Goal: Task Accomplishment & Management: Use online tool/utility

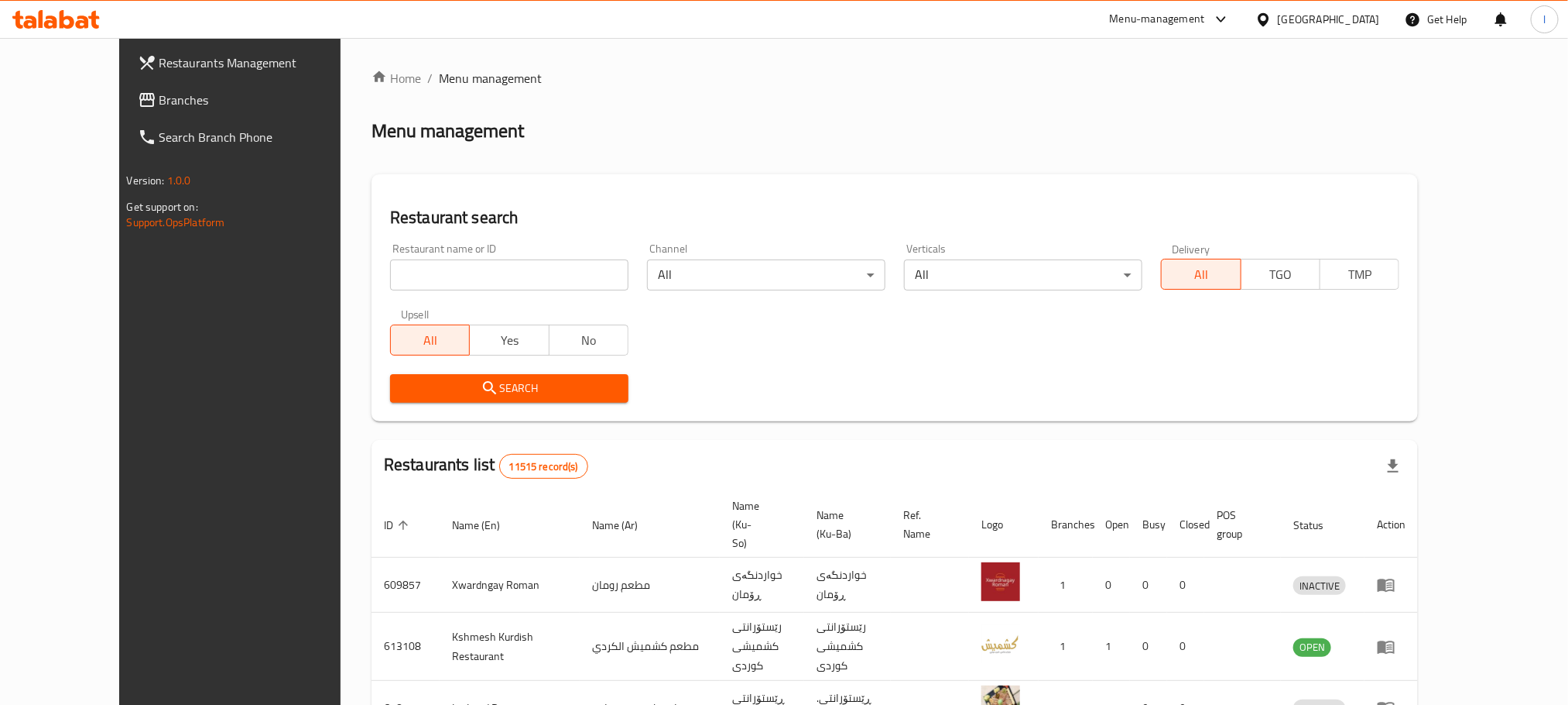
click at [390, 277] on input "search" at bounding box center [509, 274] width 238 height 31
paste input "Al Rawabi Restaurant"
type input "Al Rawabi Restaurant"
click button "Search" at bounding box center [509, 388] width 238 height 29
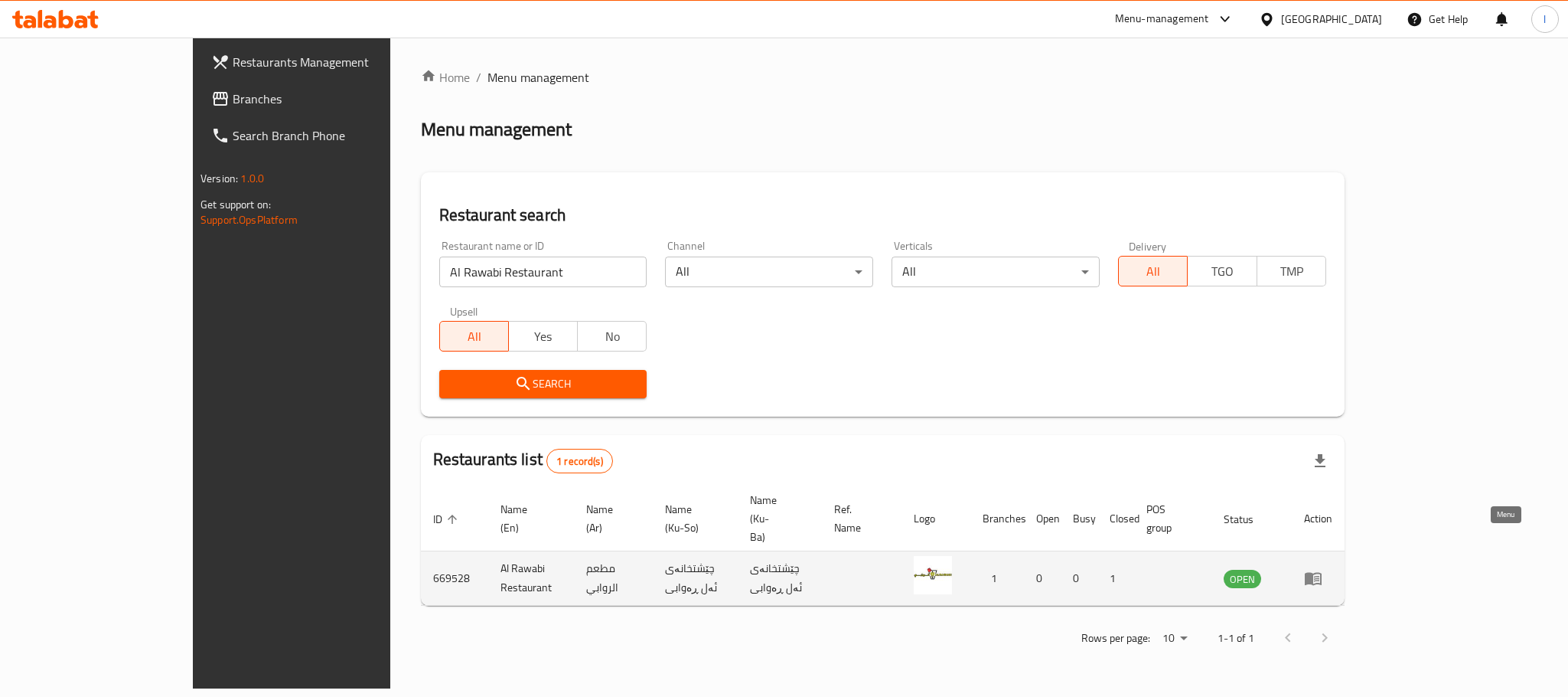
click at [1322, 568] on icon "enhanced table" at bounding box center [1313, 577] width 18 height 18
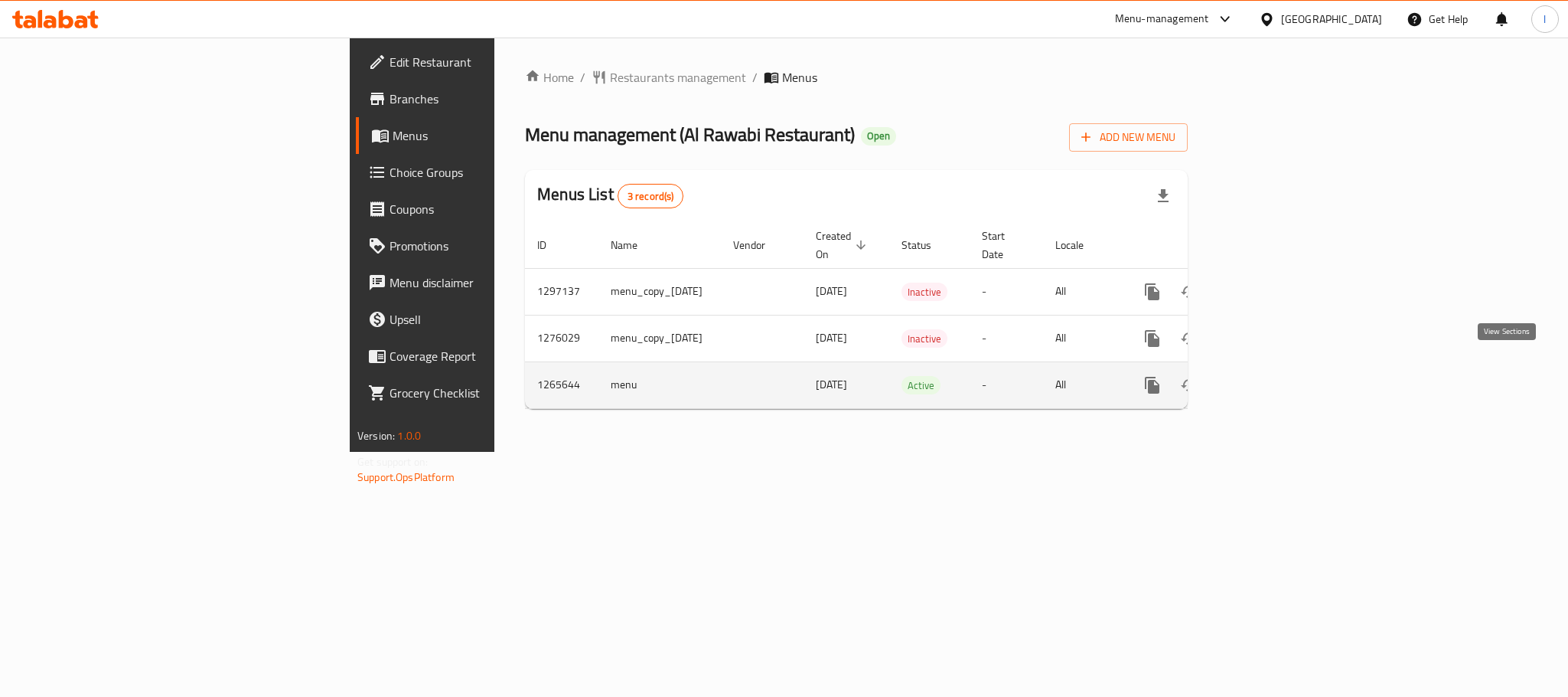
click at [1269, 378] on icon "enhanced table" at bounding box center [1263, 385] width 14 height 14
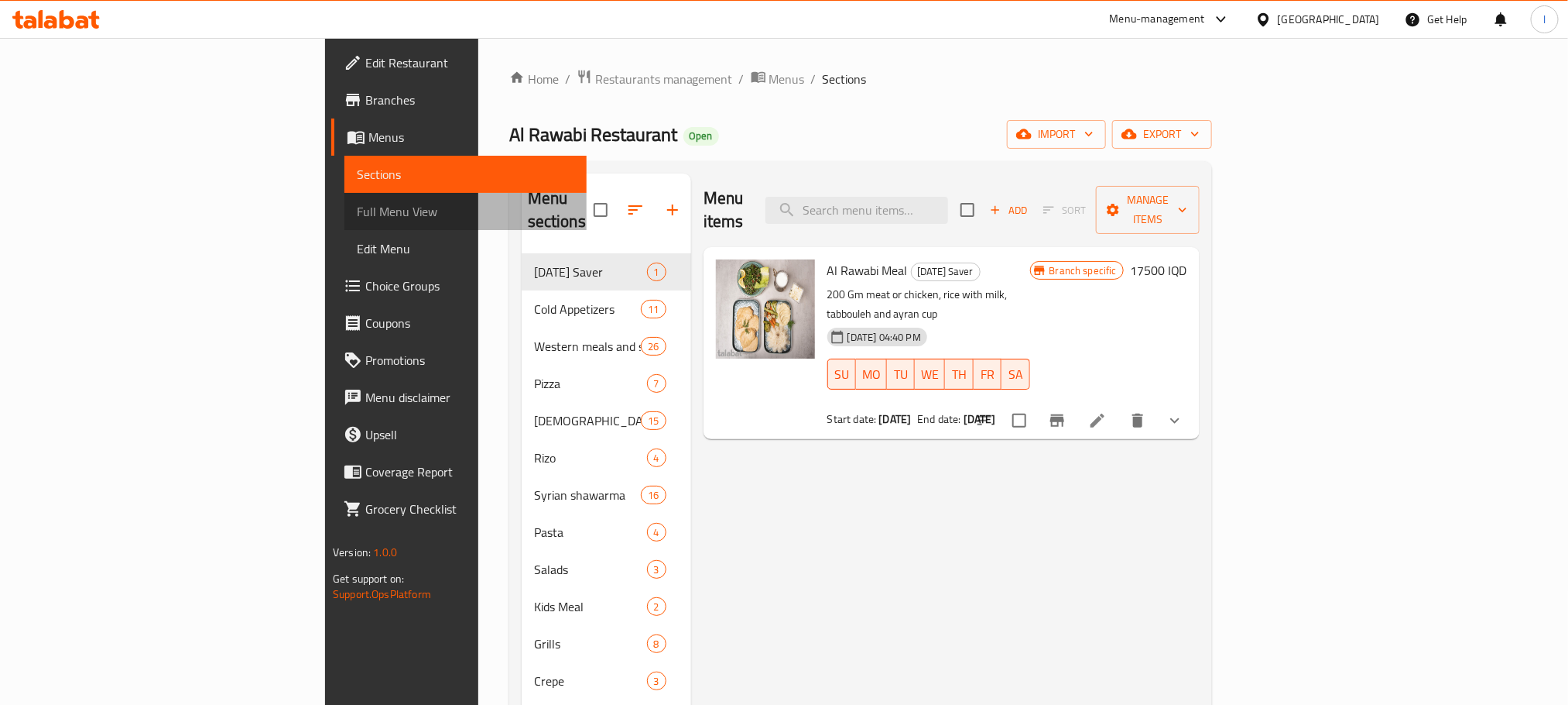
click at [357, 207] on span "Full Menu View" at bounding box center [466, 211] width 218 height 18
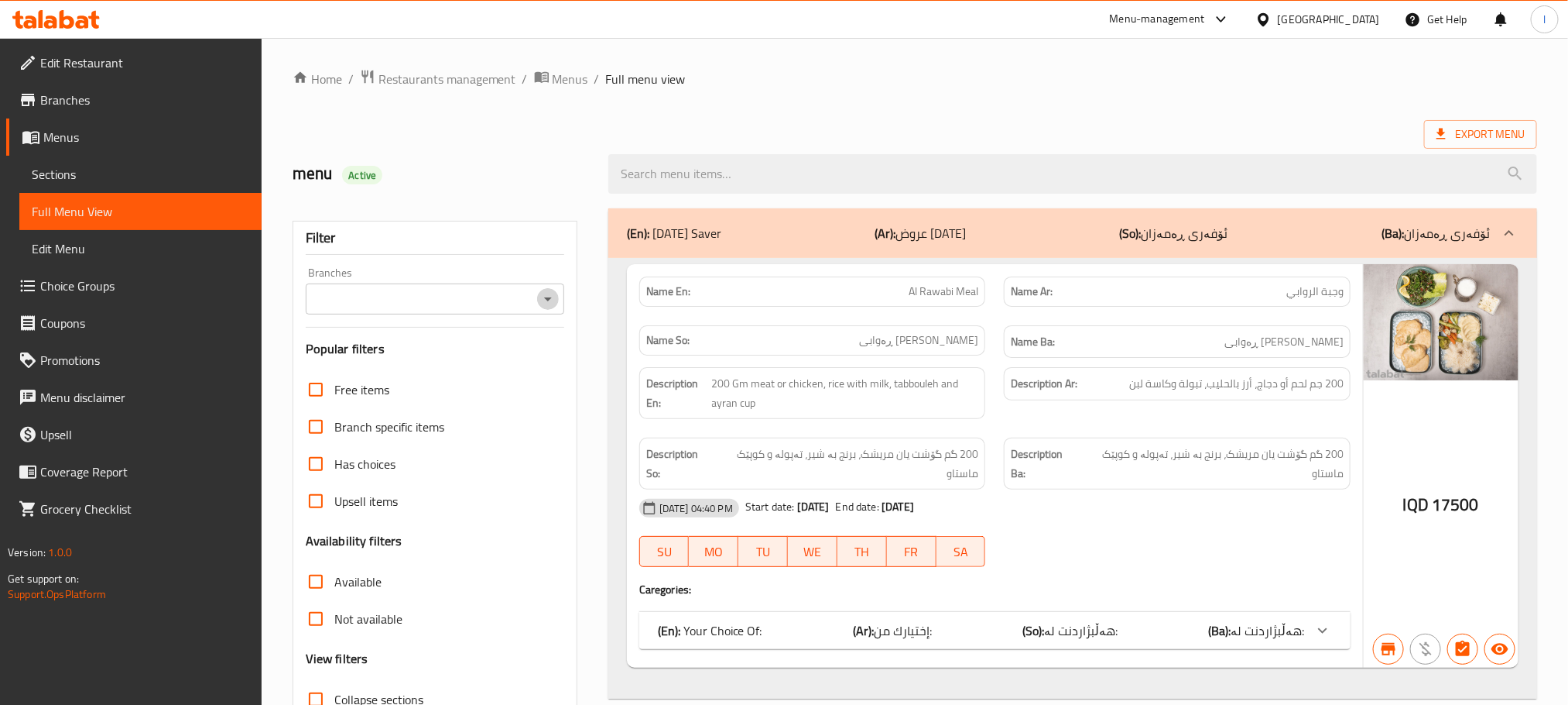
click at [550, 301] on icon "Open" at bounding box center [547, 298] width 18 height 18
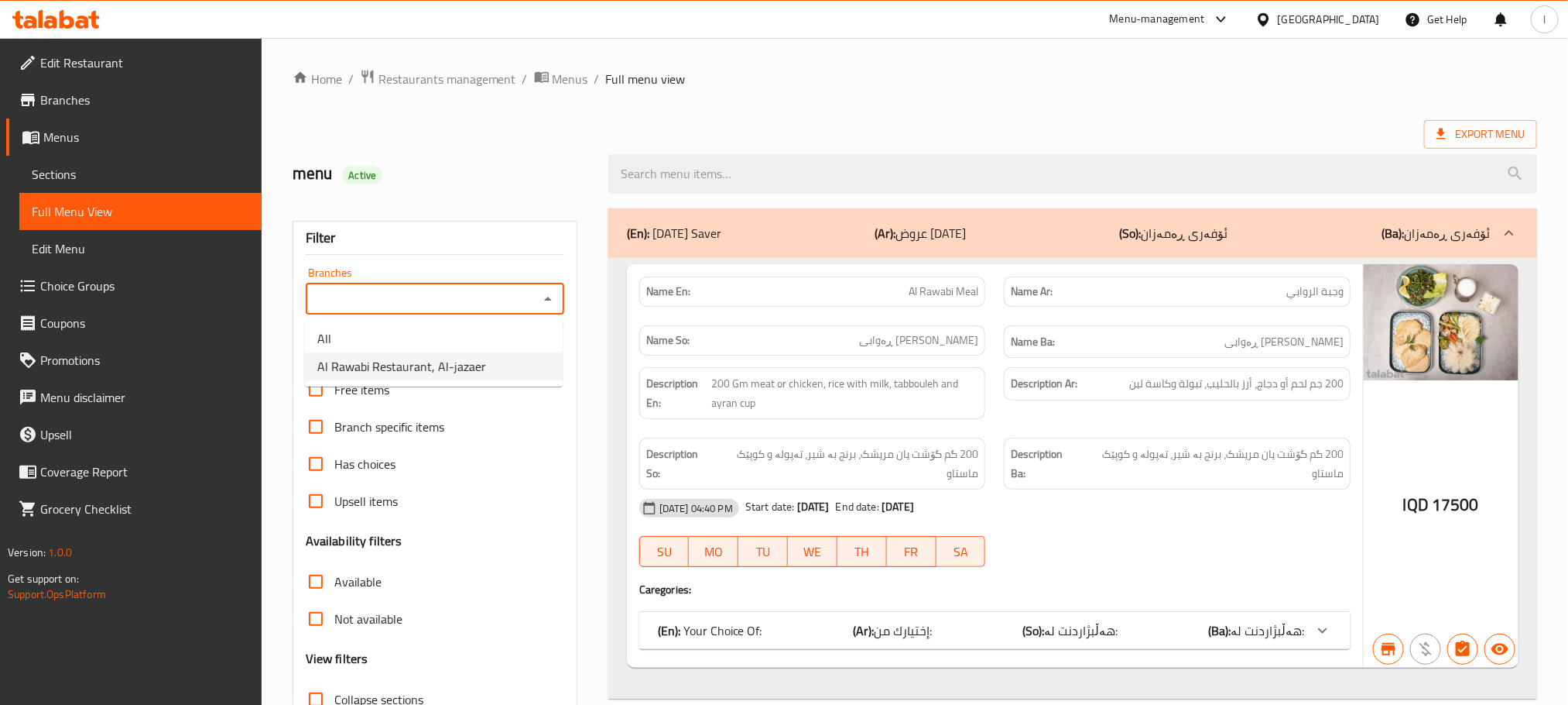
click at [481, 357] on span "Al Rawabi Restaurant, Al-jazaer" at bounding box center [401, 366] width 169 height 18
type input "Al Rawabi Restaurant, Al-jazaer"
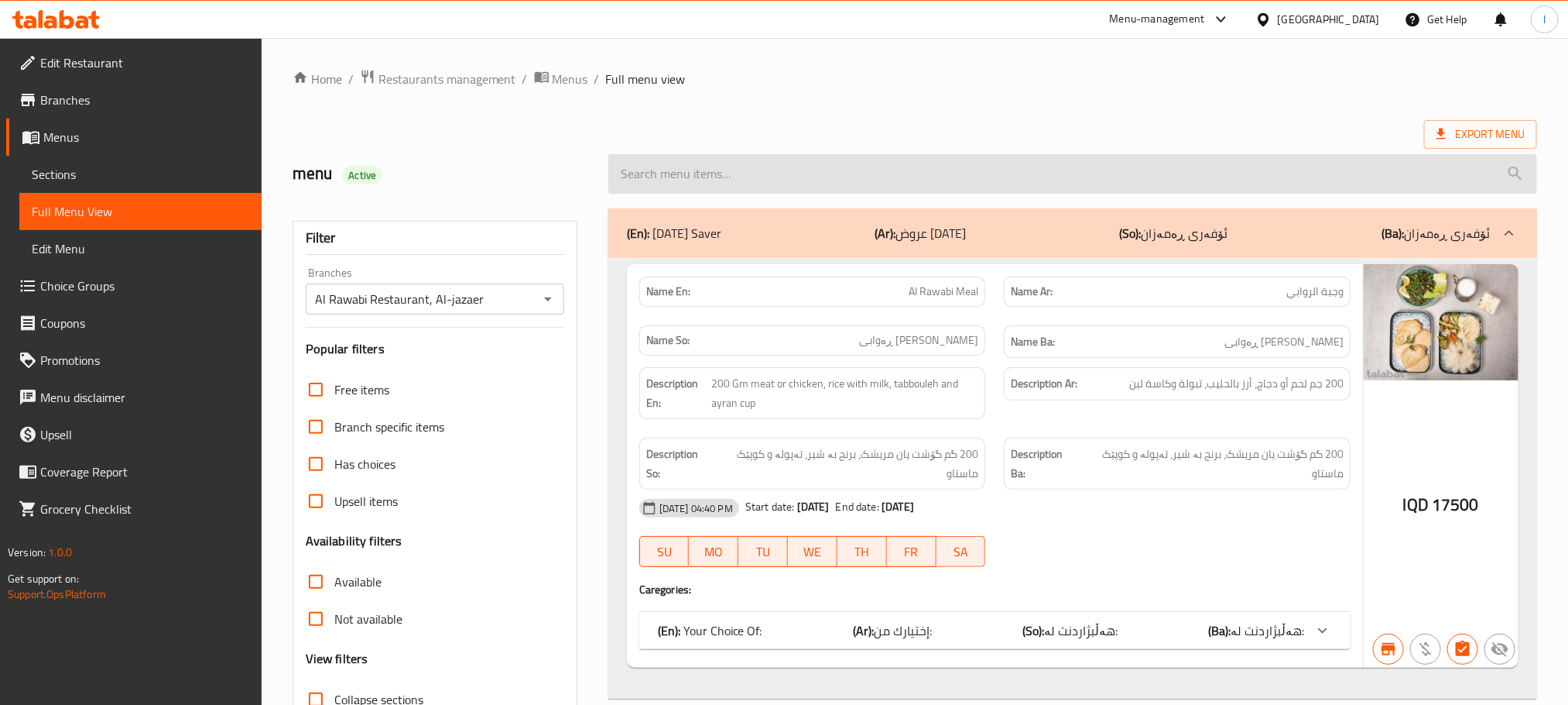
click at [683, 175] on input "search" at bounding box center [1072, 173] width 929 height 40
paste input "Chicken Slices Meal"
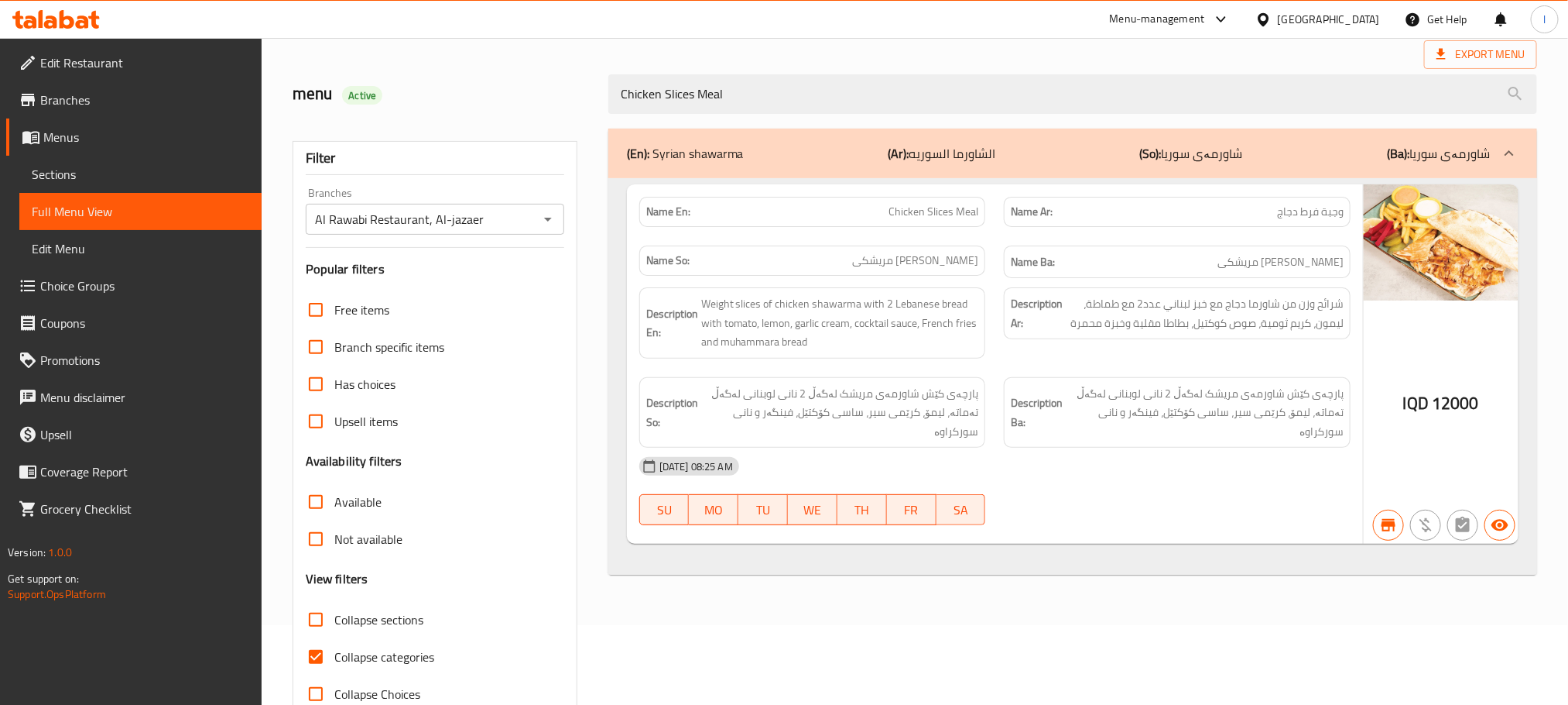
scroll to position [120, 0]
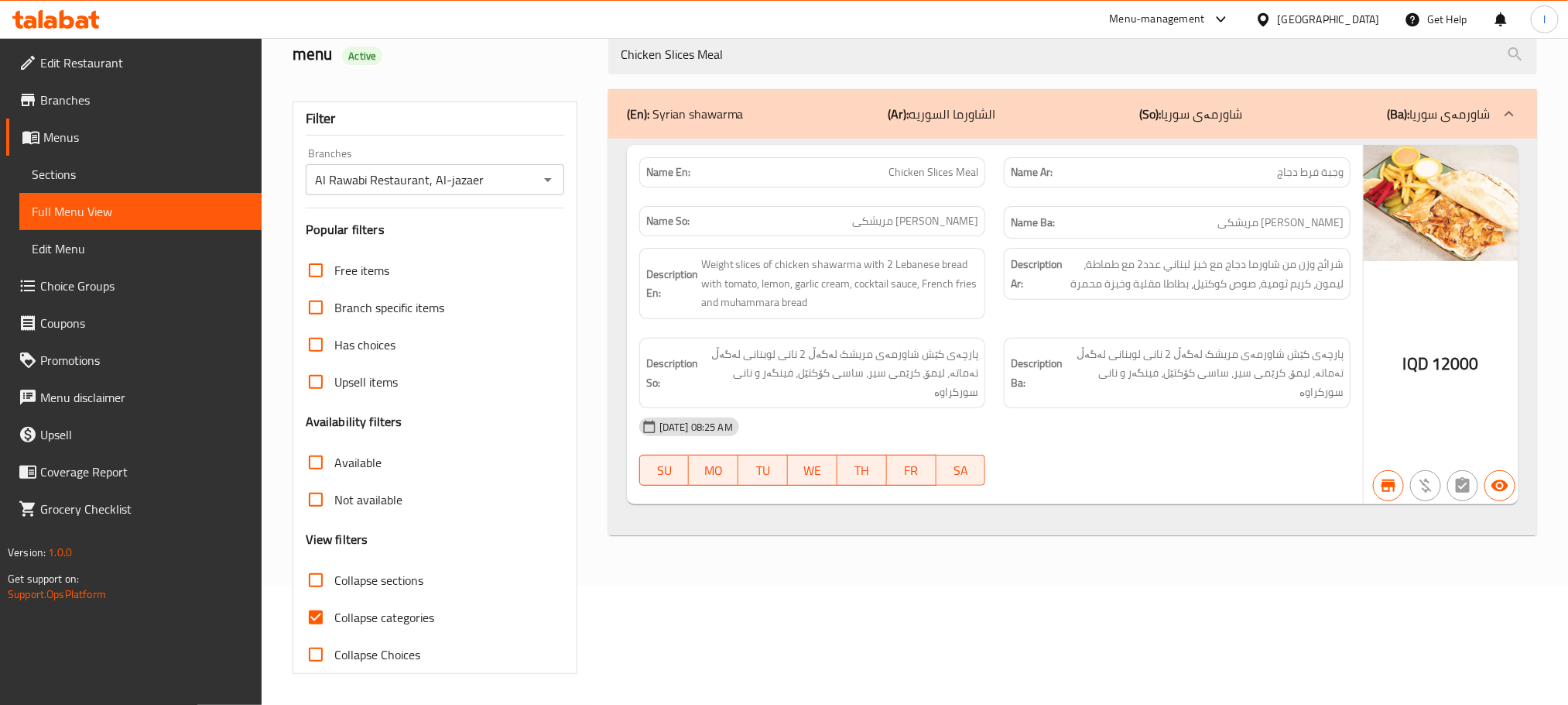
type input "Chicken Slices Meal"
click at [312, 605] on input "Collapse categories" at bounding box center [315, 617] width 37 height 37
checkbox input "false"
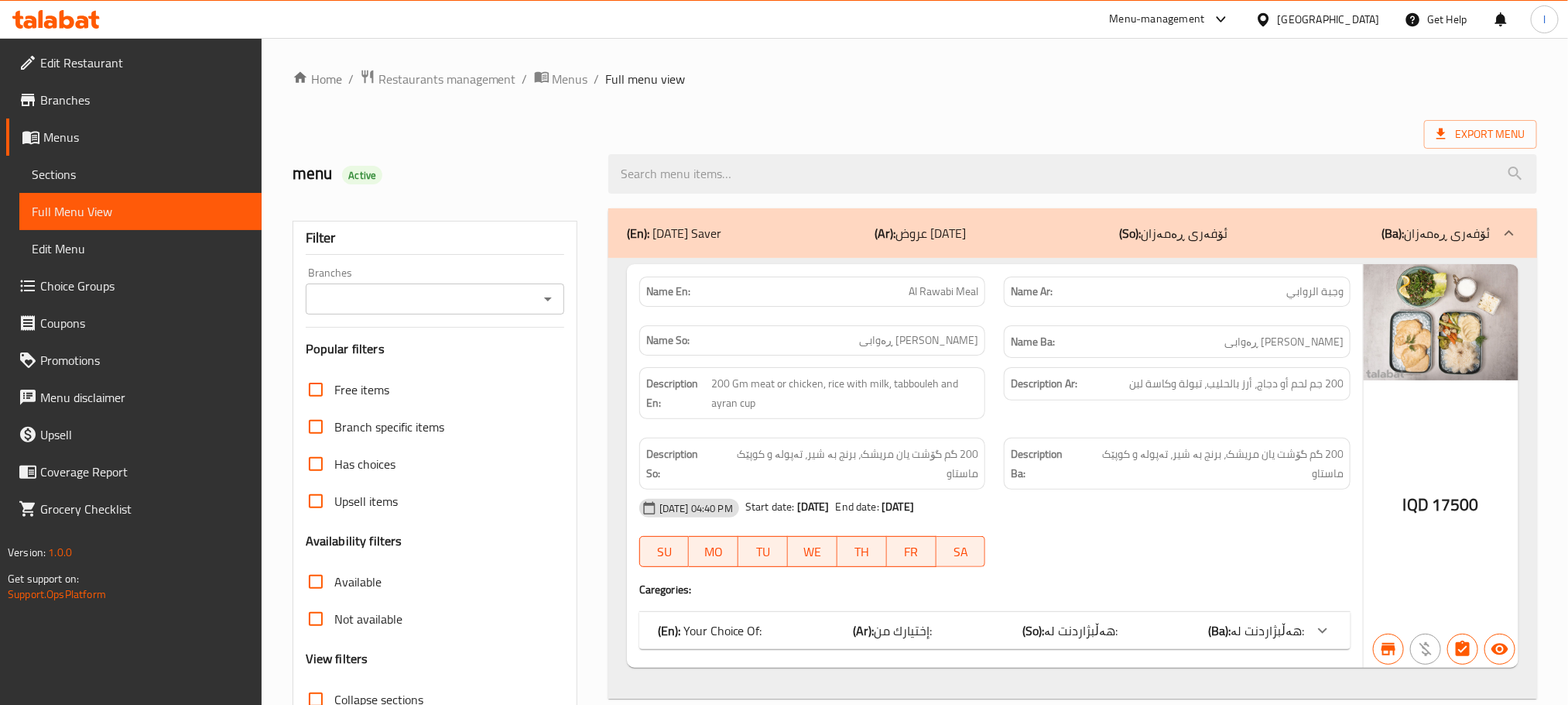
click at [548, 308] on icon "Open" at bounding box center [547, 298] width 18 height 18
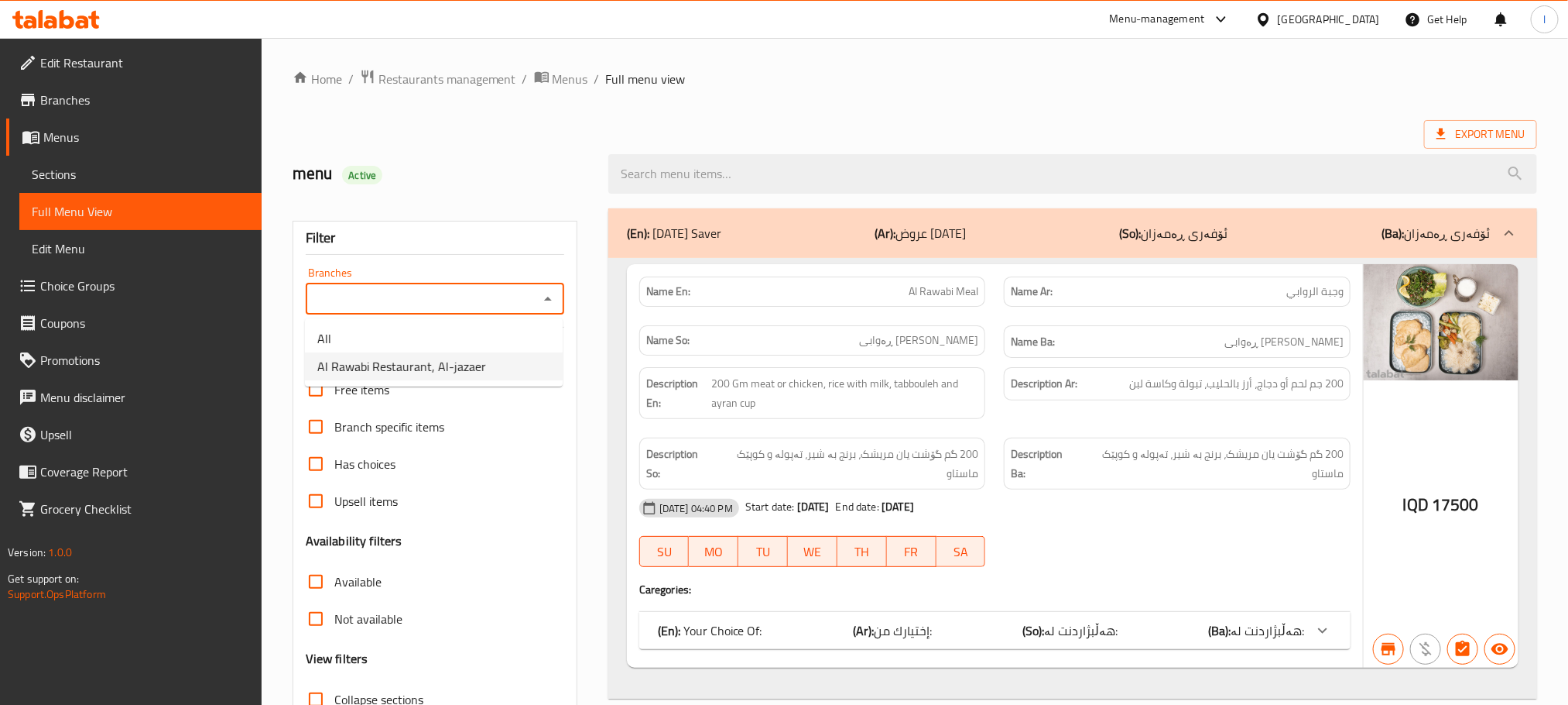
click at [402, 375] on span "Al Rawabi Restaurant, Al-jazaer" at bounding box center [401, 366] width 169 height 18
type input "Al Rawabi Restaurant, Al-jazaer"
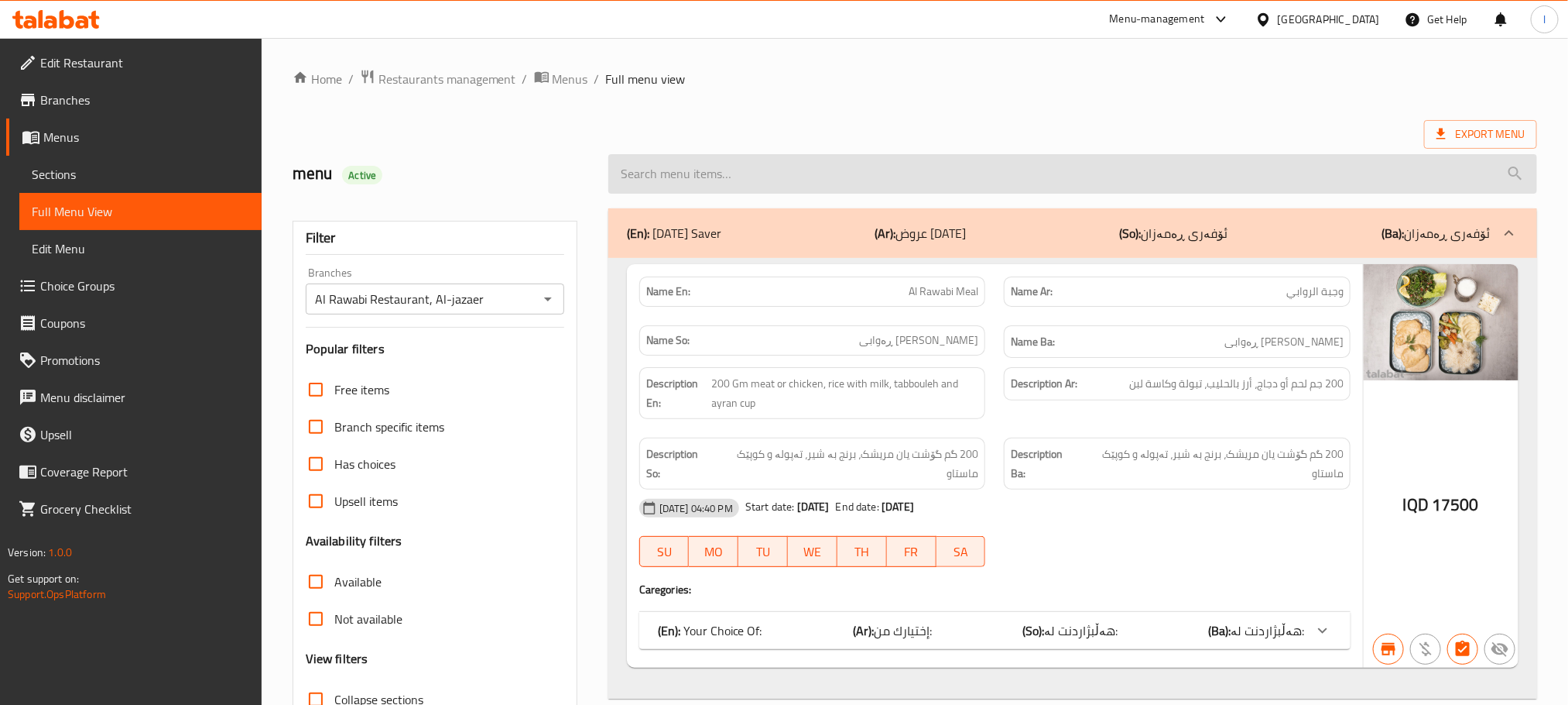
click at [650, 165] on input "search" at bounding box center [1072, 173] width 929 height 40
paste input "Meat Slices Meal"
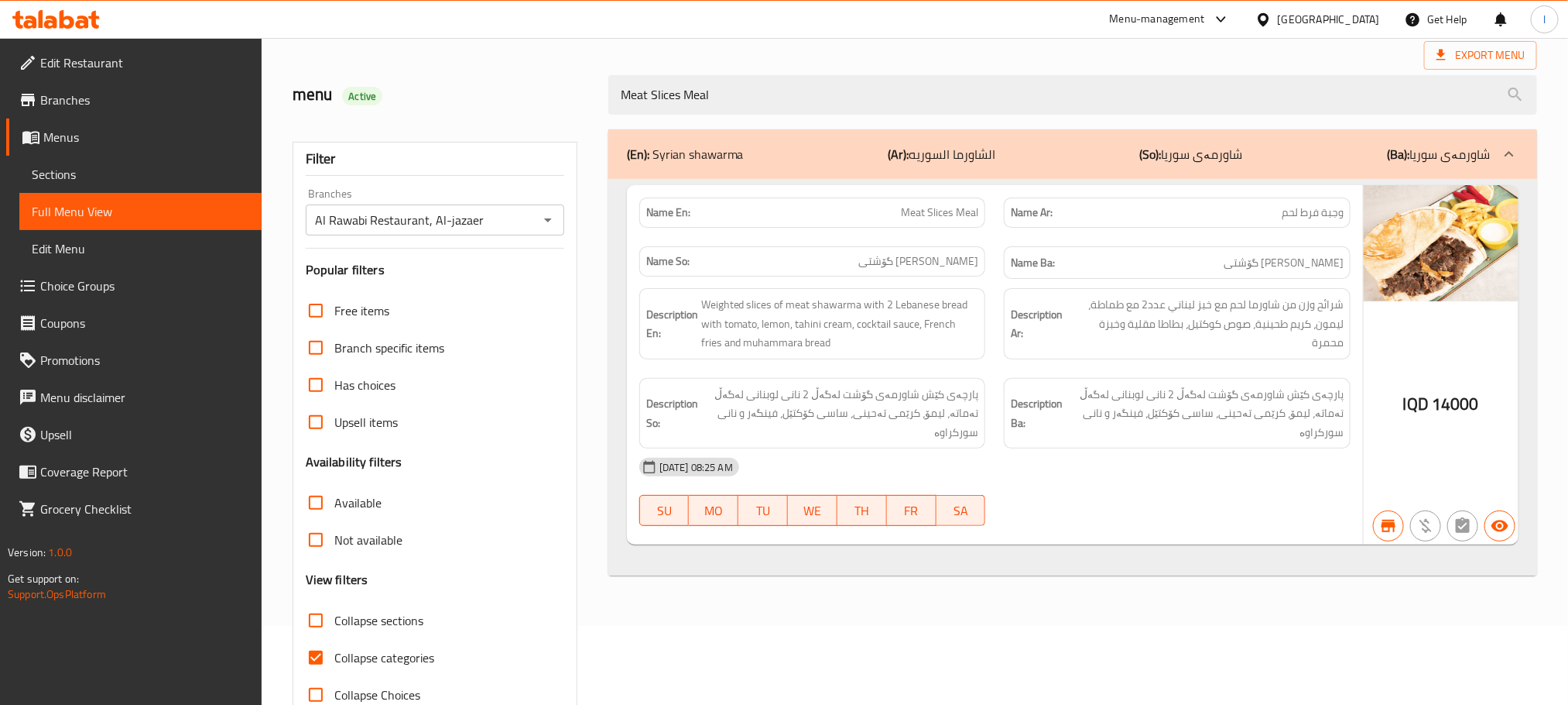
scroll to position [120, 0]
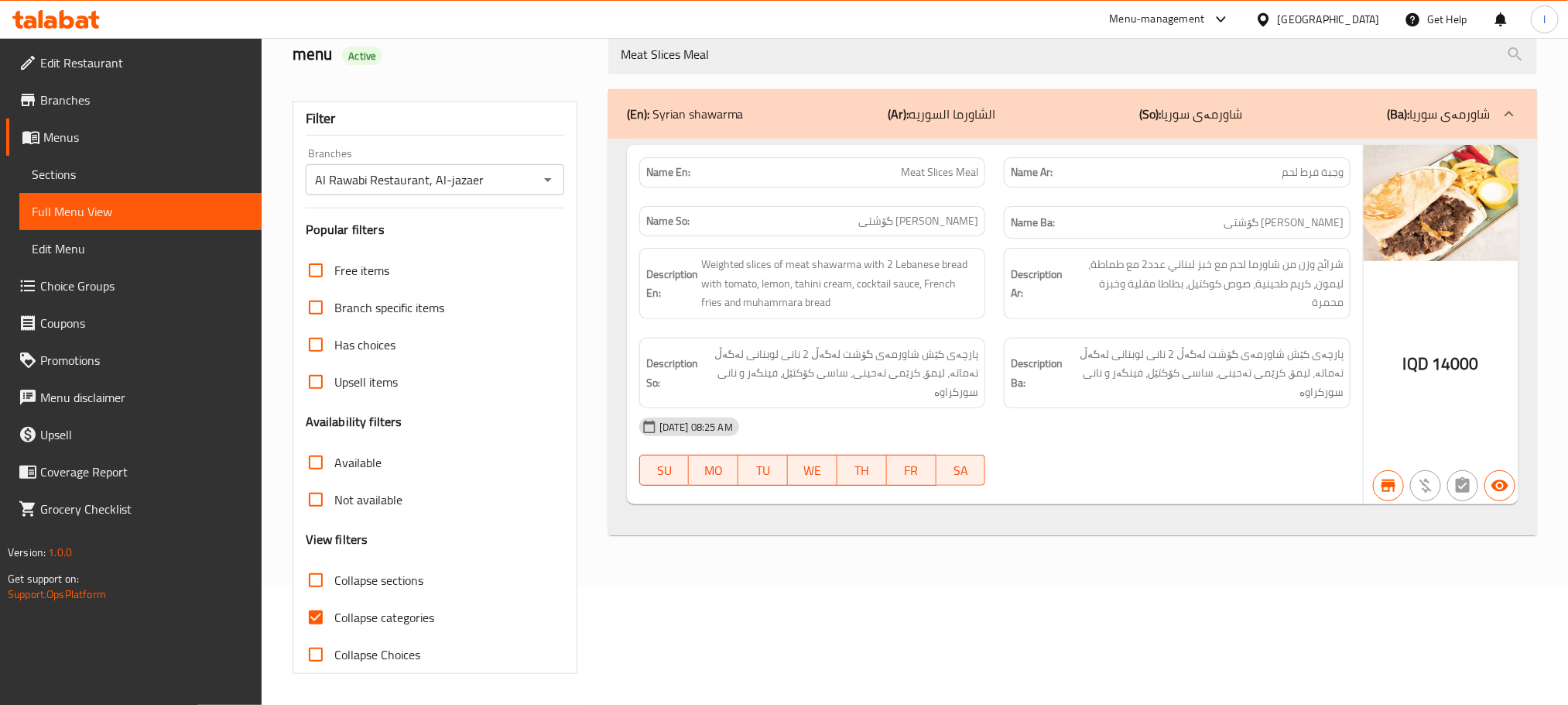
type input "Meat Slices Meal"
click at [312, 607] on input "Collapse categories" at bounding box center [315, 617] width 37 height 37
checkbox input "false"
click at [42, 177] on span "Sections" at bounding box center [141, 174] width 218 height 18
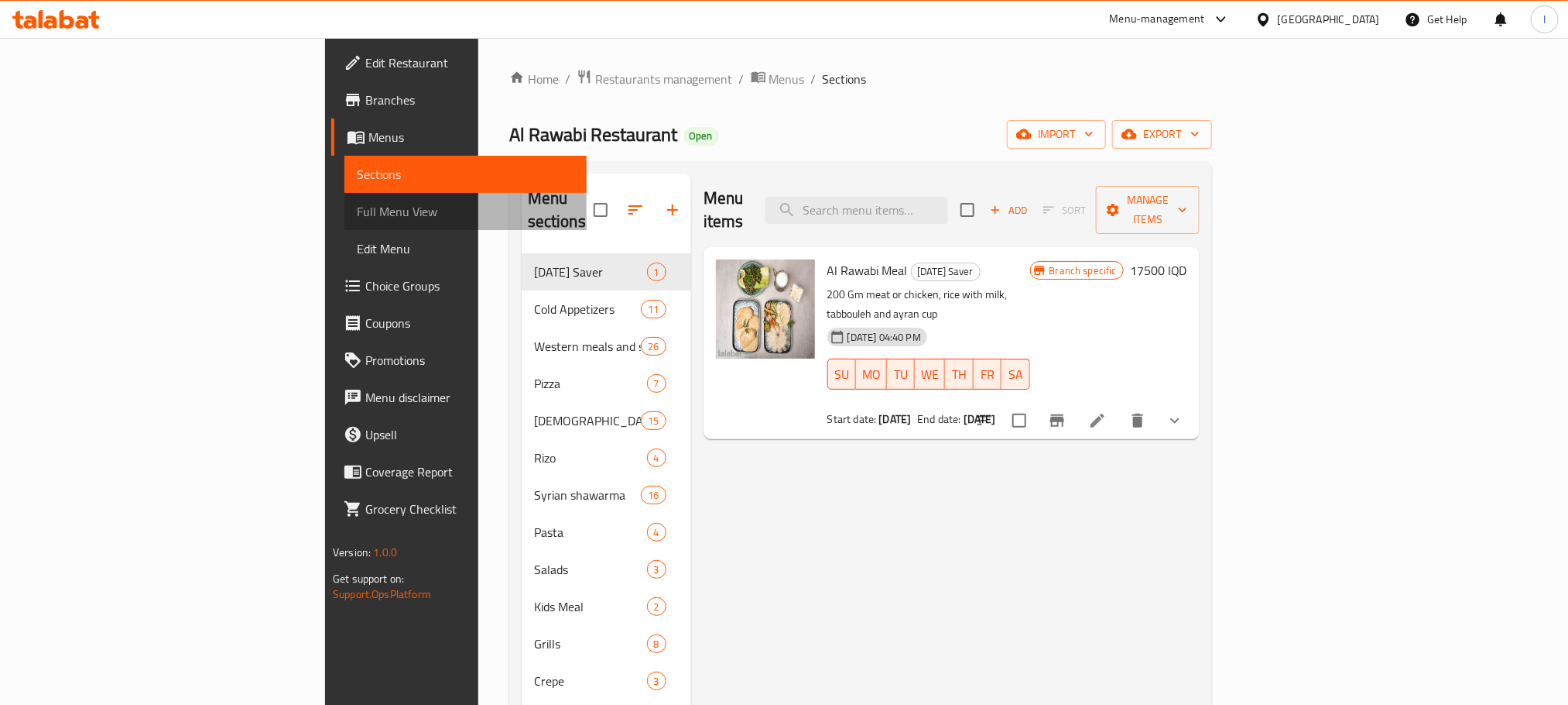
click at [357, 209] on span "Full Menu View" at bounding box center [466, 211] width 218 height 18
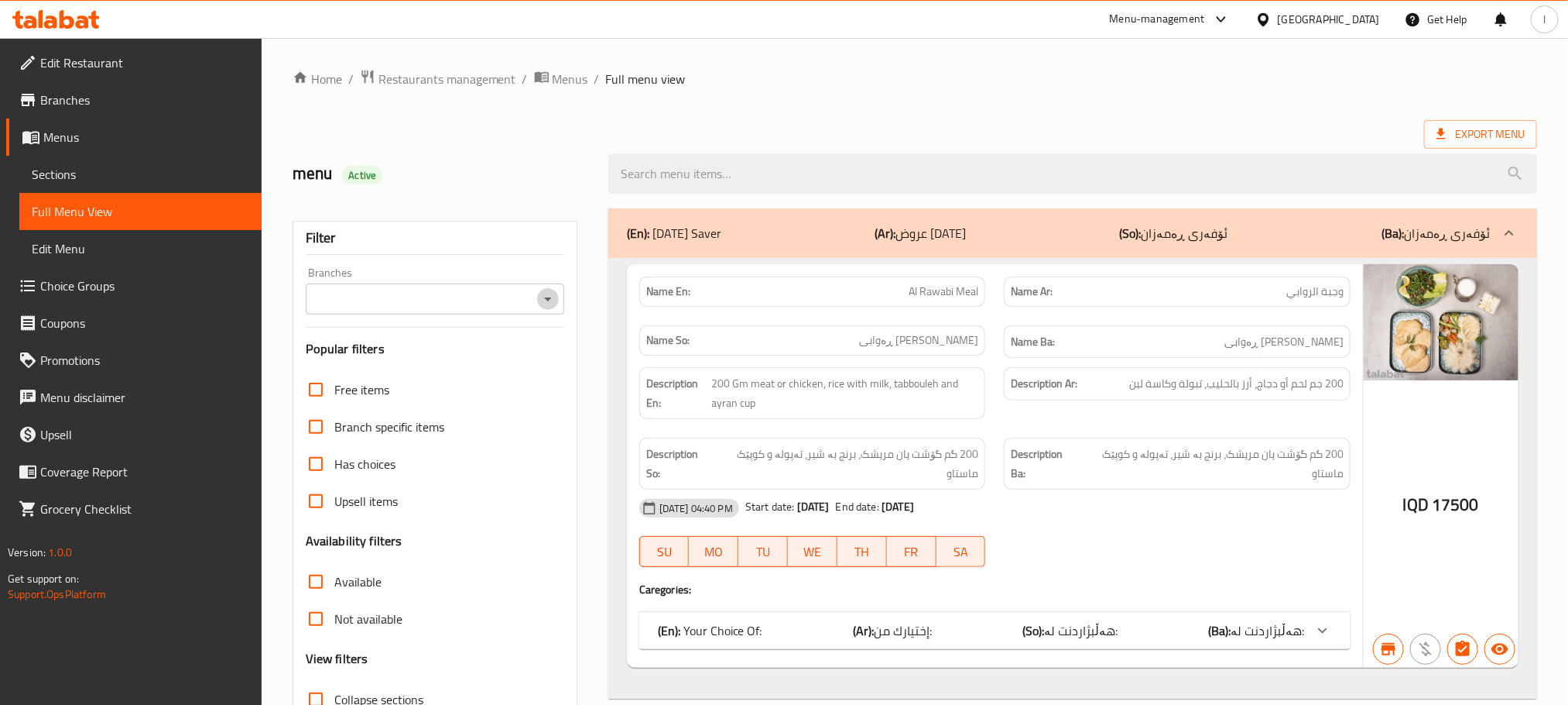
click at [544, 294] on icon "Open" at bounding box center [547, 298] width 18 height 18
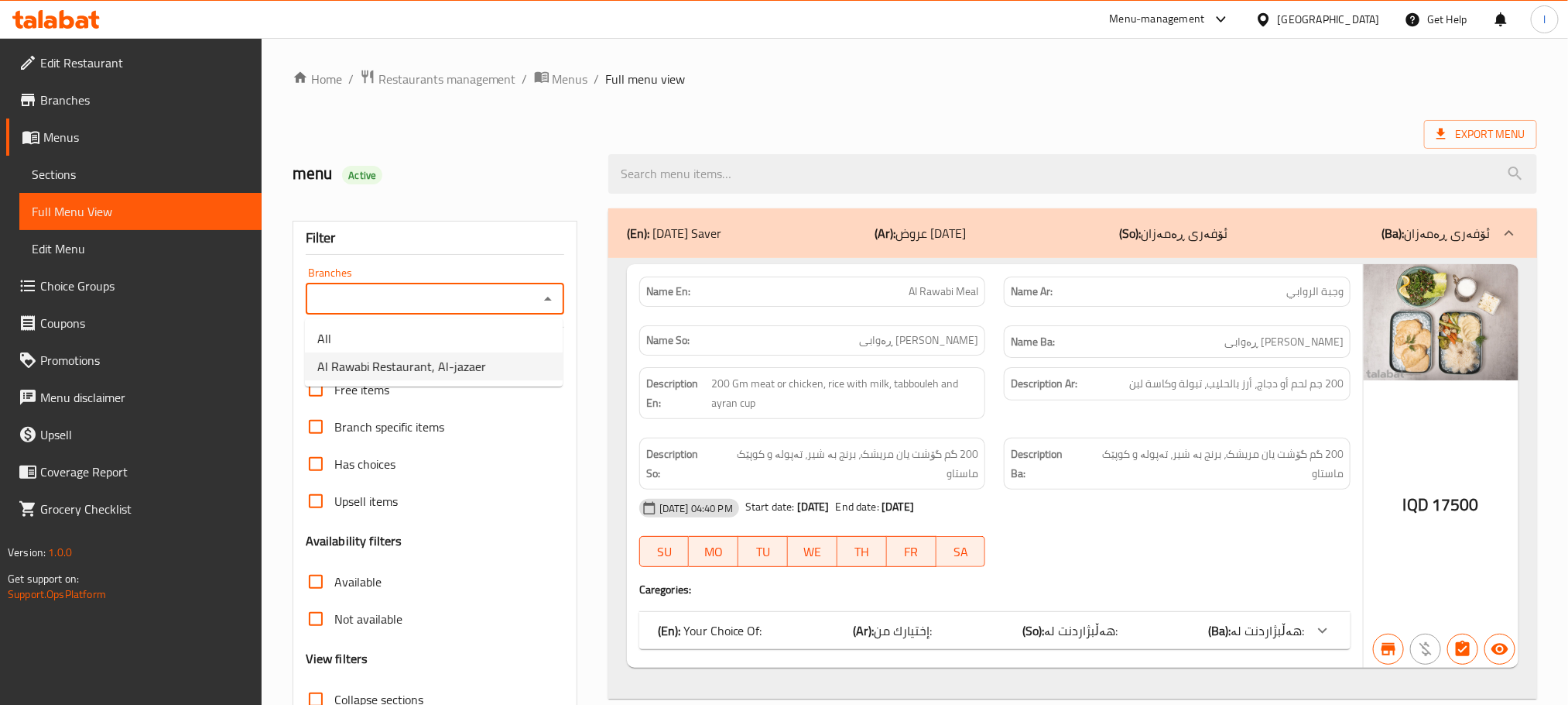
click at [484, 369] on li "Al Rawabi Restaurant, Al-jazaer" at bounding box center [433, 367] width 257 height 28
type input "Al Rawabi Restaurant, Al-jazaer"
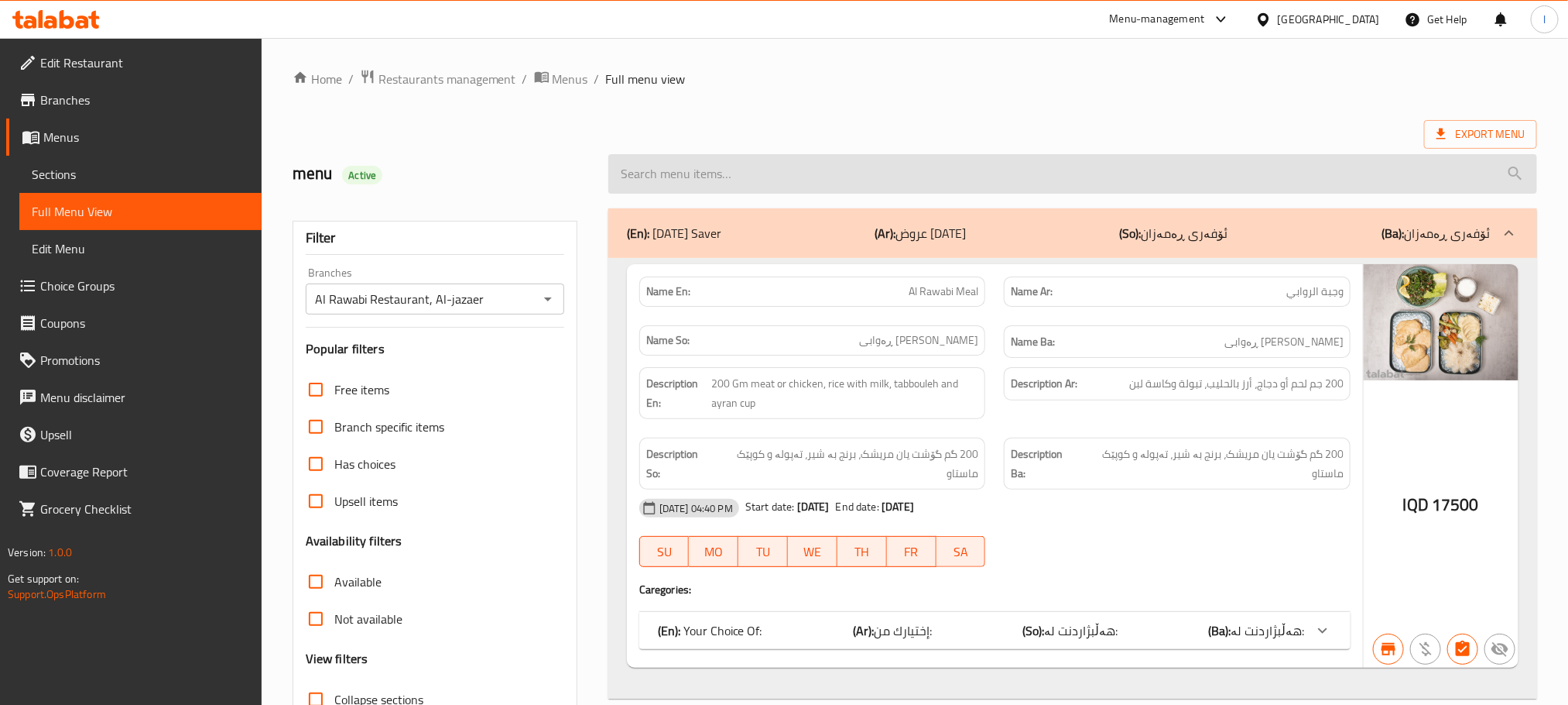
click at [653, 170] on input "search" at bounding box center [1072, 173] width 929 height 40
paste input "Chicken Pizza"
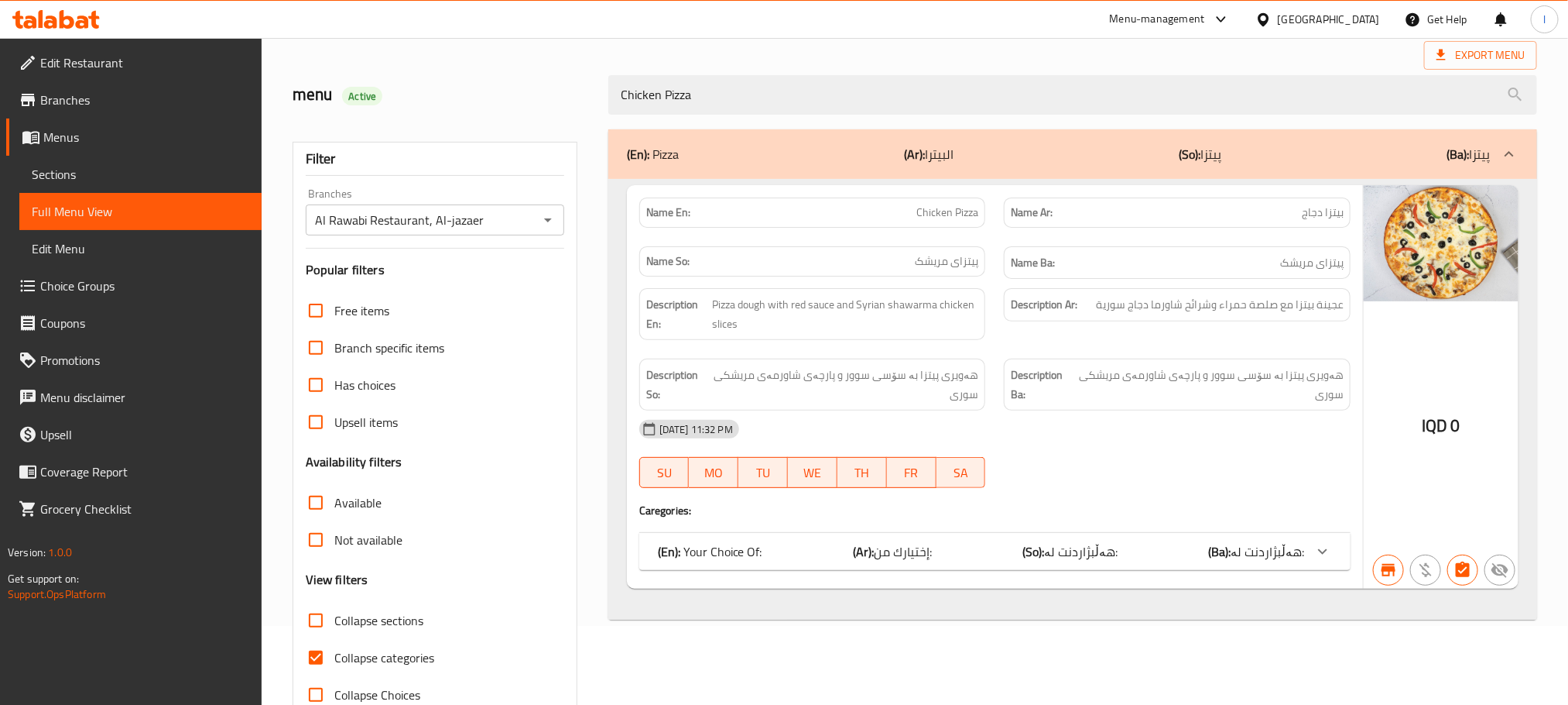
scroll to position [120, 0]
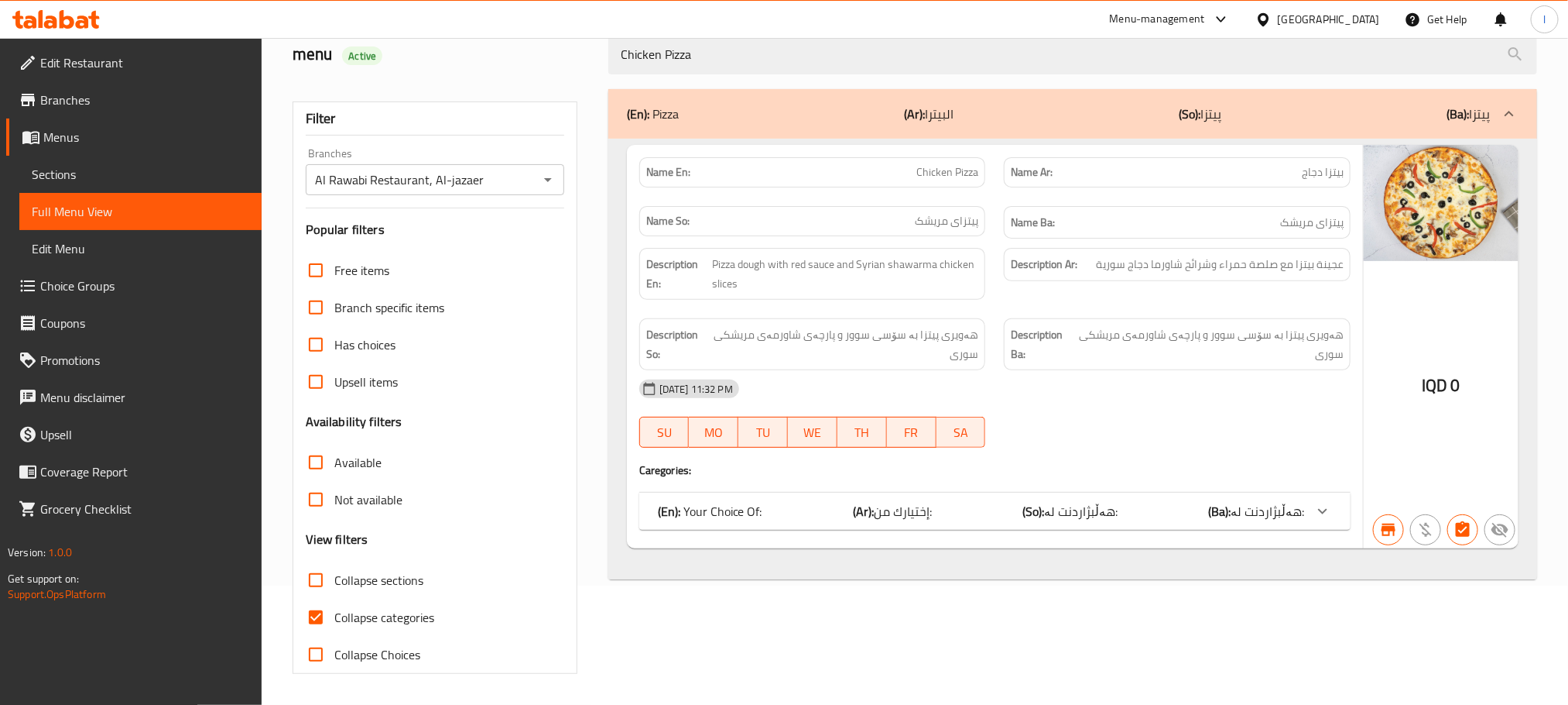
type input "Chicken Pizza"
click at [318, 614] on input "Collapse categories" at bounding box center [315, 617] width 37 height 37
checkbox input "false"
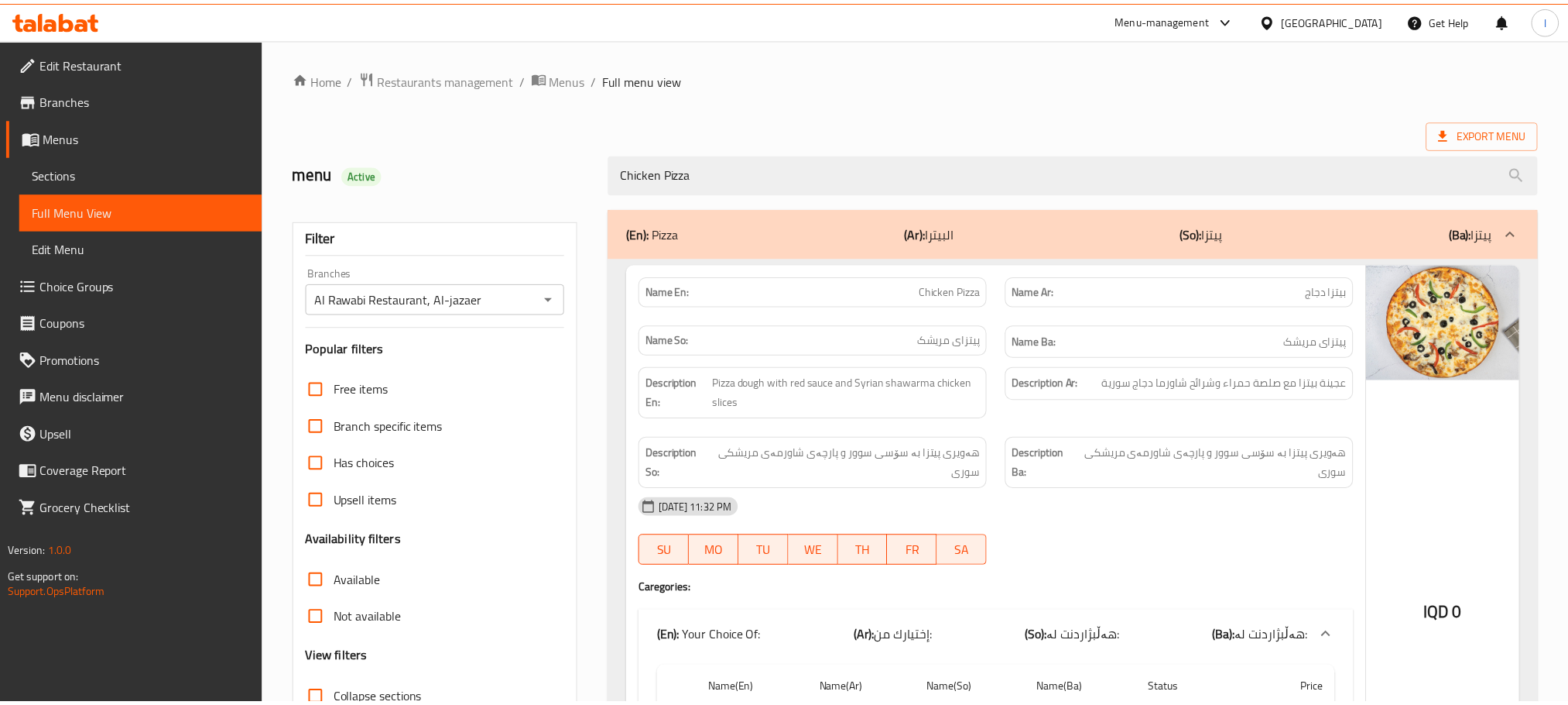
scroll to position [249, 0]
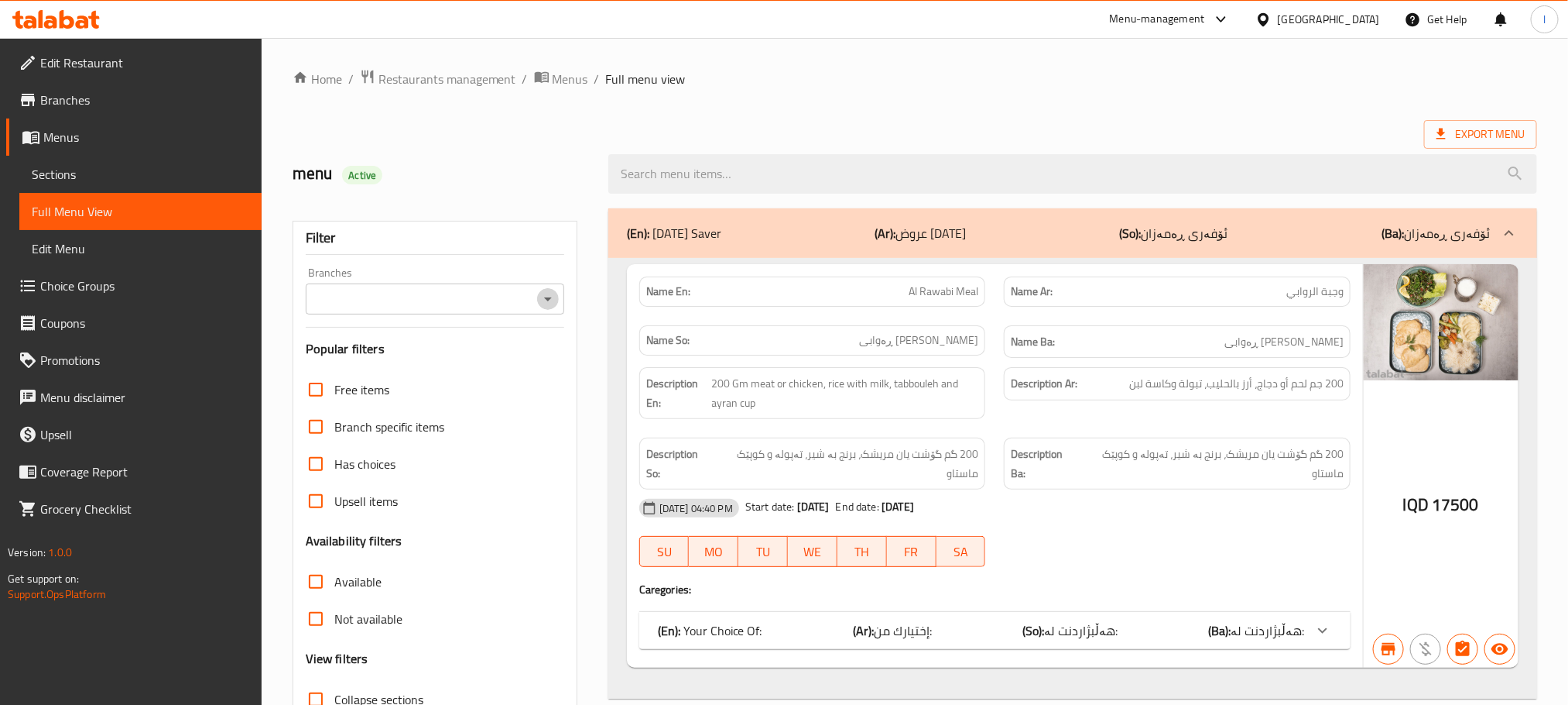
click at [542, 297] on icon "Open" at bounding box center [547, 298] width 18 height 18
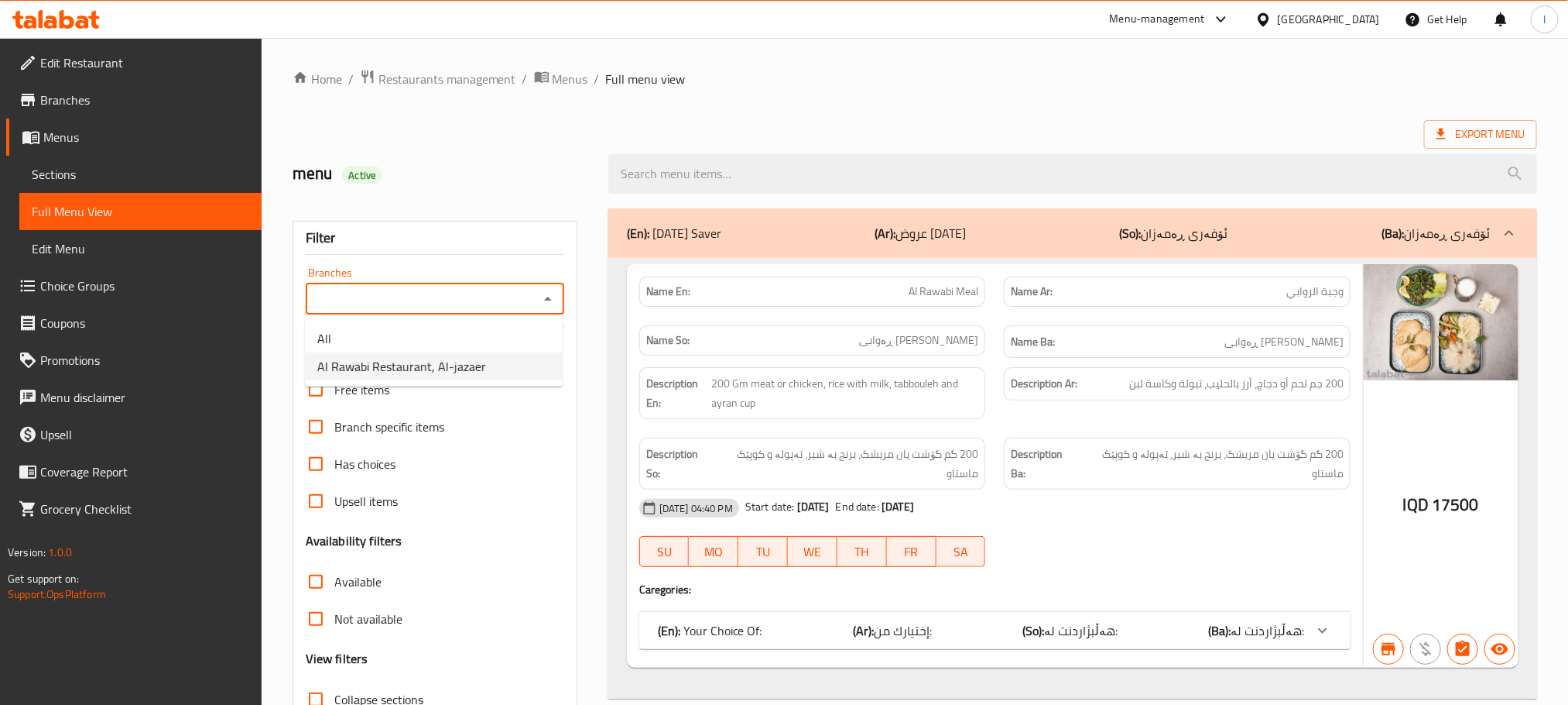
click at [470, 357] on span "Al Rawabi Restaurant, Al-jazaer" at bounding box center [401, 366] width 169 height 18
type input "Al Rawabi Restaurant, Al-jazaer"
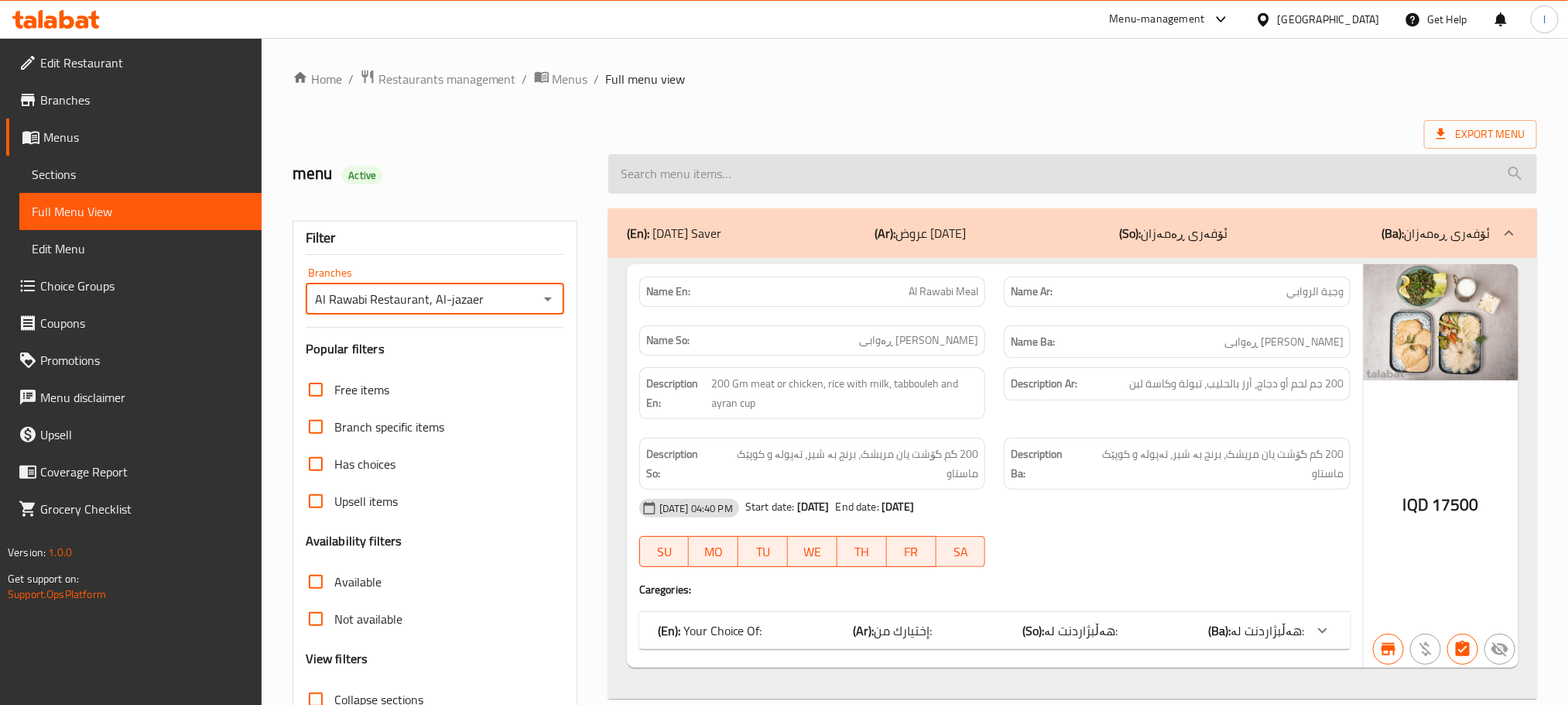
click at [657, 172] on input "search" at bounding box center [1072, 173] width 929 height 40
paste input "Mixed Pizza"
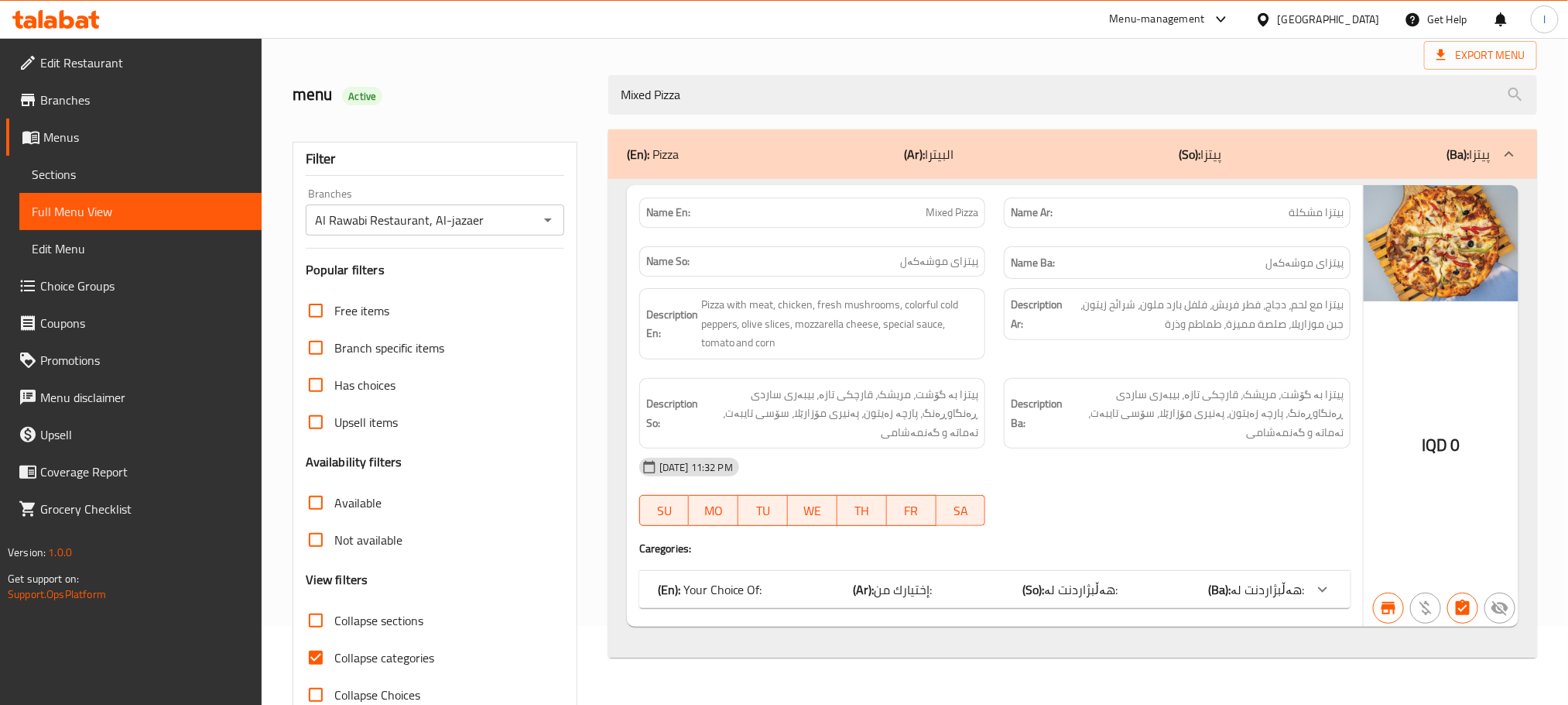
scroll to position [120, 0]
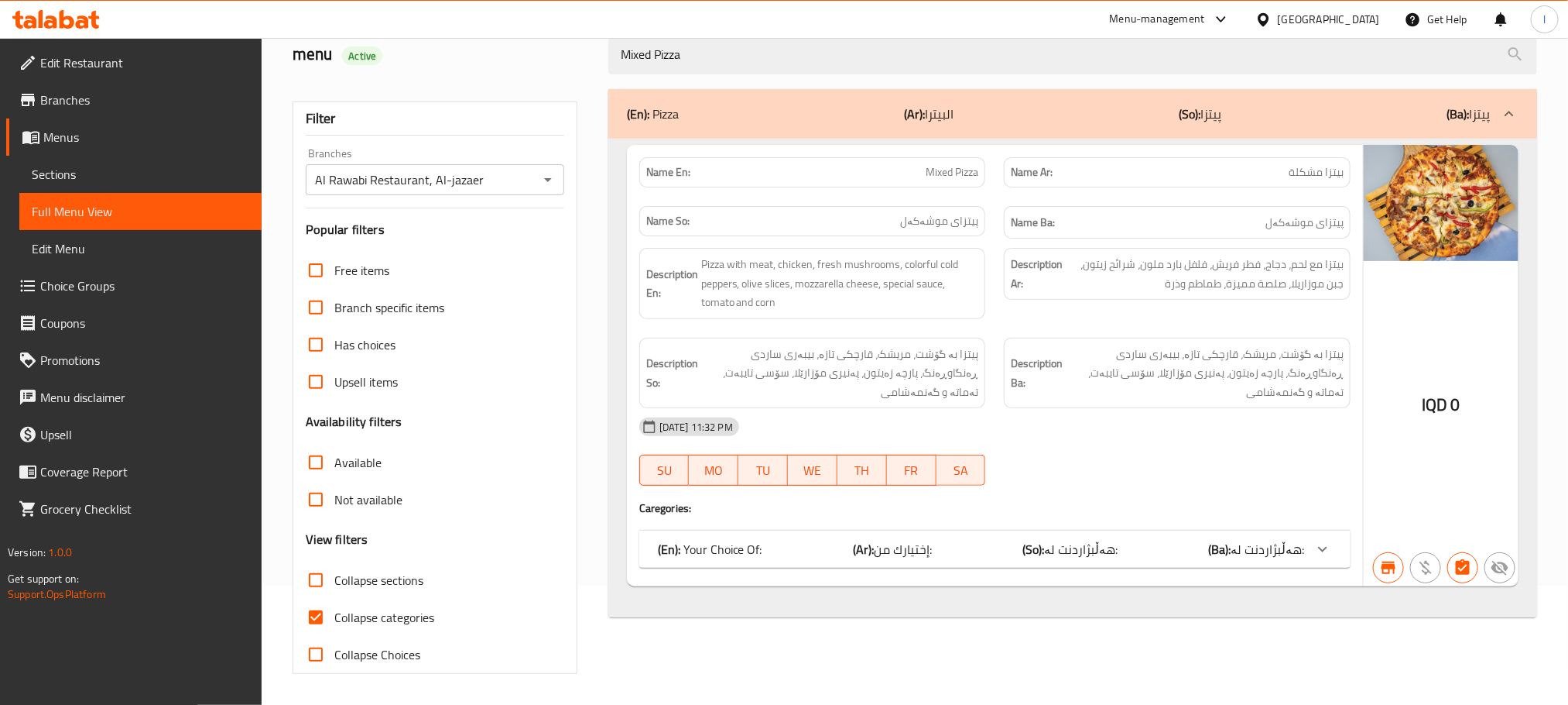
type input "Mixed Pizza"
click at [309, 602] on input "Collapse categories" at bounding box center [315, 617] width 37 height 37
checkbox input "false"
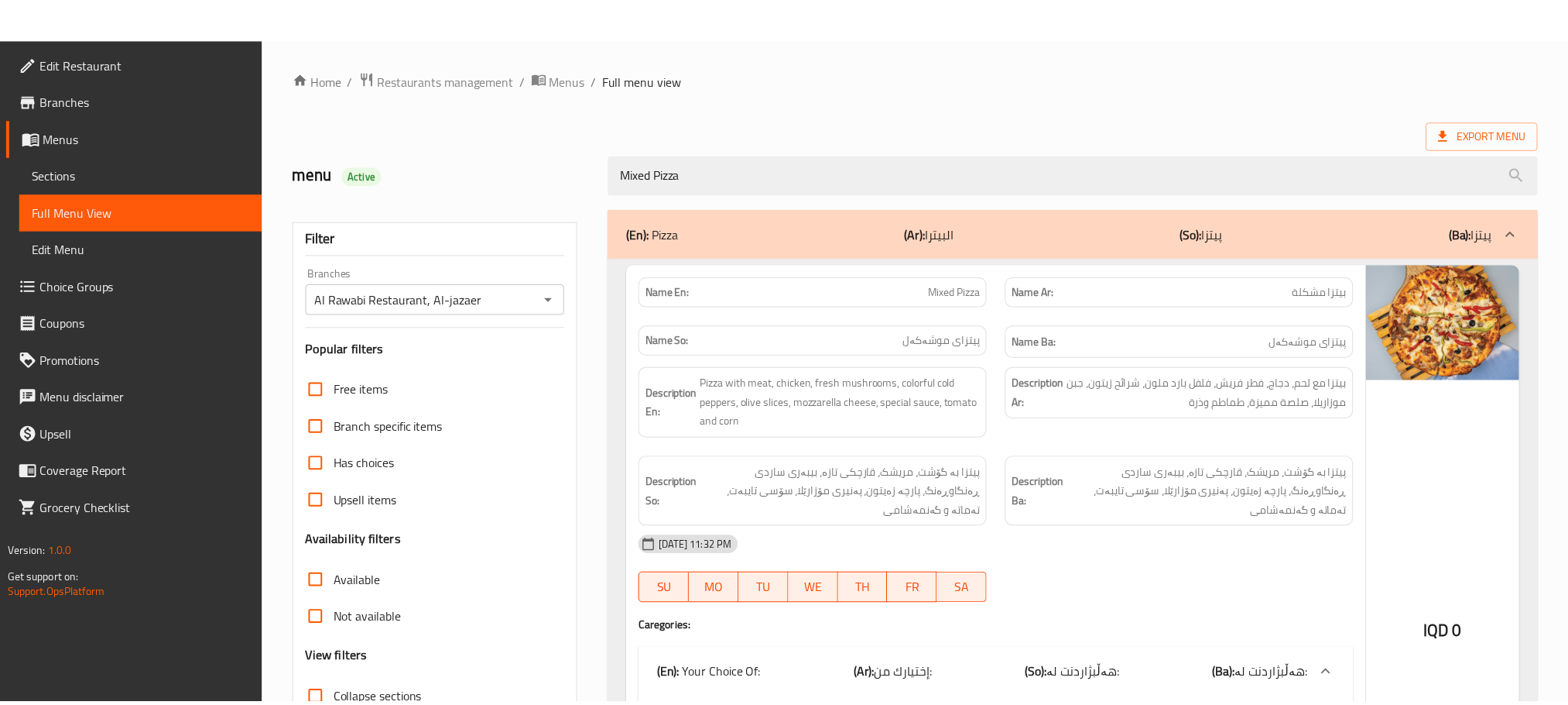
scroll to position [267, 0]
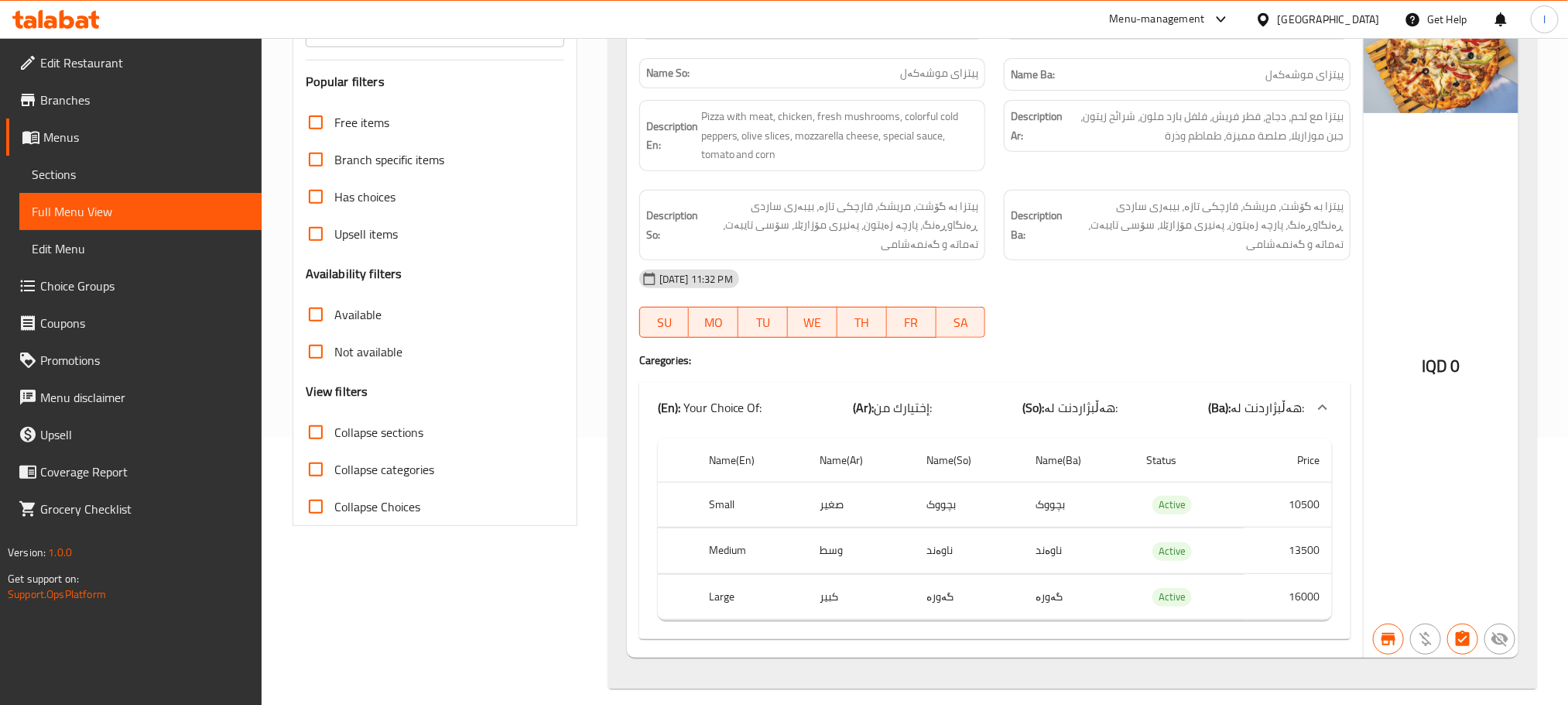
click at [86, 178] on span "Sections" at bounding box center [141, 174] width 218 height 18
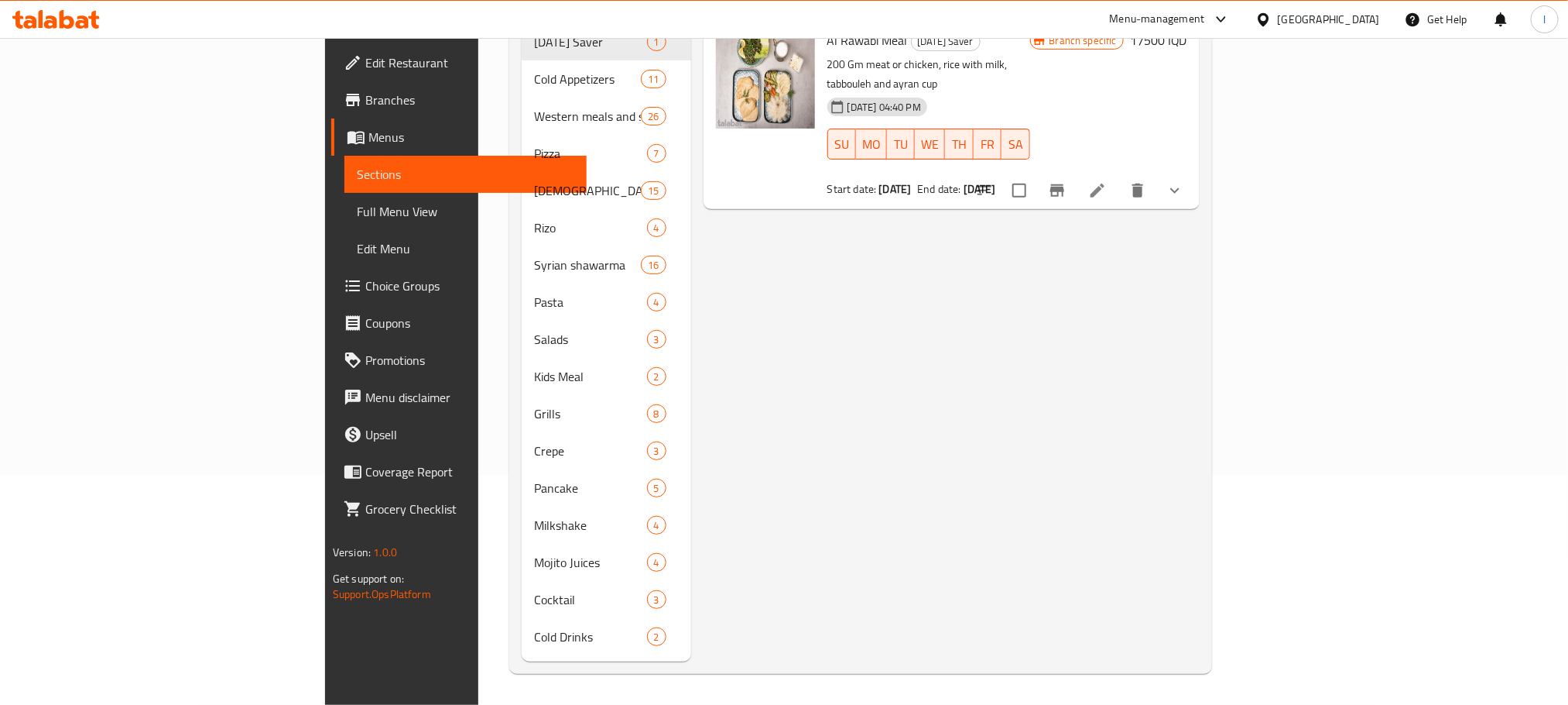
scroll to position [217, 0]
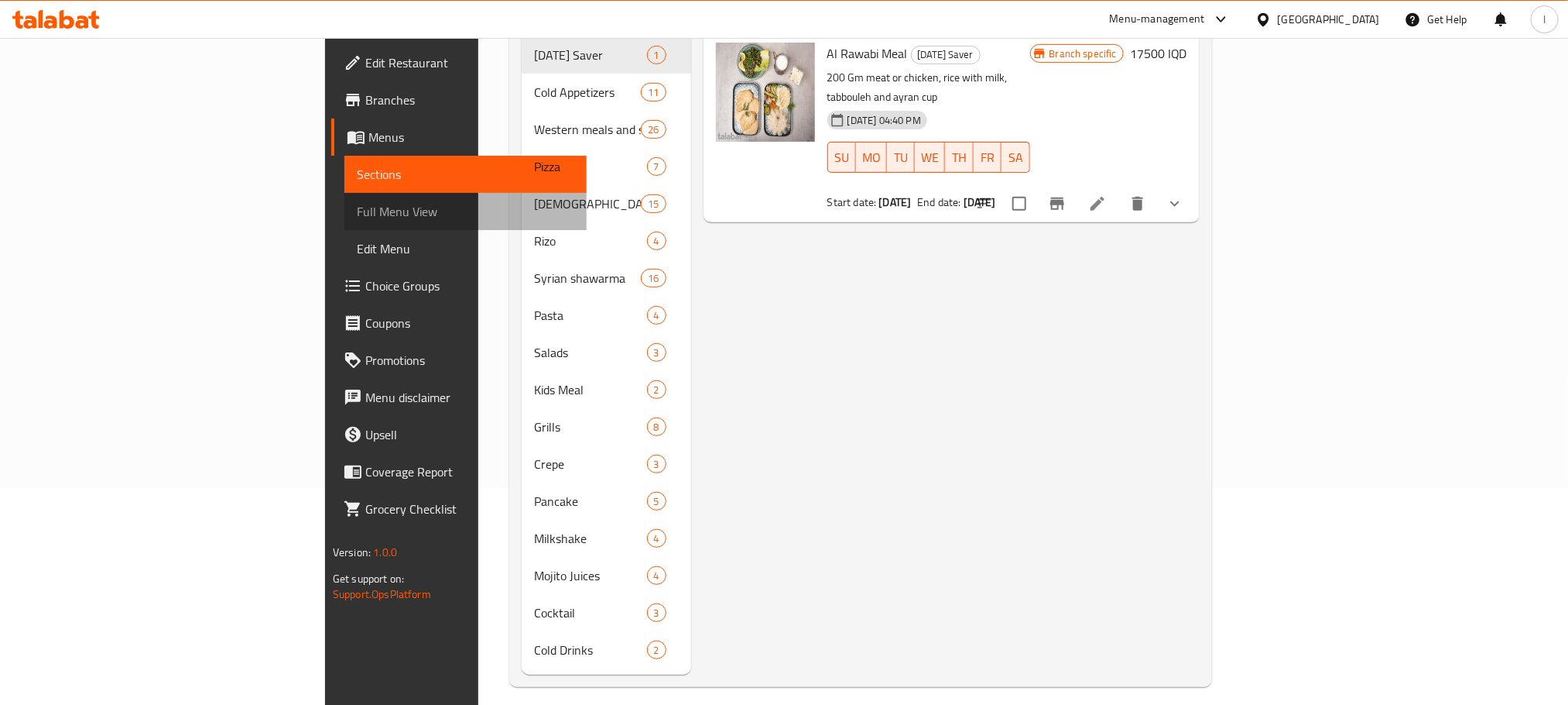
click at [357, 221] on span "Full Menu View" at bounding box center [466, 211] width 218 height 18
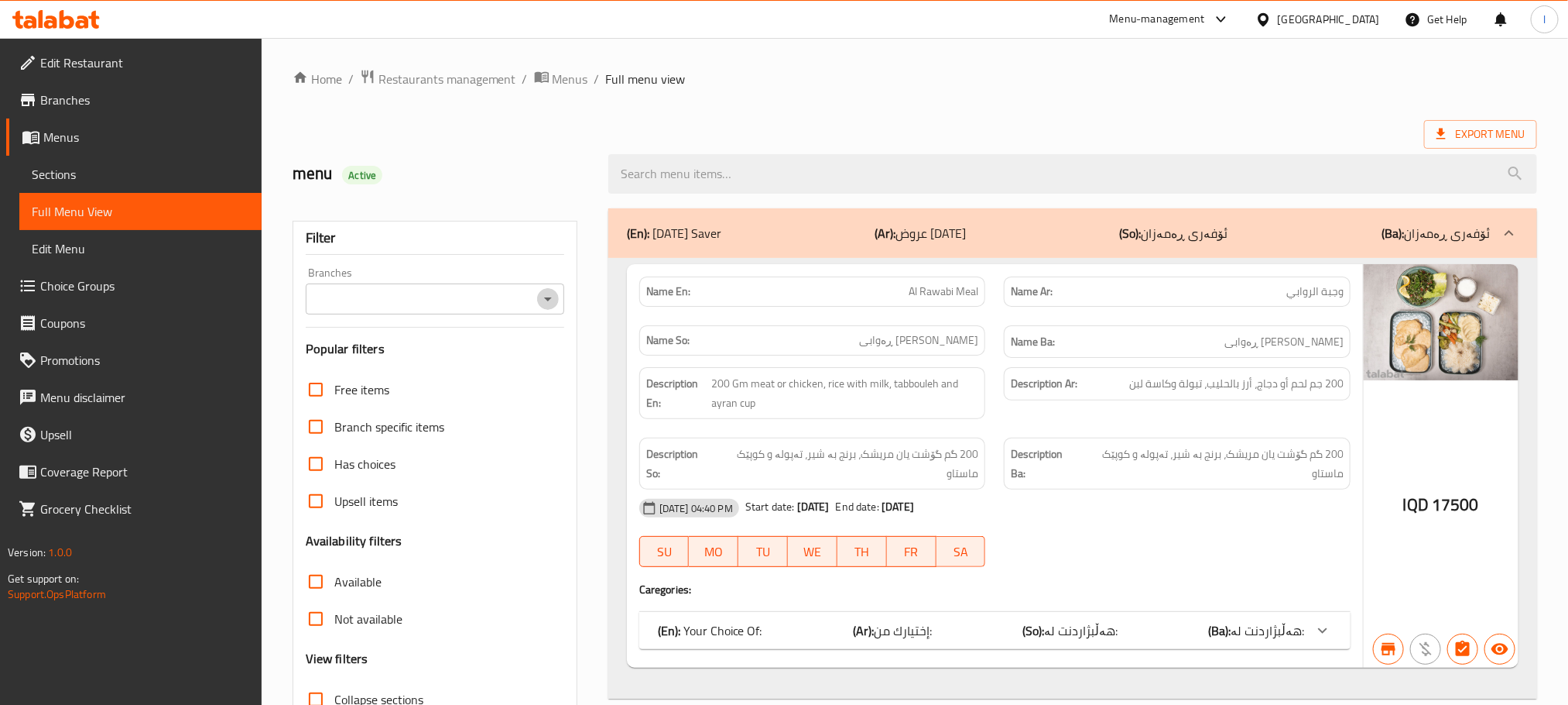
click at [538, 295] on icon "Open" at bounding box center [547, 298] width 18 height 18
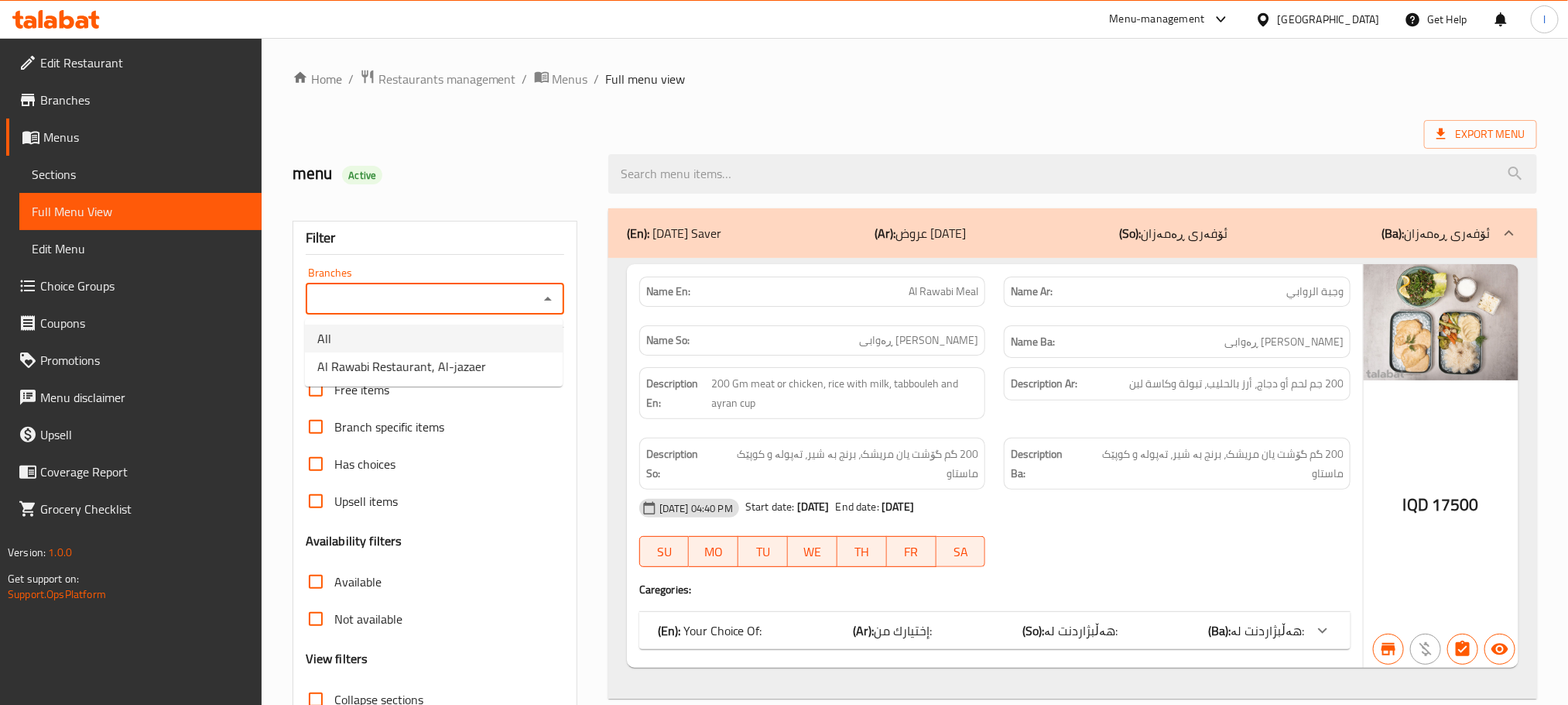
click at [466, 351] on li "All" at bounding box center [433, 338] width 257 height 28
click at [555, 297] on icon "Open" at bounding box center [547, 298] width 18 height 18
click at [483, 356] on li "Al Rawabi Restaurant, Al-jazaer" at bounding box center [433, 367] width 257 height 28
type input "Al Rawabi Restaurant, Al-jazaer"
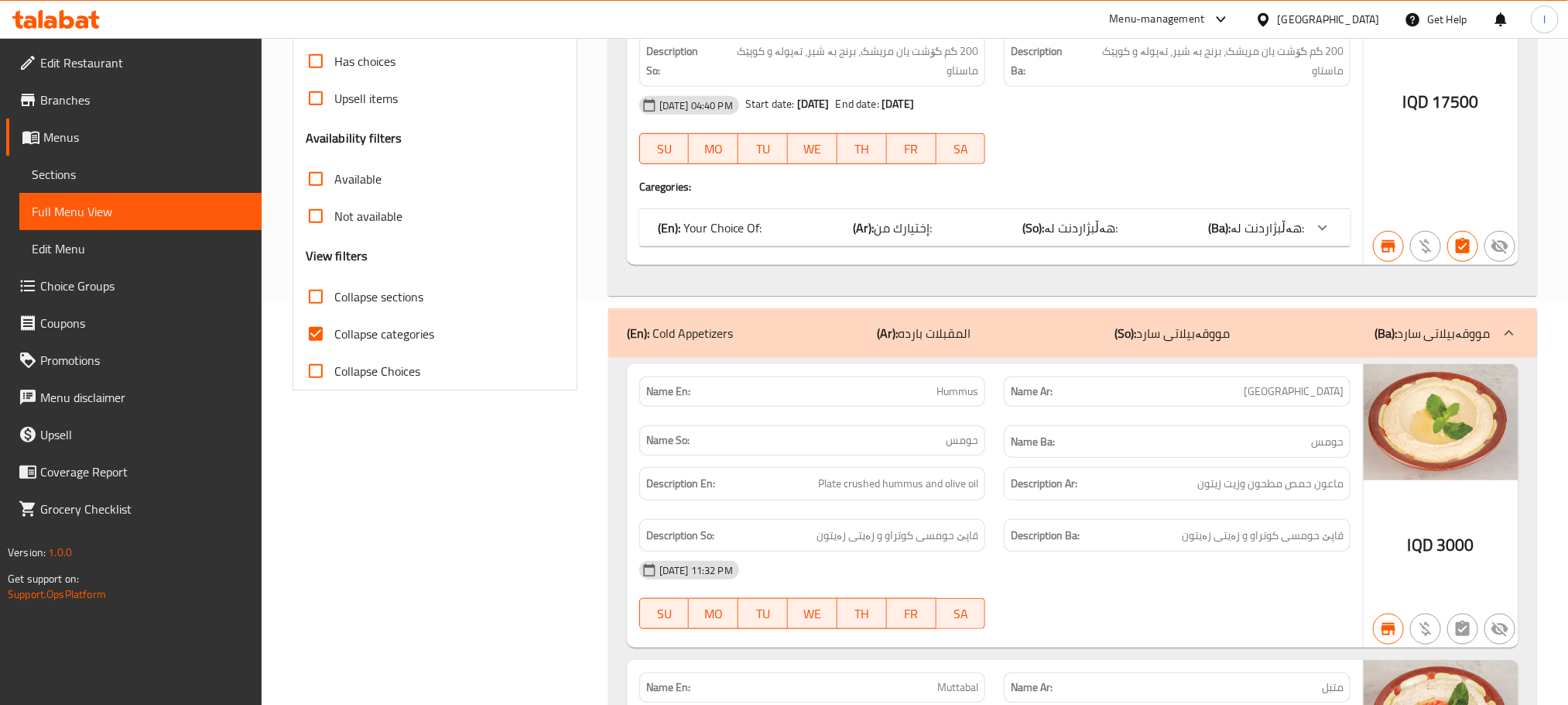
scroll to position [425, 0]
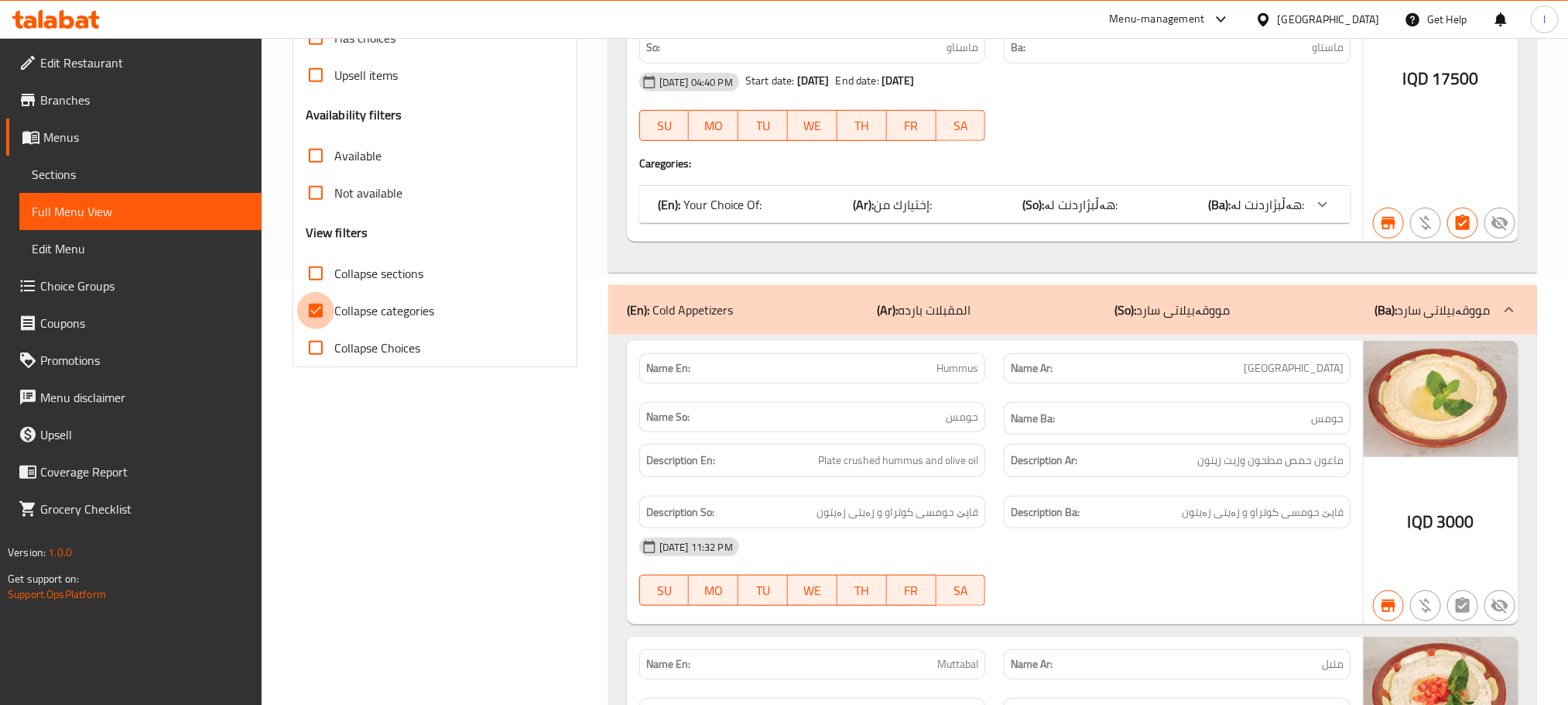
click at [314, 298] on input "Collapse categories" at bounding box center [315, 310] width 37 height 37
checkbox input "false"
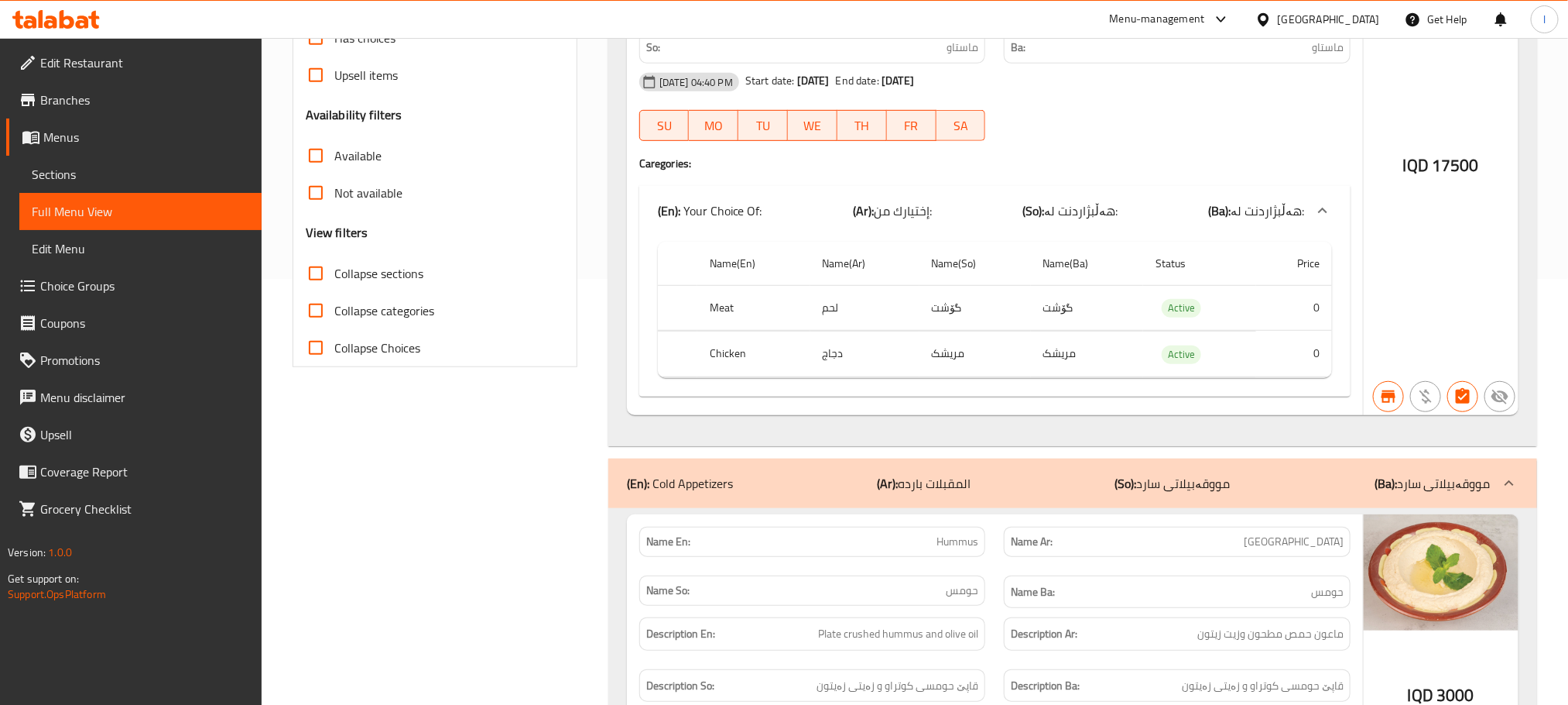
scroll to position [0, 0]
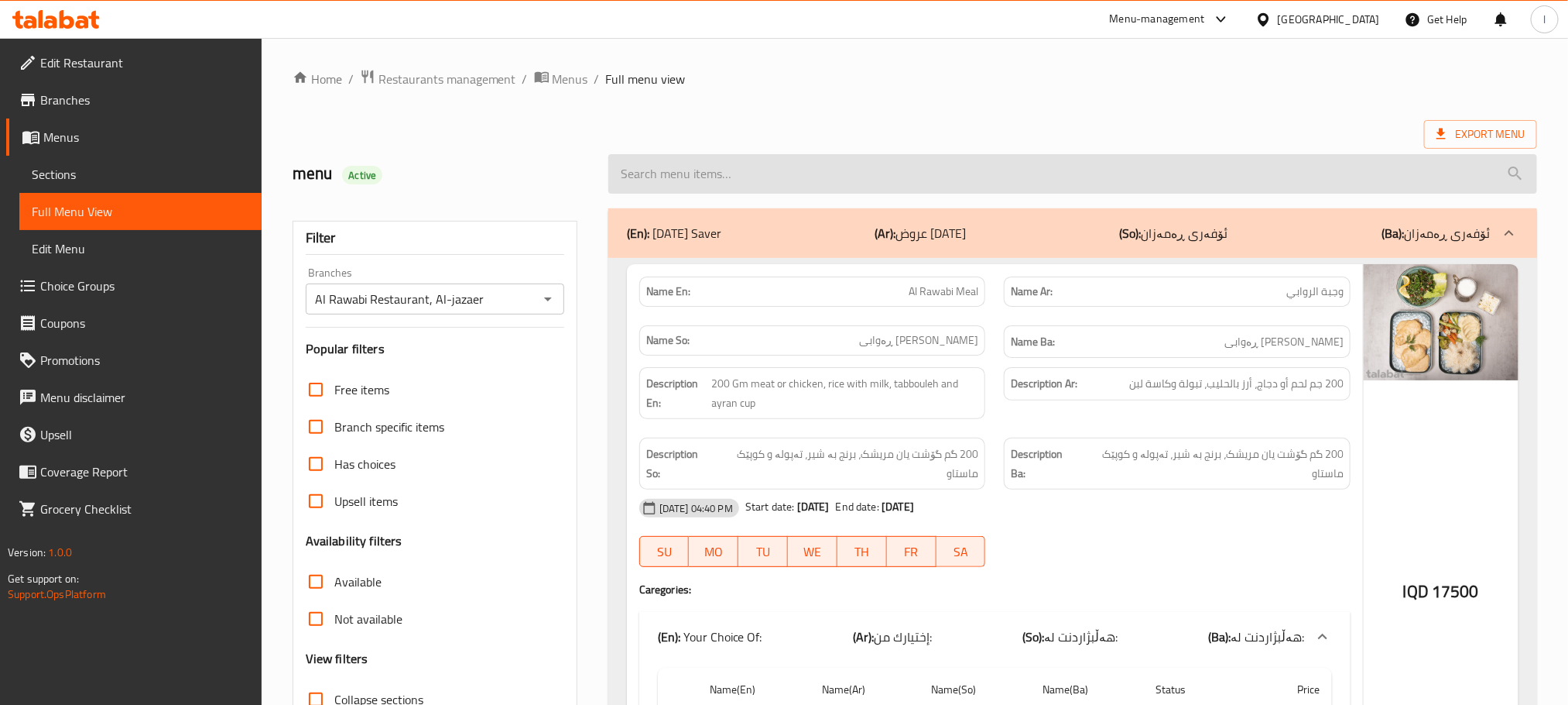
click at [704, 178] on input "search" at bounding box center [1072, 173] width 929 height 40
paste input "Turkey Pizza"
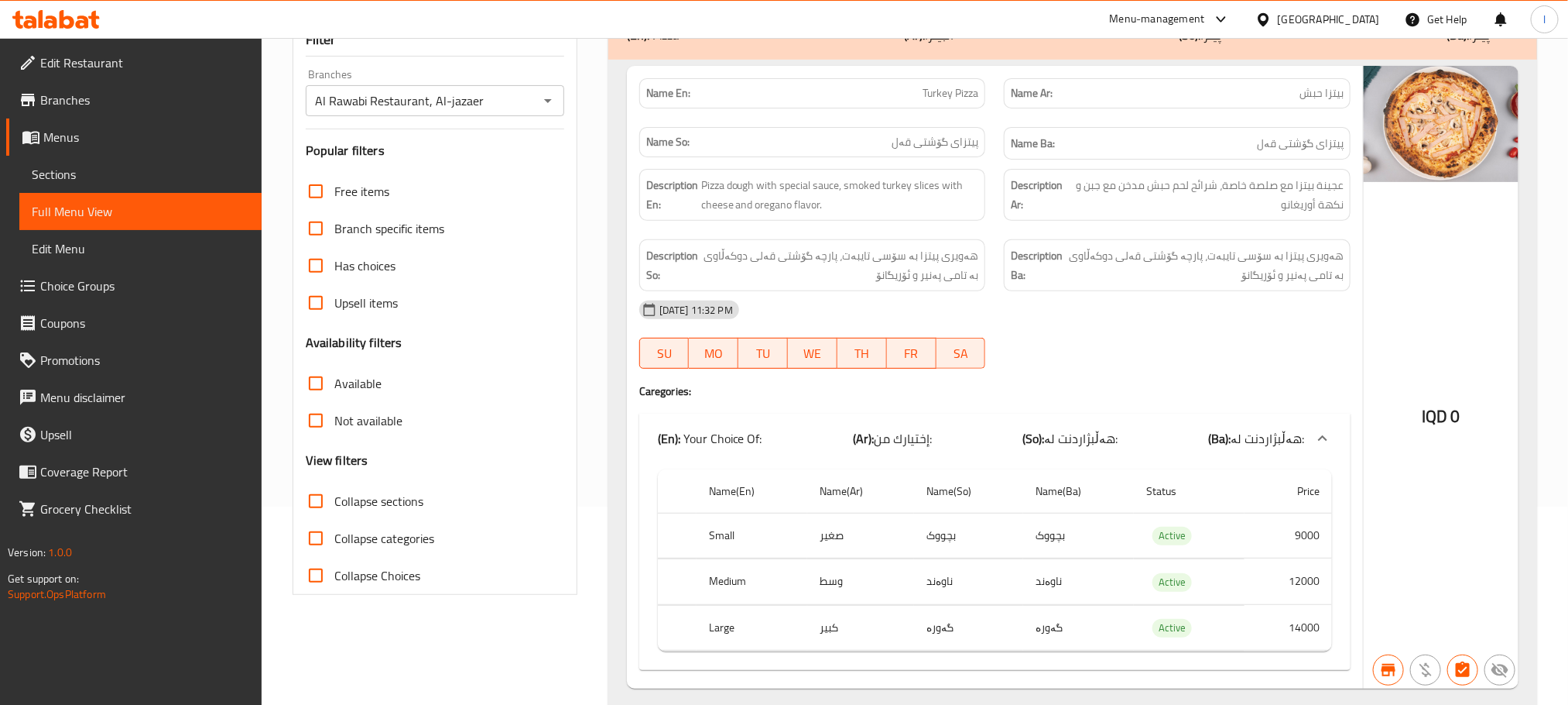
scroll to position [249, 0]
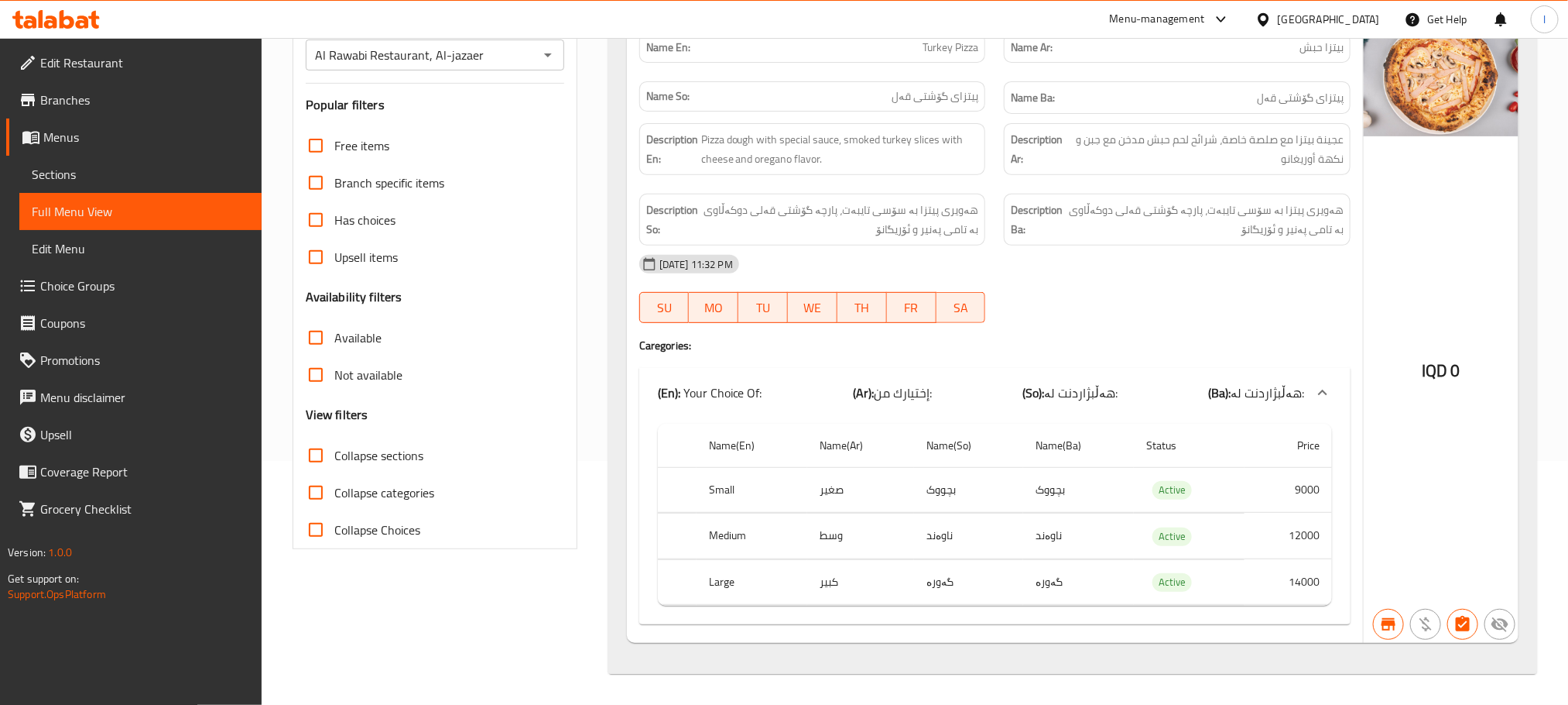
type input "Turkey Pizza"
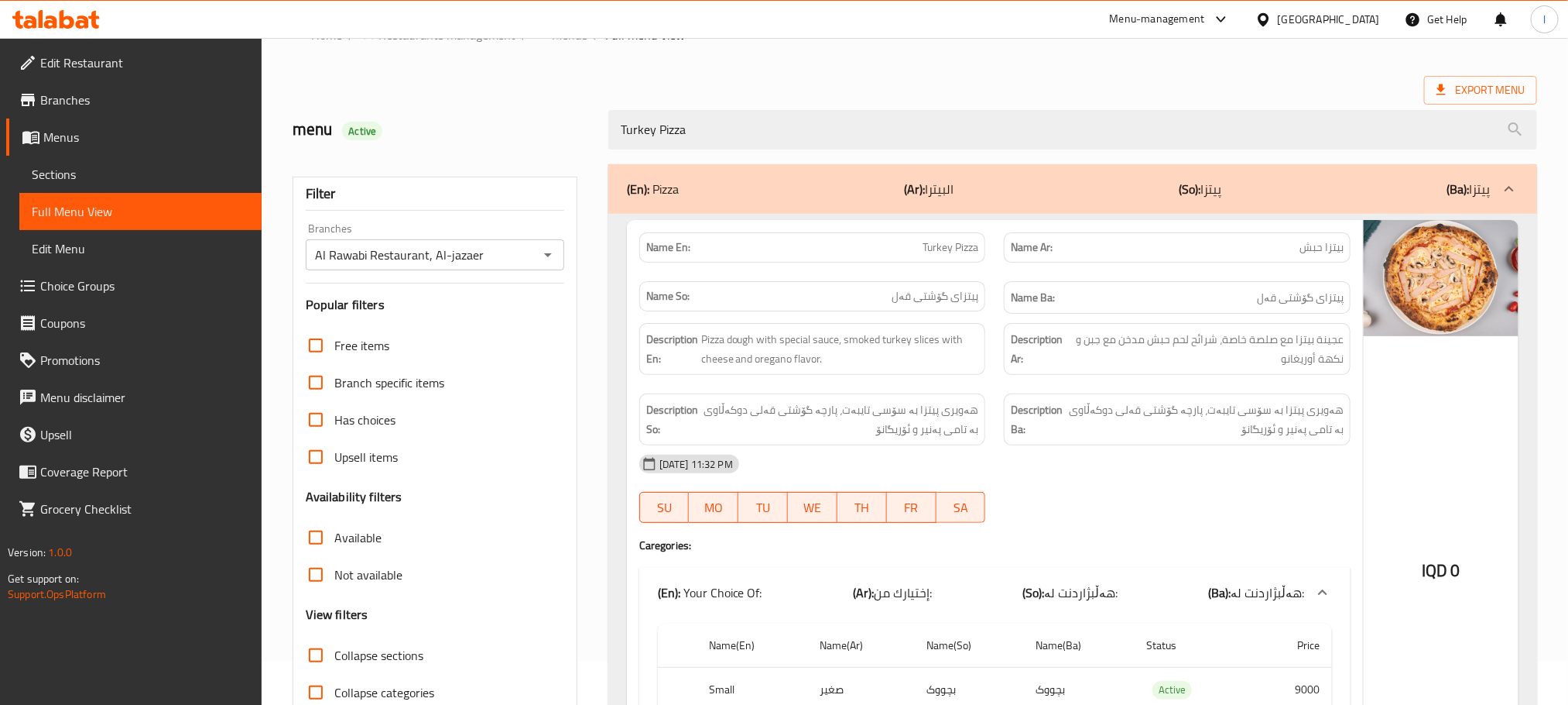
scroll to position [0, 0]
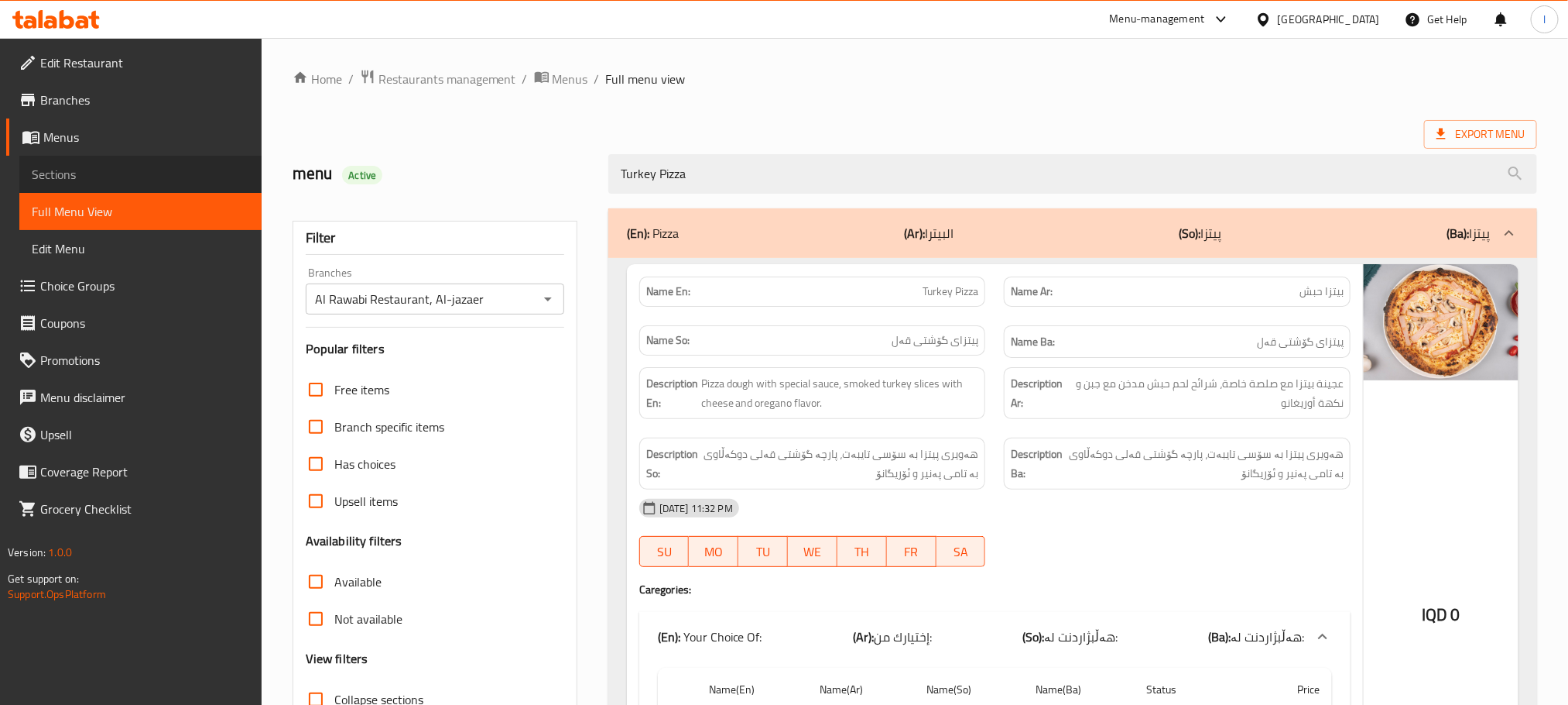
click at [55, 171] on span "Sections" at bounding box center [141, 174] width 218 height 18
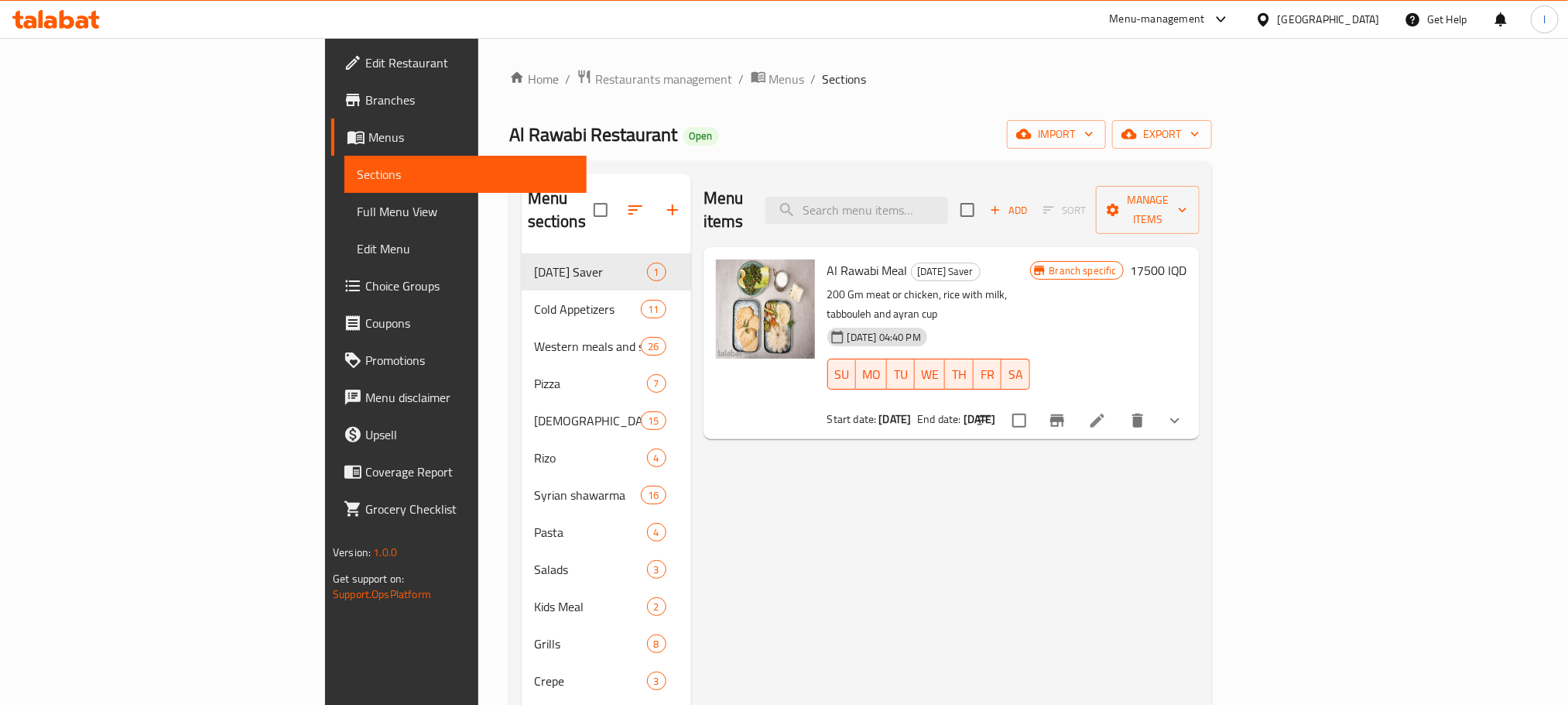
click at [357, 207] on span "Full Menu View" at bounding box center [466, 211] width 218 height 18
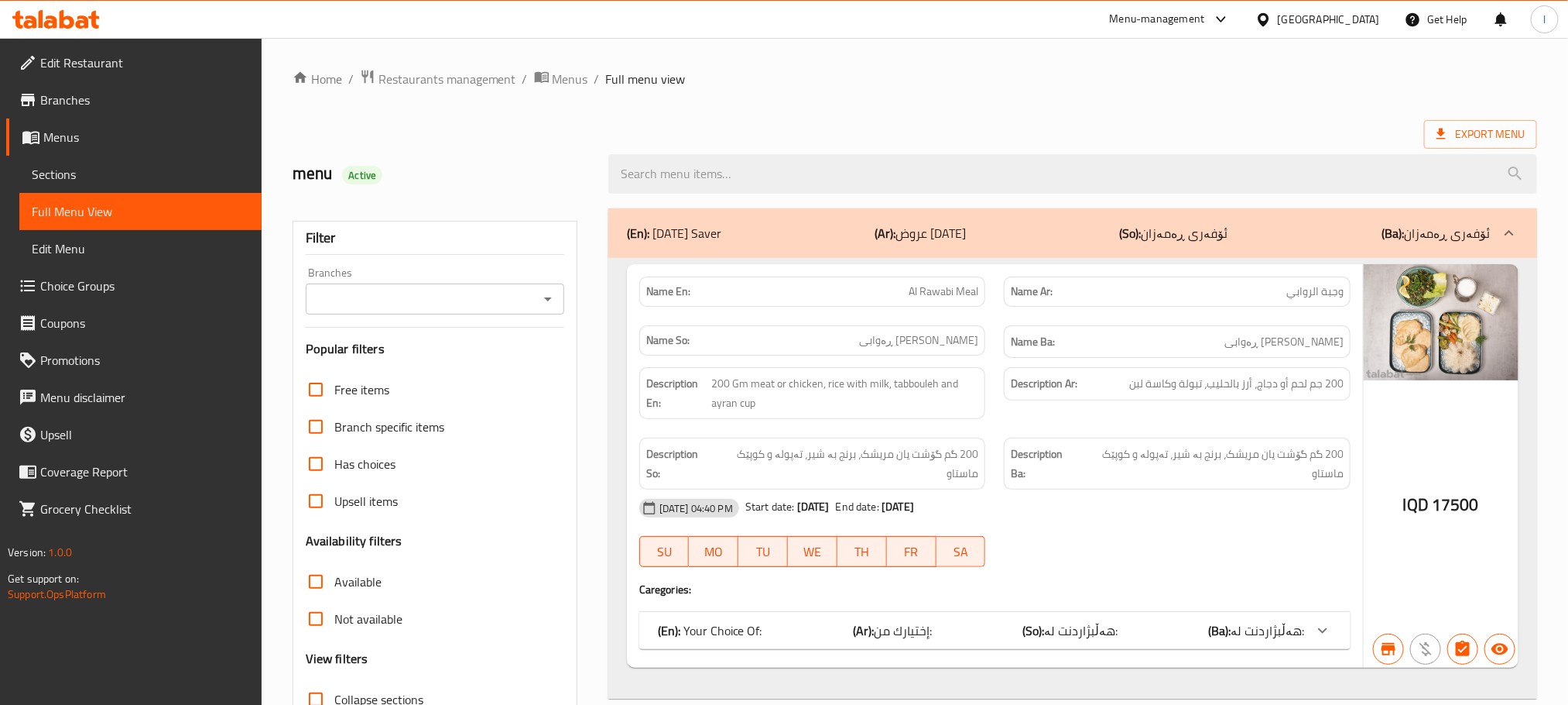
click at [550, 305] on icon "Open" at bounding box center [547, 298] width 18 height 18
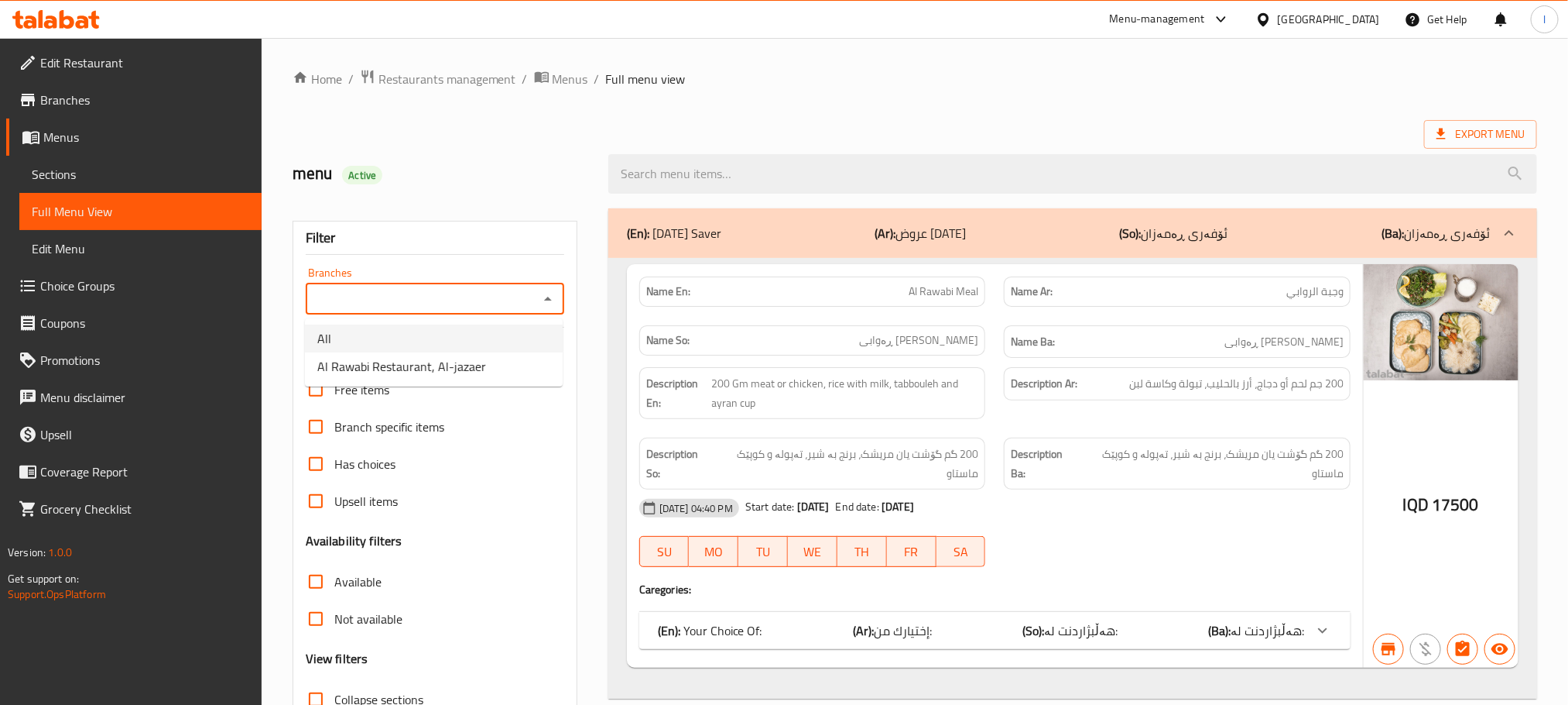
click at [476, 348] on li "All" at bounding box center [433, 338] width 257 height 28
click at [550, 302] on icon "Open" at bounding box center [547, 298] width 18 height 18
click at [465, 367] on span "Al Rawabi Restaurant, Al-jazaer" at bounding box center [401, 366] width 169 height 18
type input "Al Rawabi Restaurant, Al-jazaer"
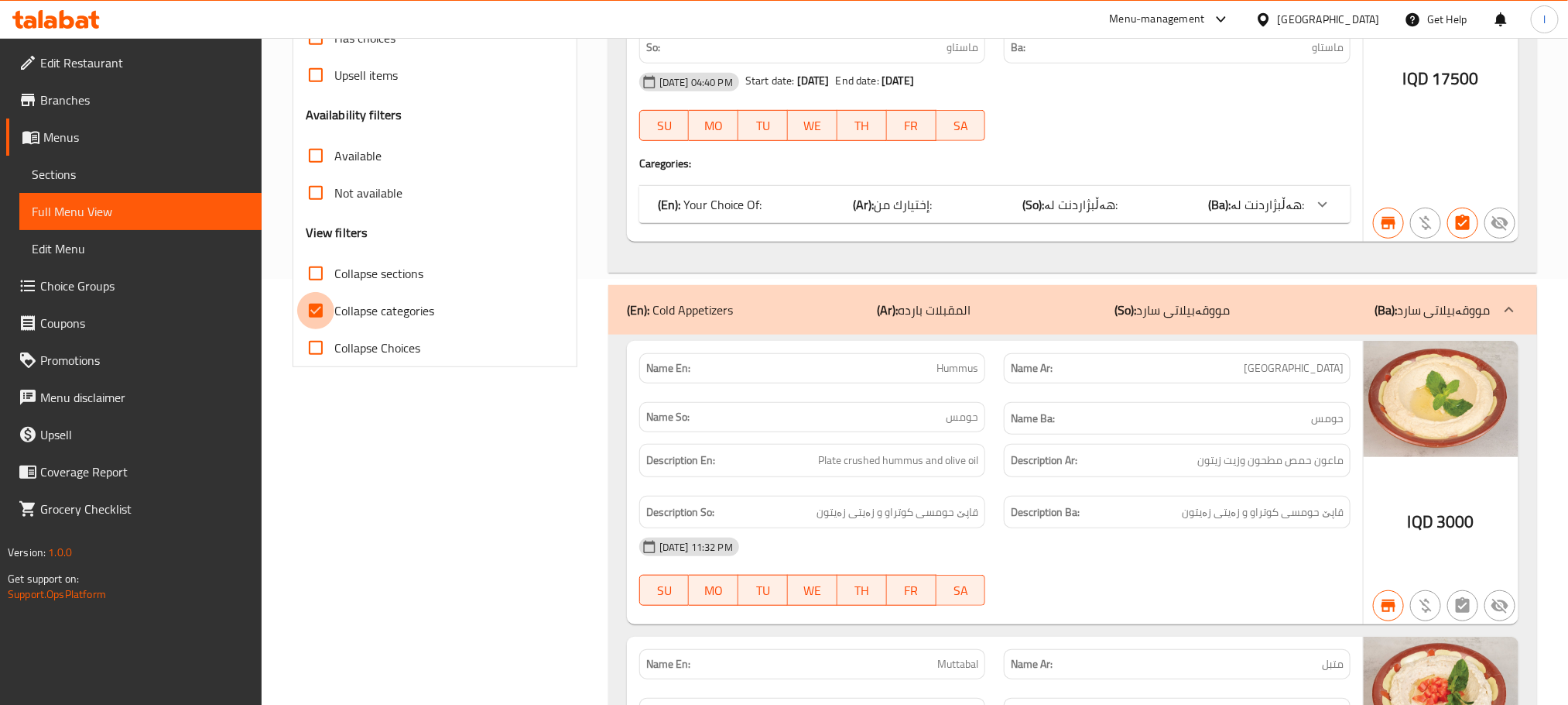
click at [330, 302] on input "Collapse categories" at bounding box center [315, 310] width 37 height 37
checkbox input "false"
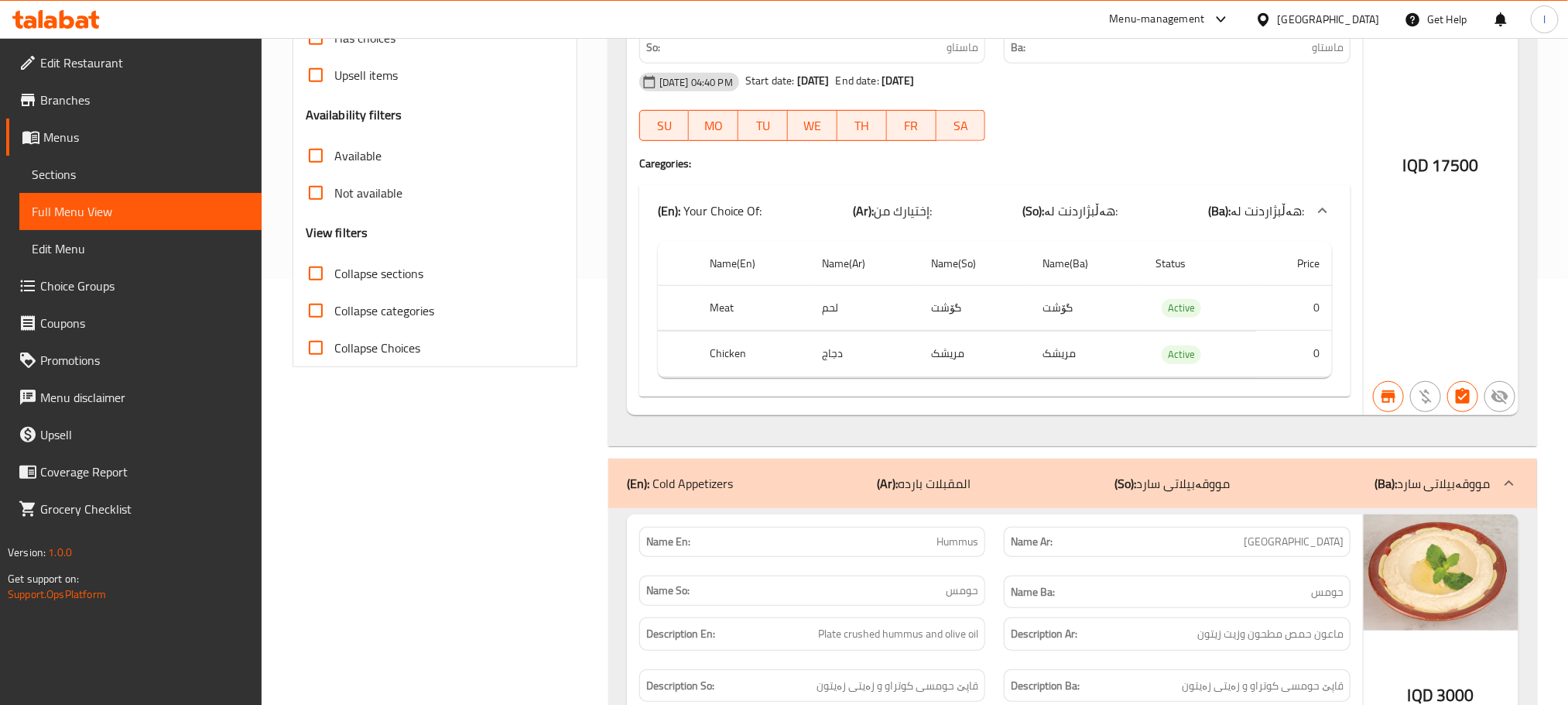
scroll to position [0, 0]
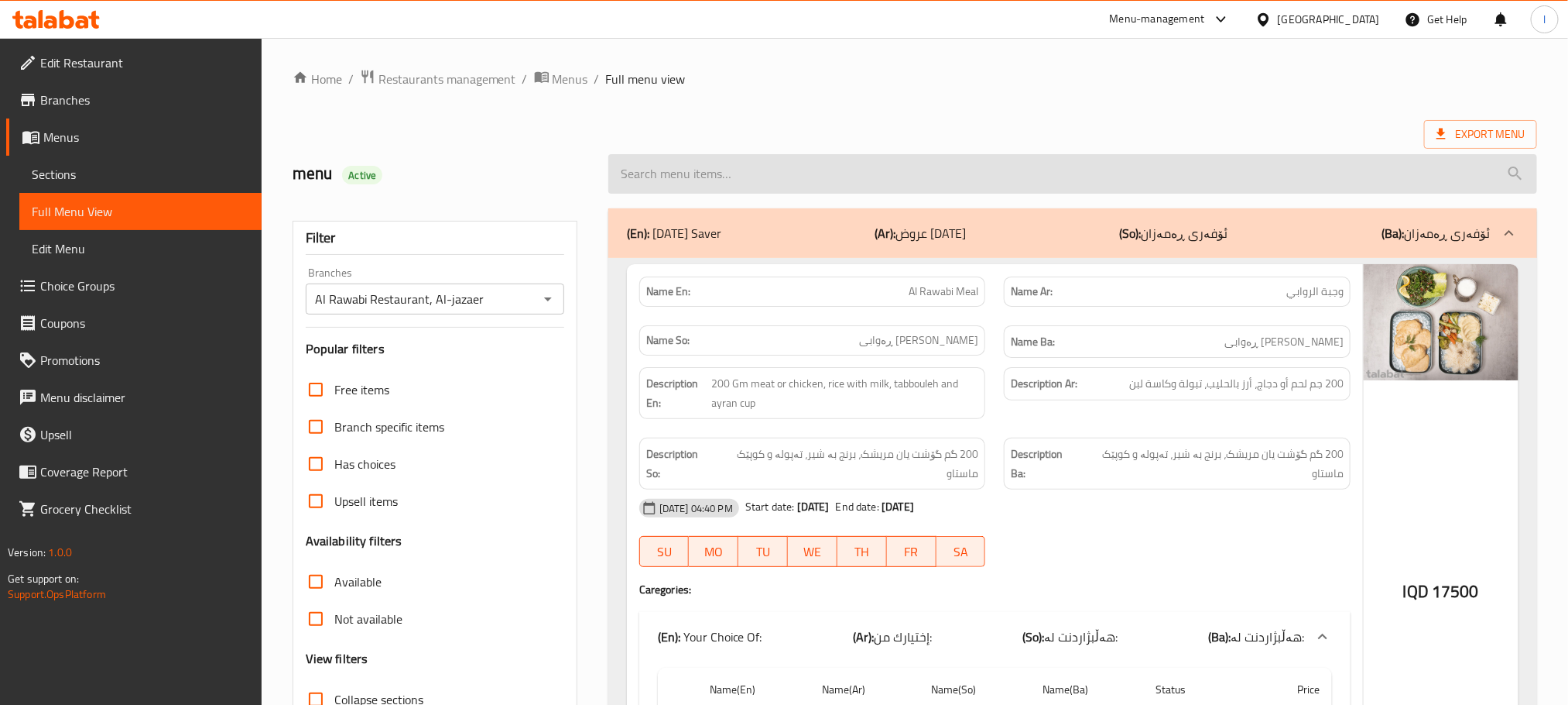
click at [685, 178] on input "search" at bounding box center [1072, 173] width 929 height 40
paste input "Muhammara"
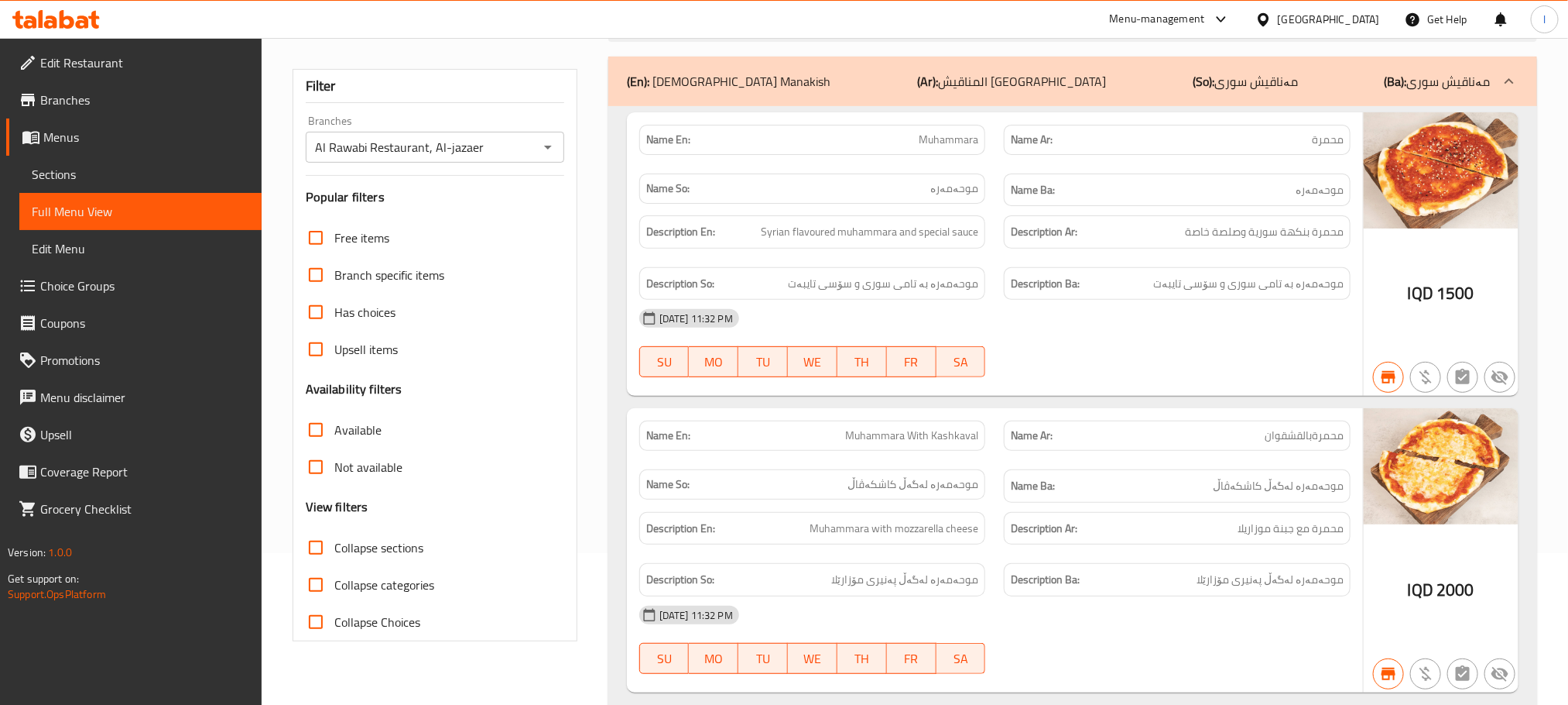
scroll to position [207, 0]
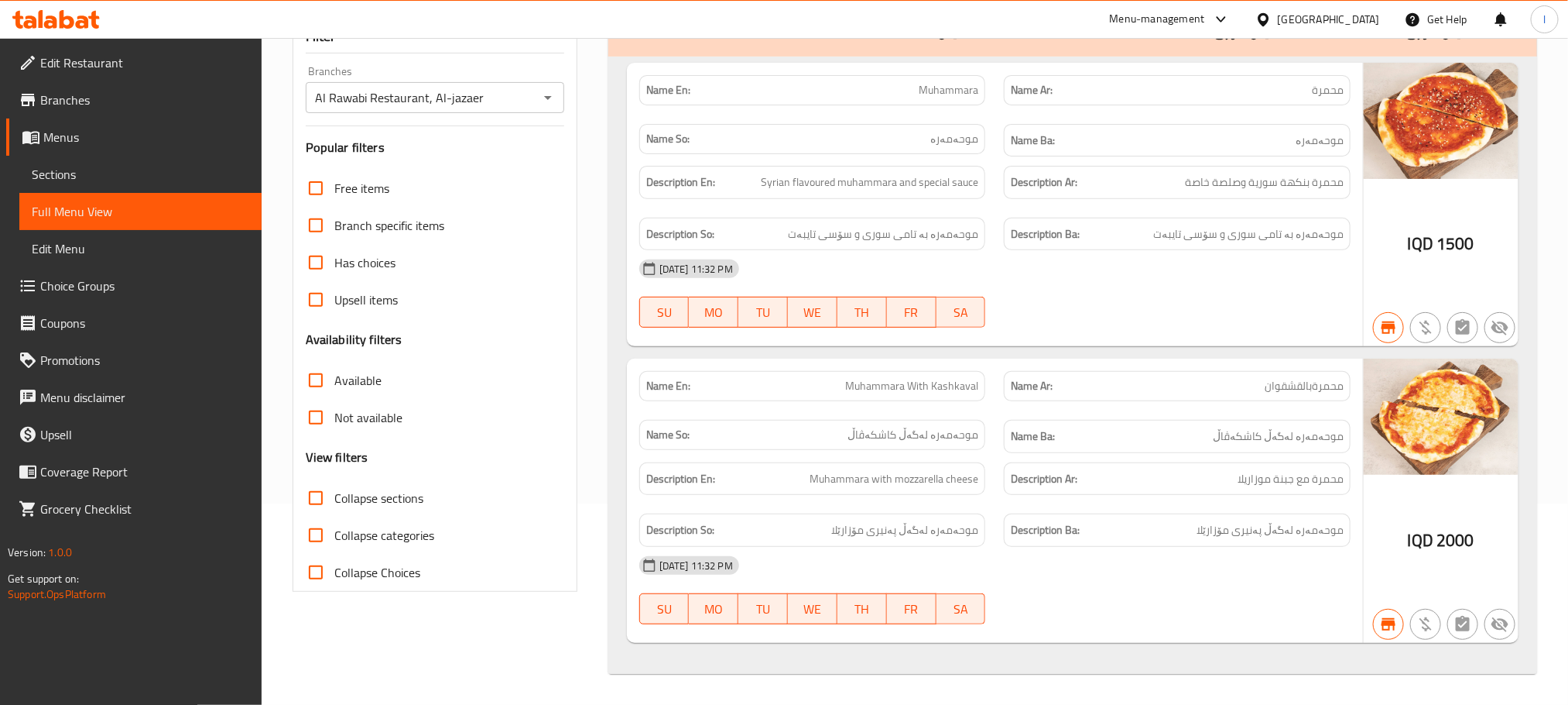
type input "Muhammara"
click at [54, 172] on span "Sections" at bounding box center [141, 174] width 218 height 18
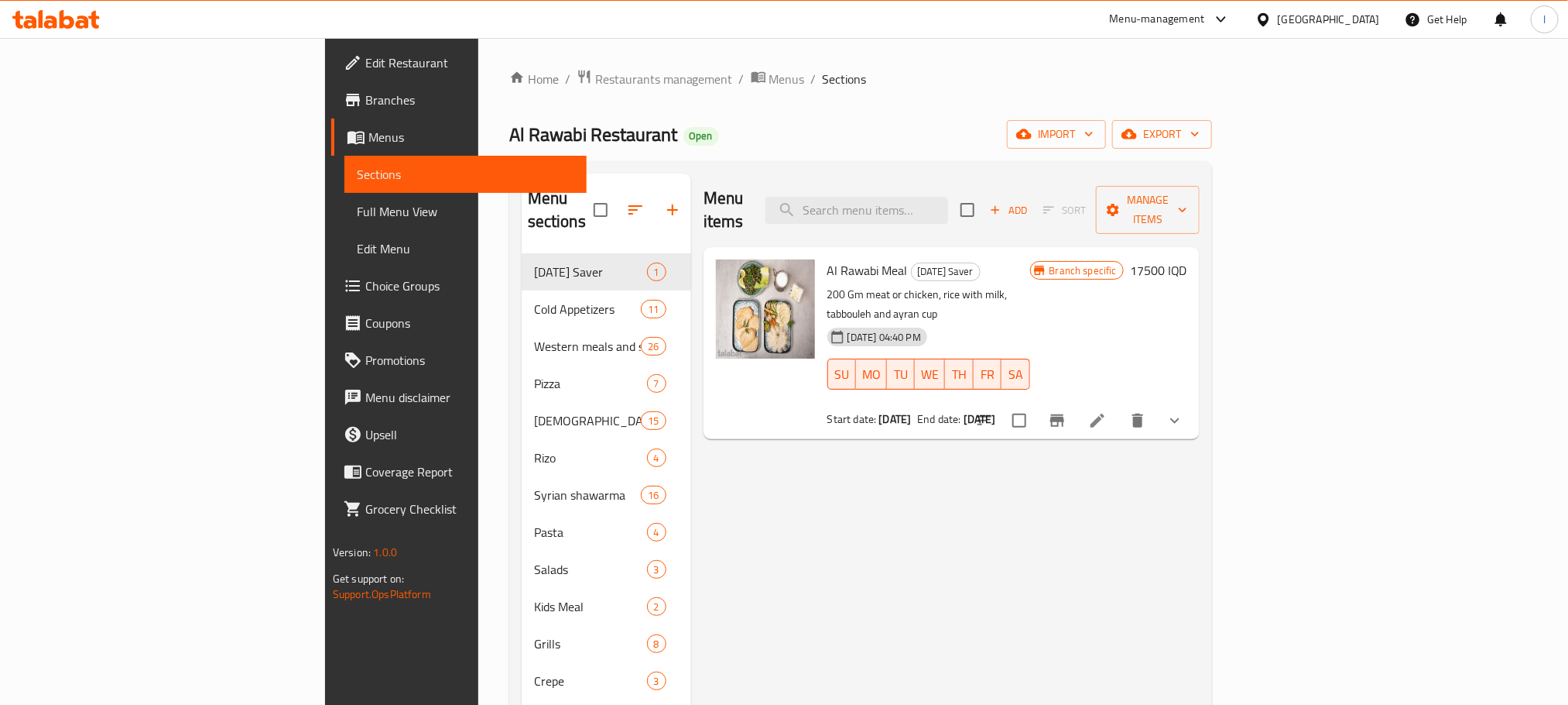
click at [357, 221] on span "Full Menu View" at bounding box center [466, 211] width 218 height 18
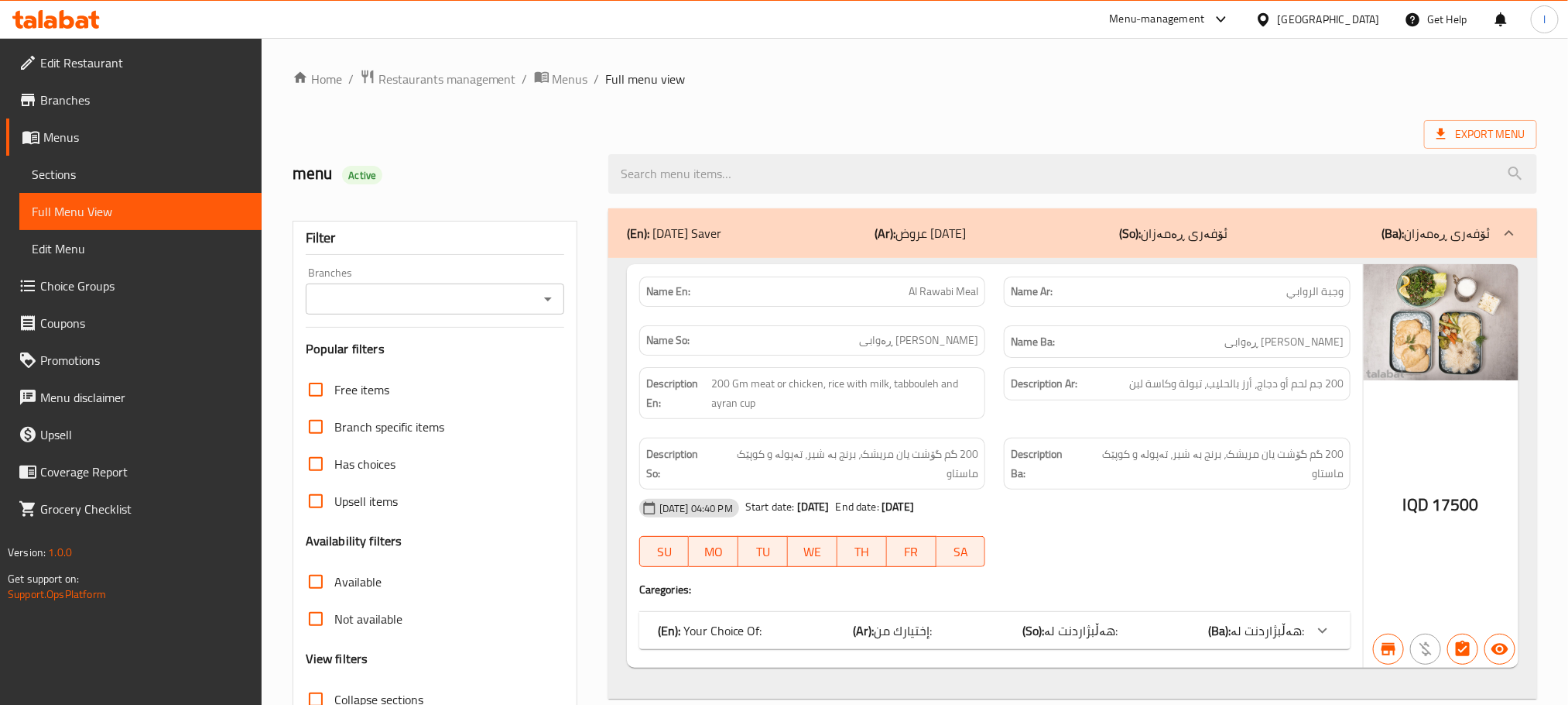
click at [551, 307] on icon "Open" at bounding box center [547, 298] width 18 height 18
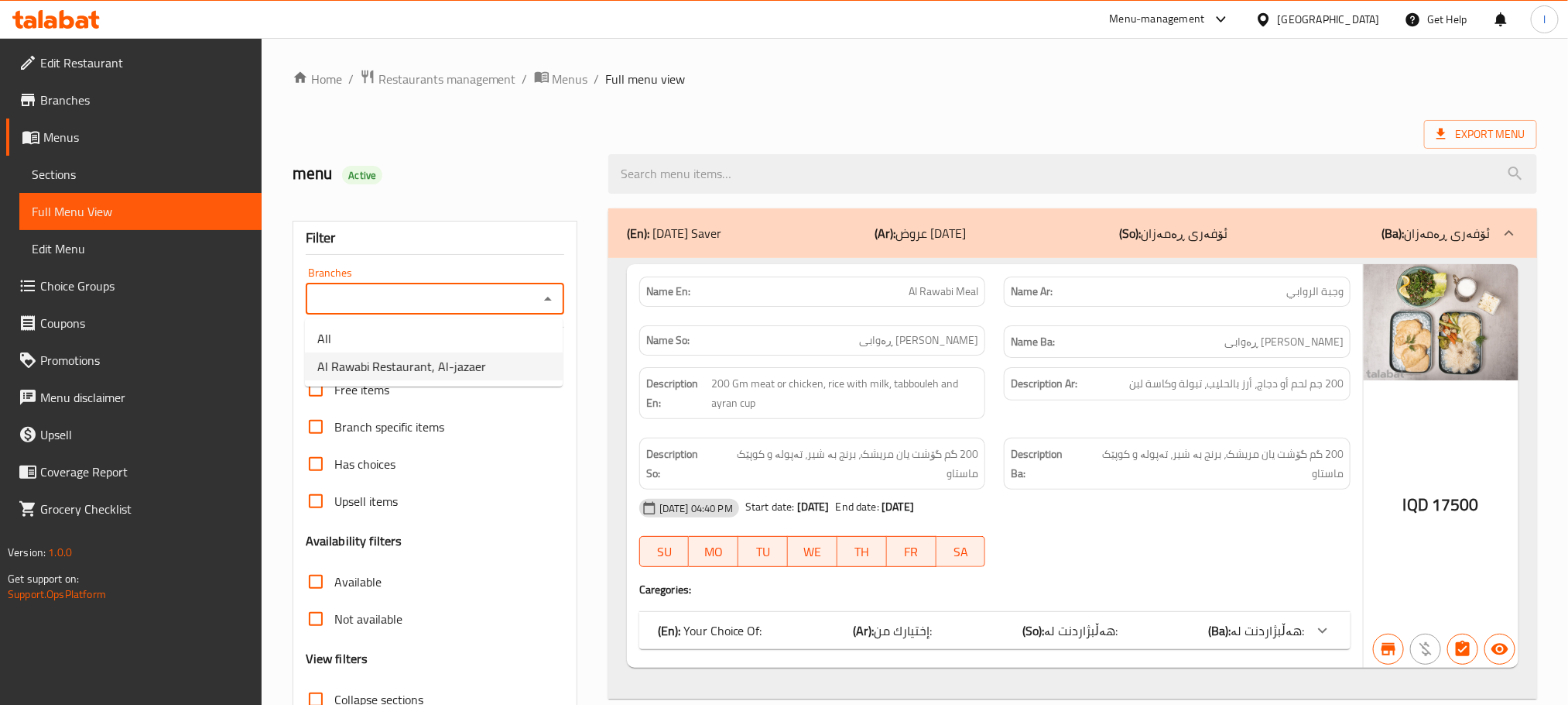
click at [430, 358] on span "Al Rawabi Restaurant, Al-jazaer" at bounding box center [401, 366] width 169 height 18
type input "Al Rawabi Restaurant, Al-jazaer"
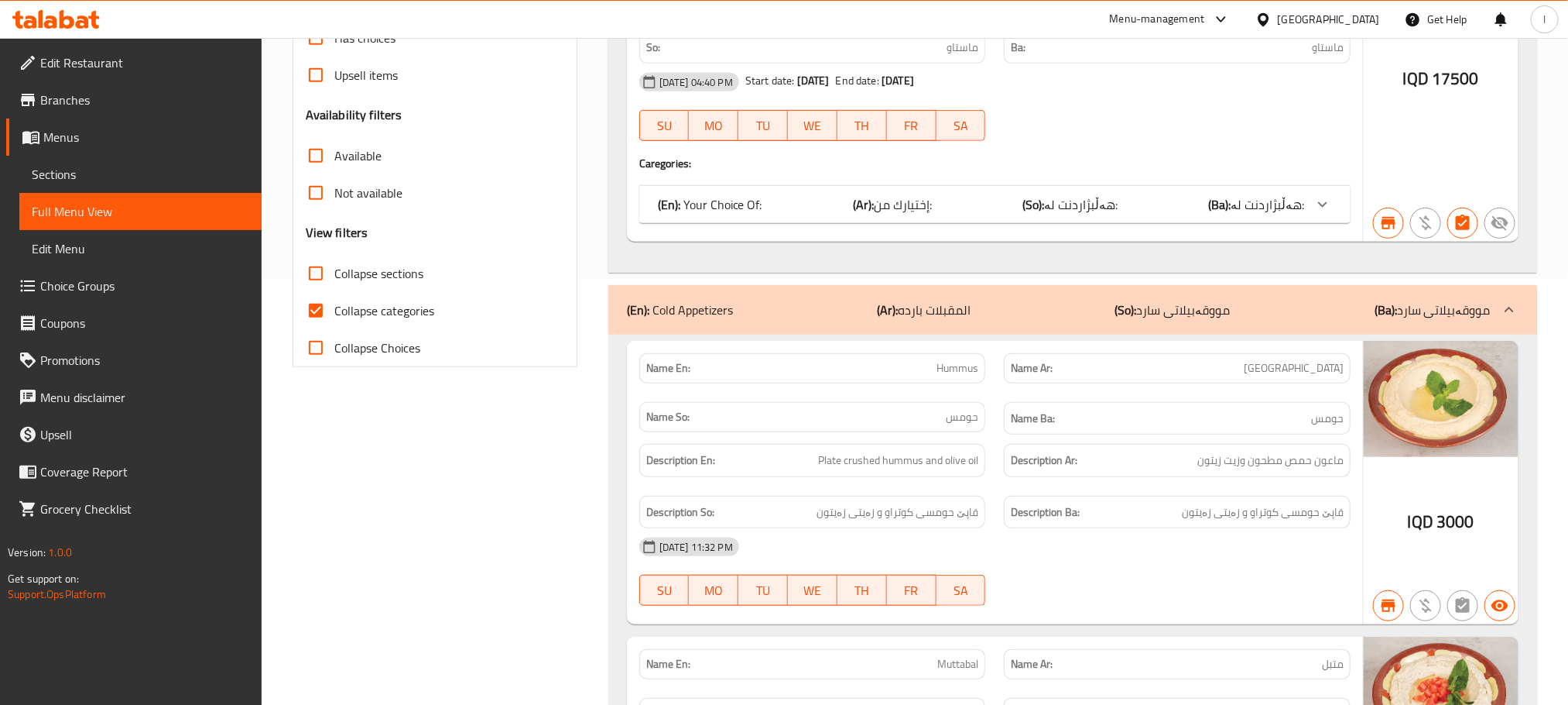
click at [314, 304] on input "Collapse categories" at bounding box center [315, 310] width 37 height 37
checkbox input "false"
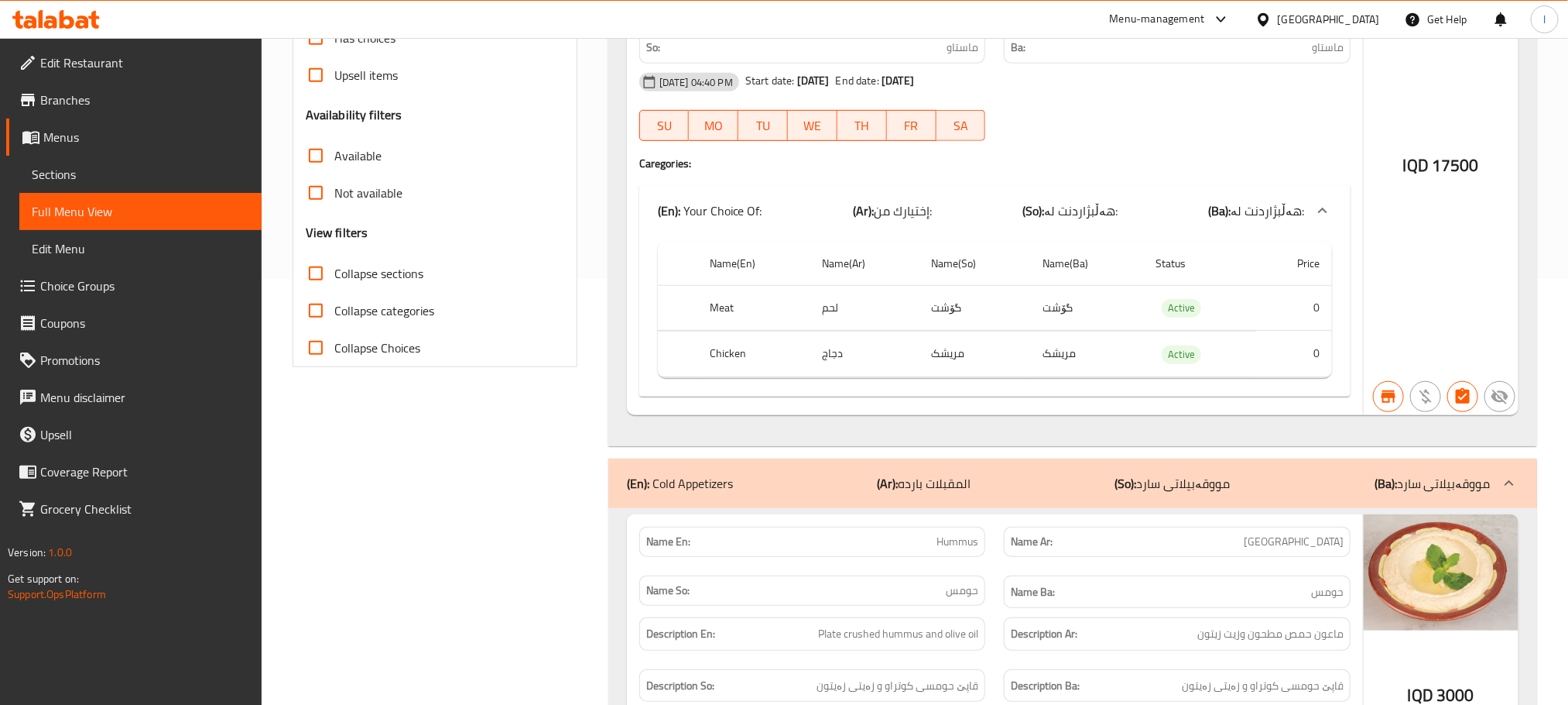
scroll to position [0, 0]
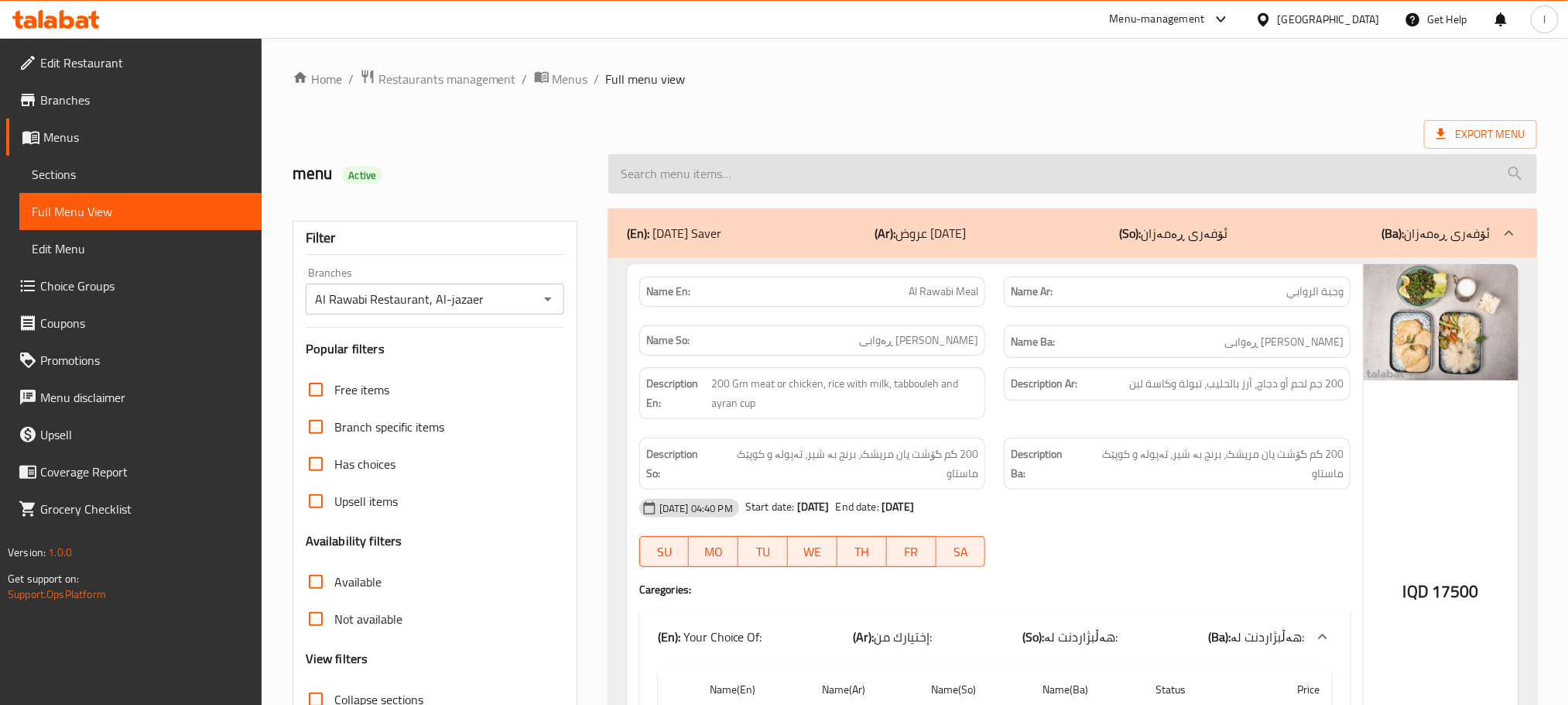
click at [691, 164] on input "search" at bounding box center [1072, 173] width 929 height 40
paste input "Double Chicken Burger"
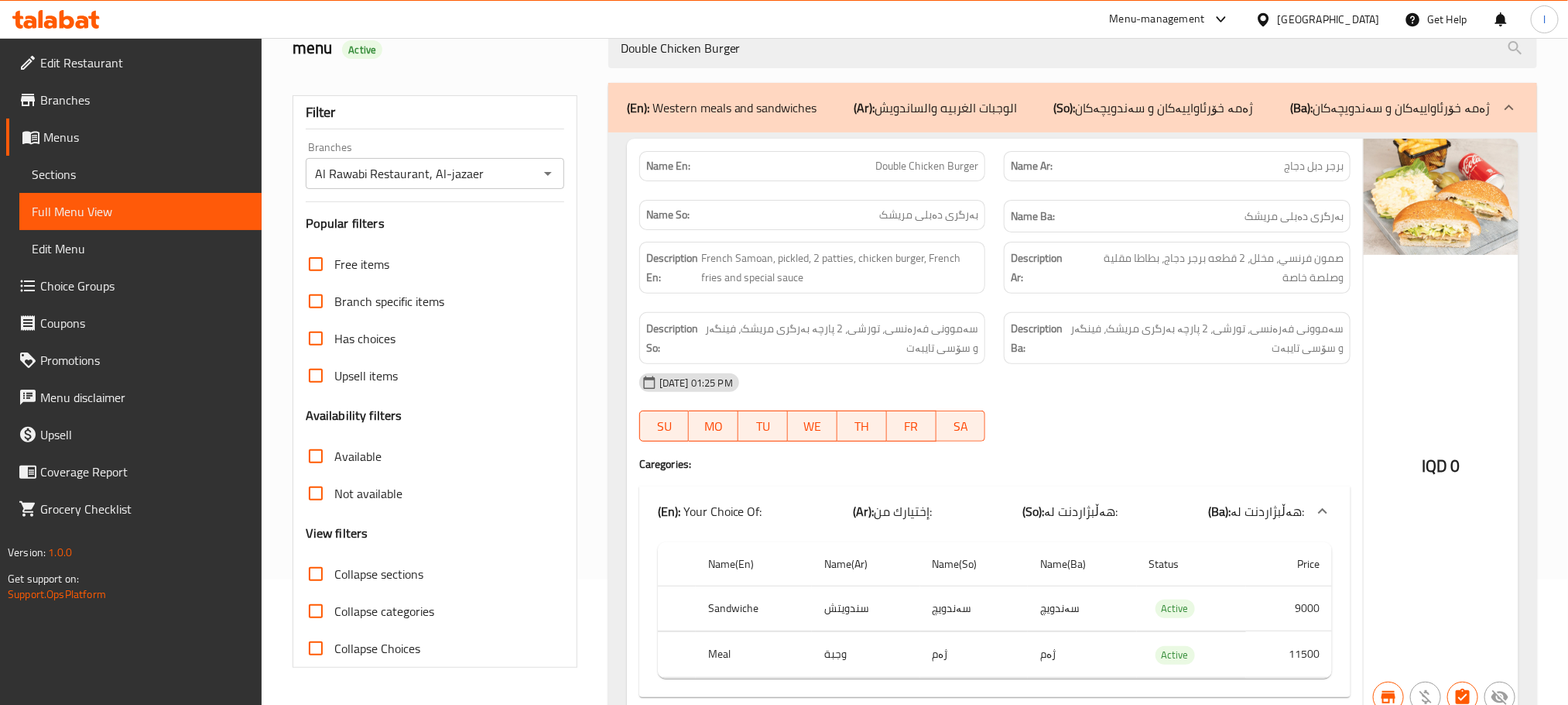
scroll to position [202, 0]
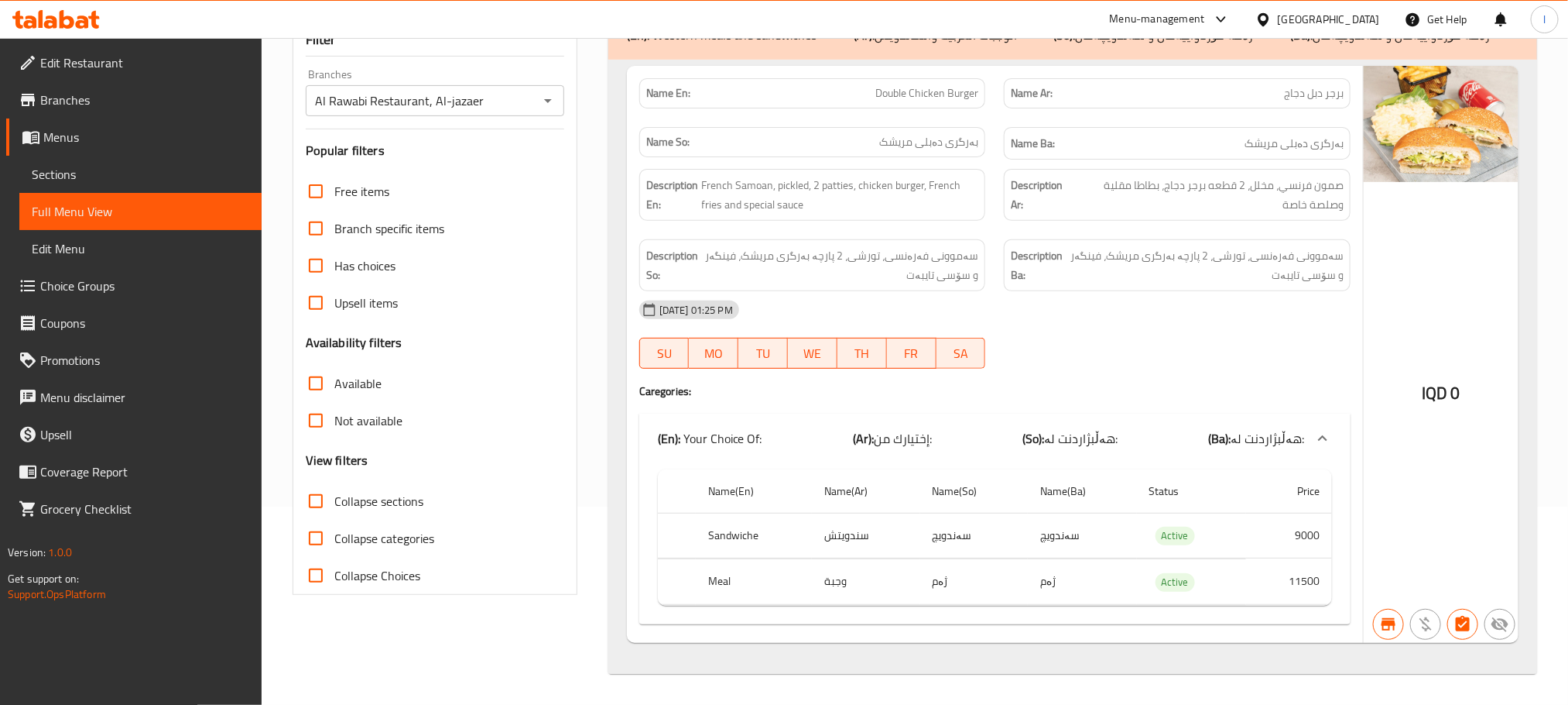
type input "Double Chicken Burger"
click at [49, 175] on span "Sections" at bounding box center [141, 174] width 218 height 18
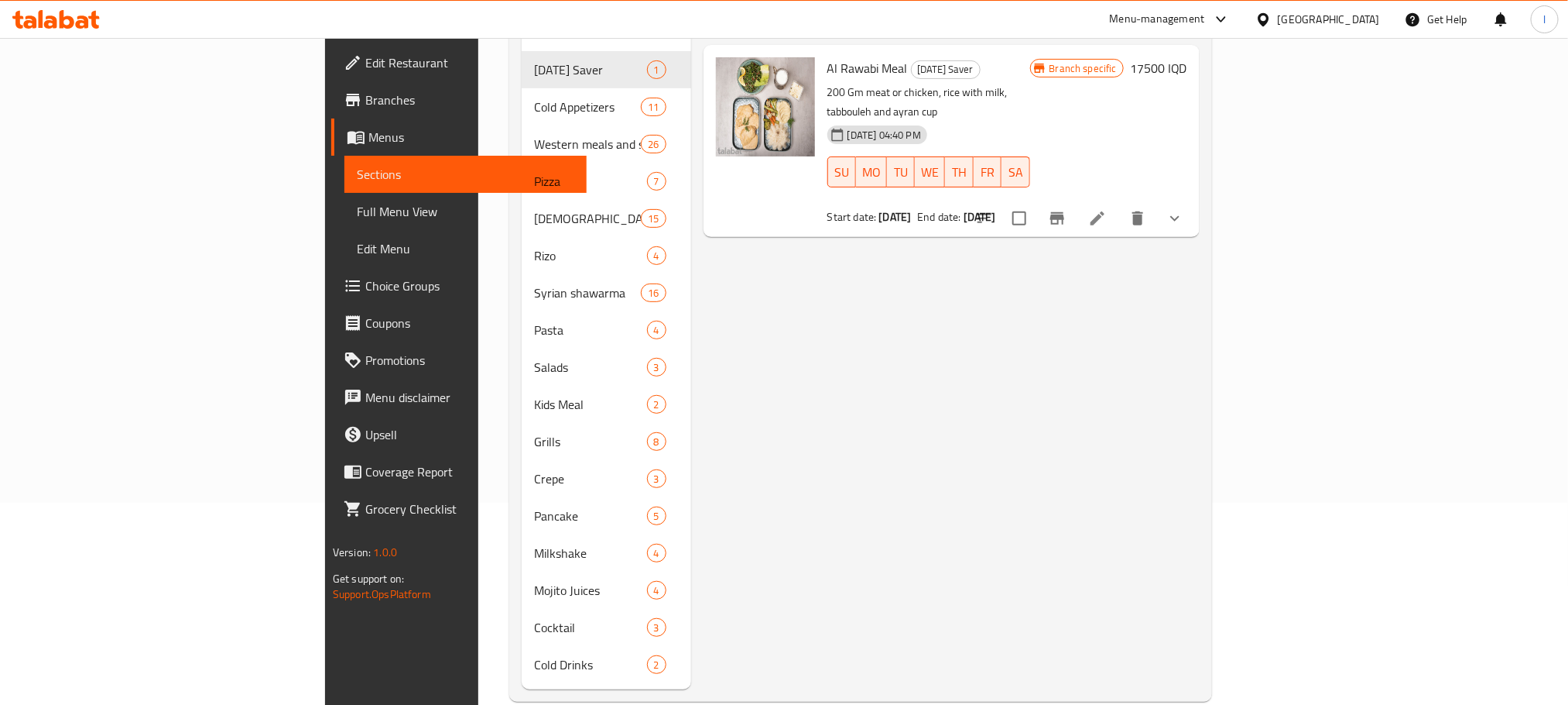
click at [357, 207] on span "Full Menu View" at bounding box center [466, 211] width 218 height 18
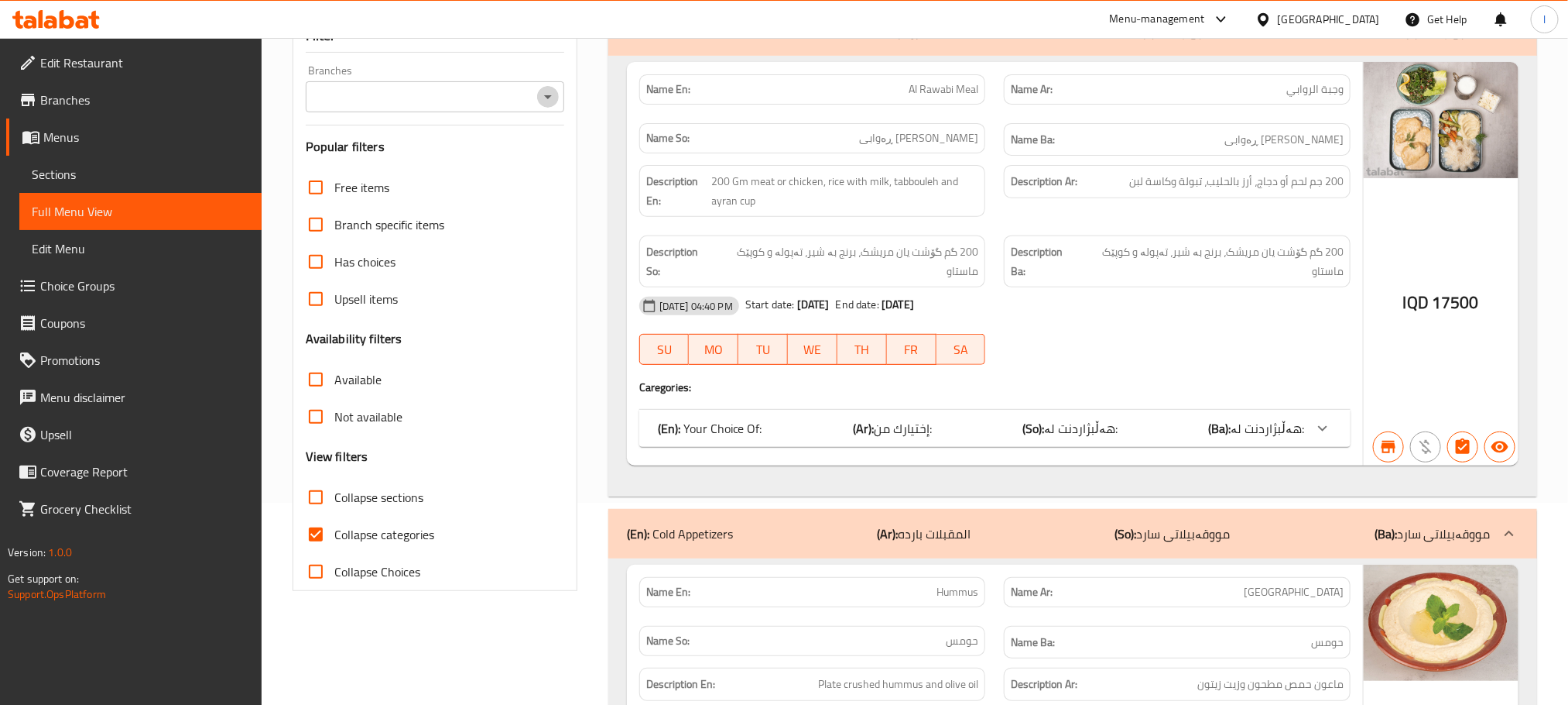
click at [542, 91] on icon "Open" at bounding box center [547, 97] width 18 height 18
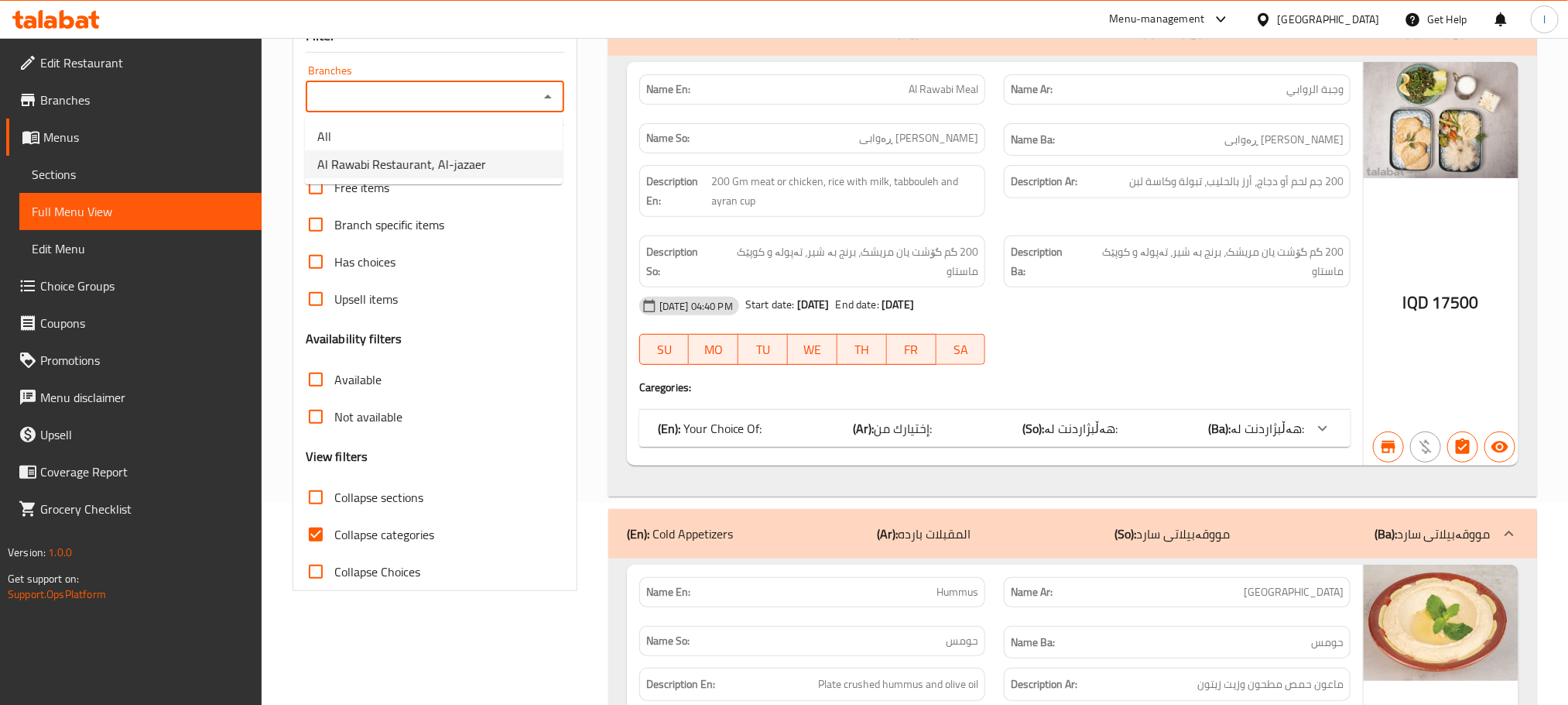
click at [463, 159] on span "Al Rawabi Restaurant, Al-jazaer" at bounding box center [401, 164] width 169 height 18
type input "Al Rawabi Restaurant, Al-jazaer"
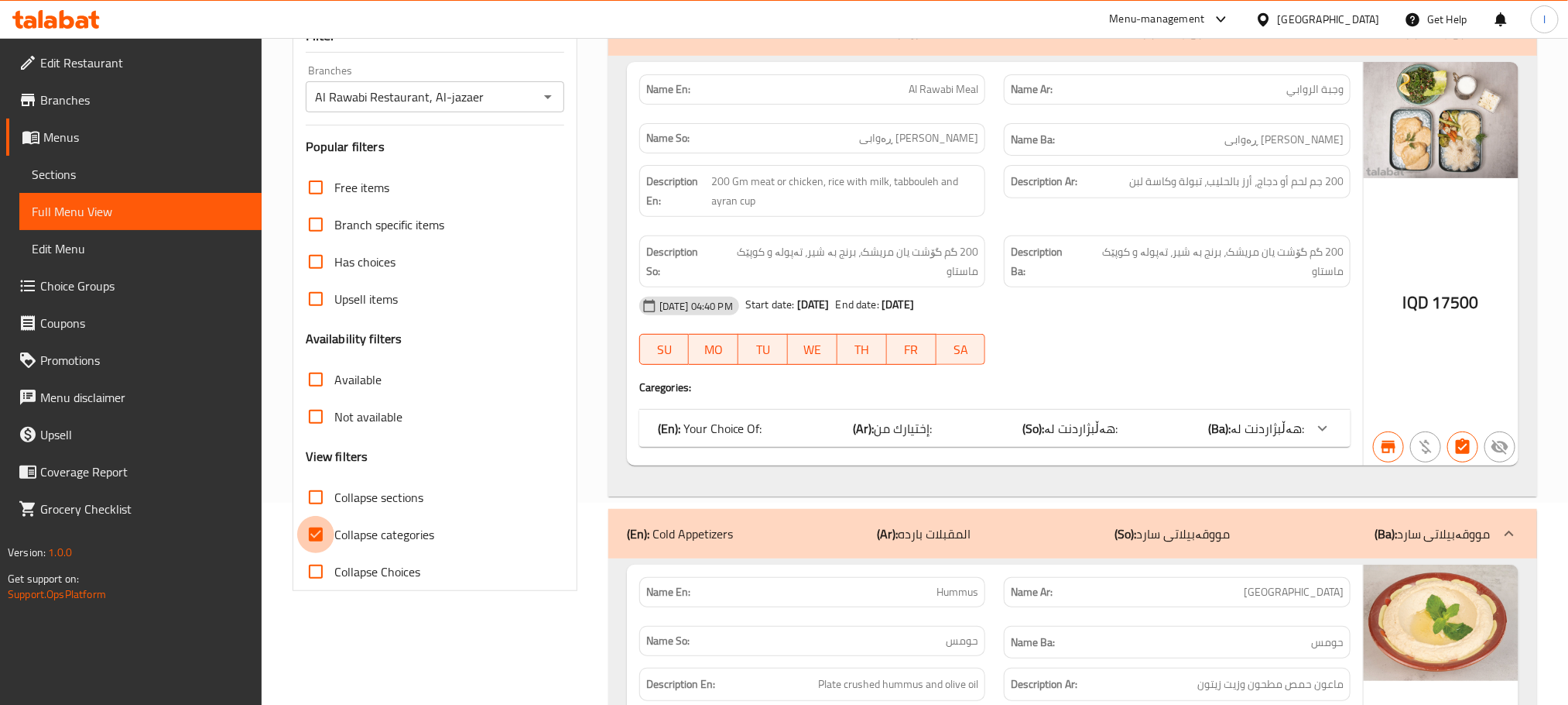
click at [322, 519] on input "Collapse categories" at bounding box center [315, 534] width 37 height 37
checkbox input "false"
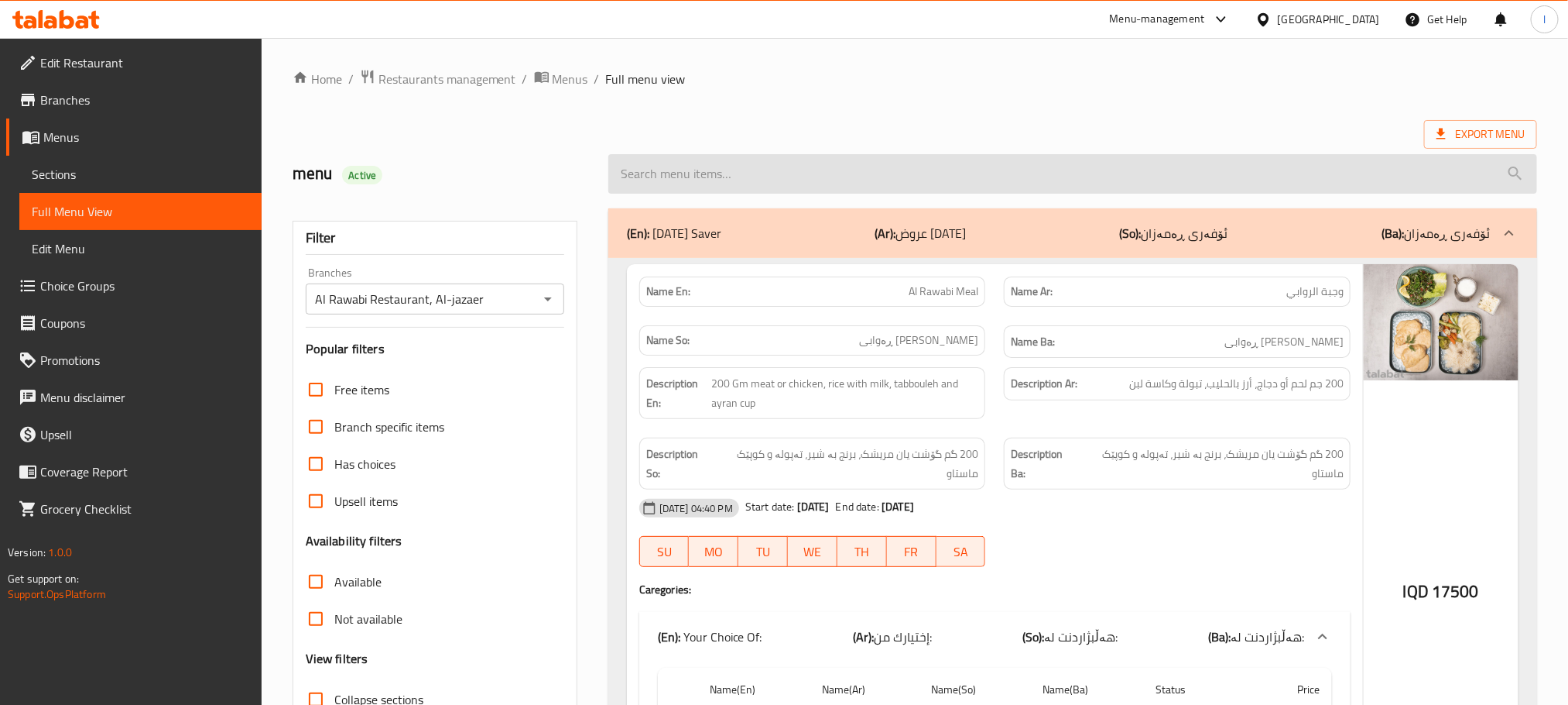
click at [676, 174] on input "search" at bounding box center [1072, 173] width 929 height 40
paste input "Chicken Fajita"
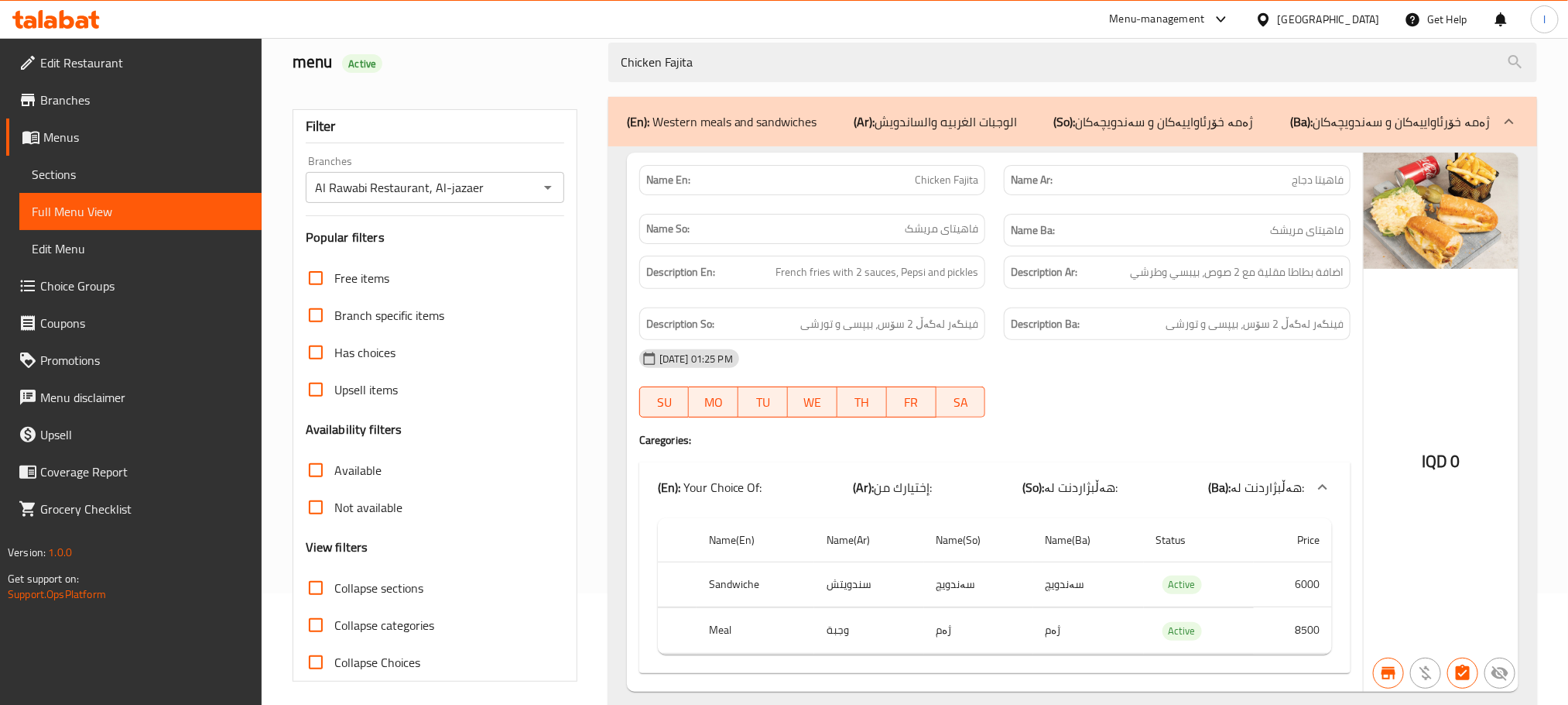
scroll to position [164, 0]
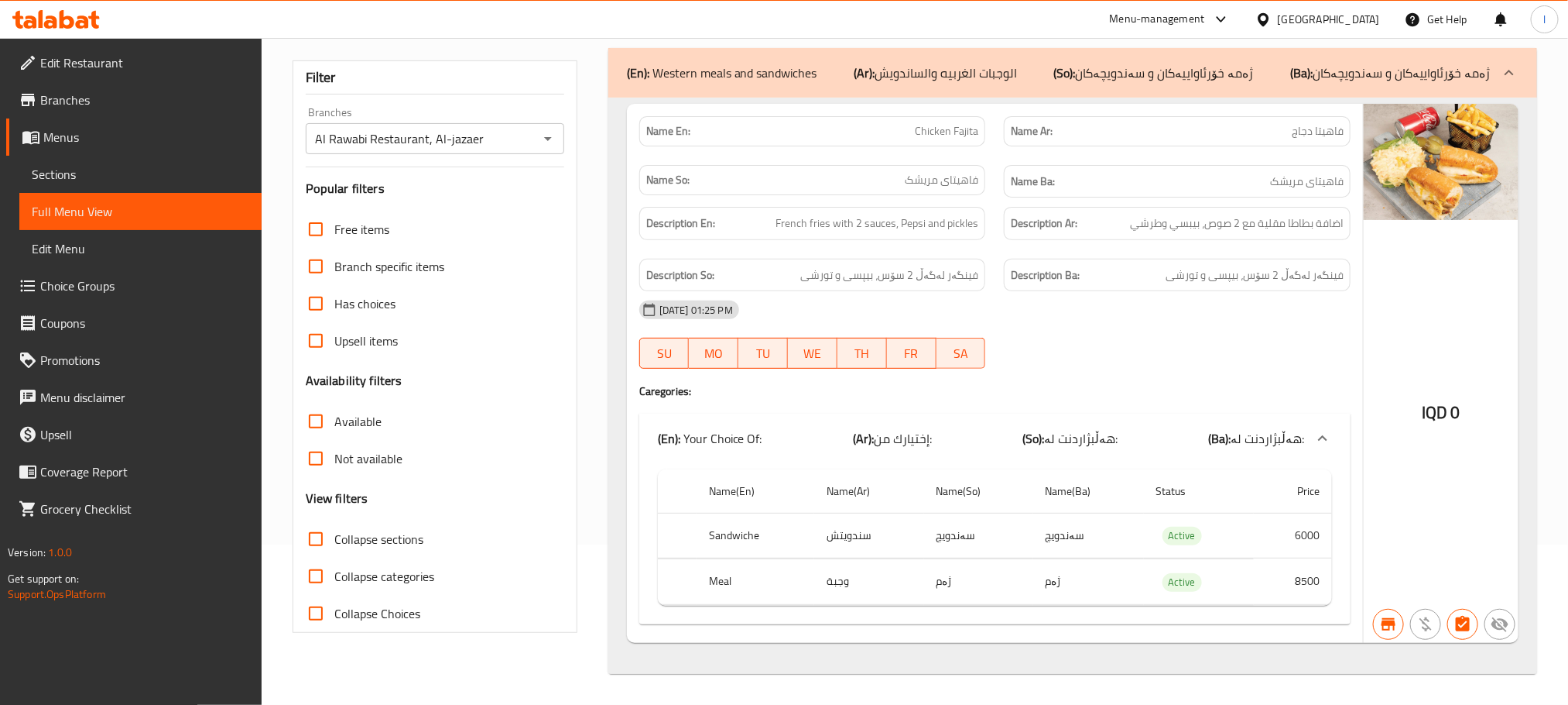
type input "Chicken Fajita"
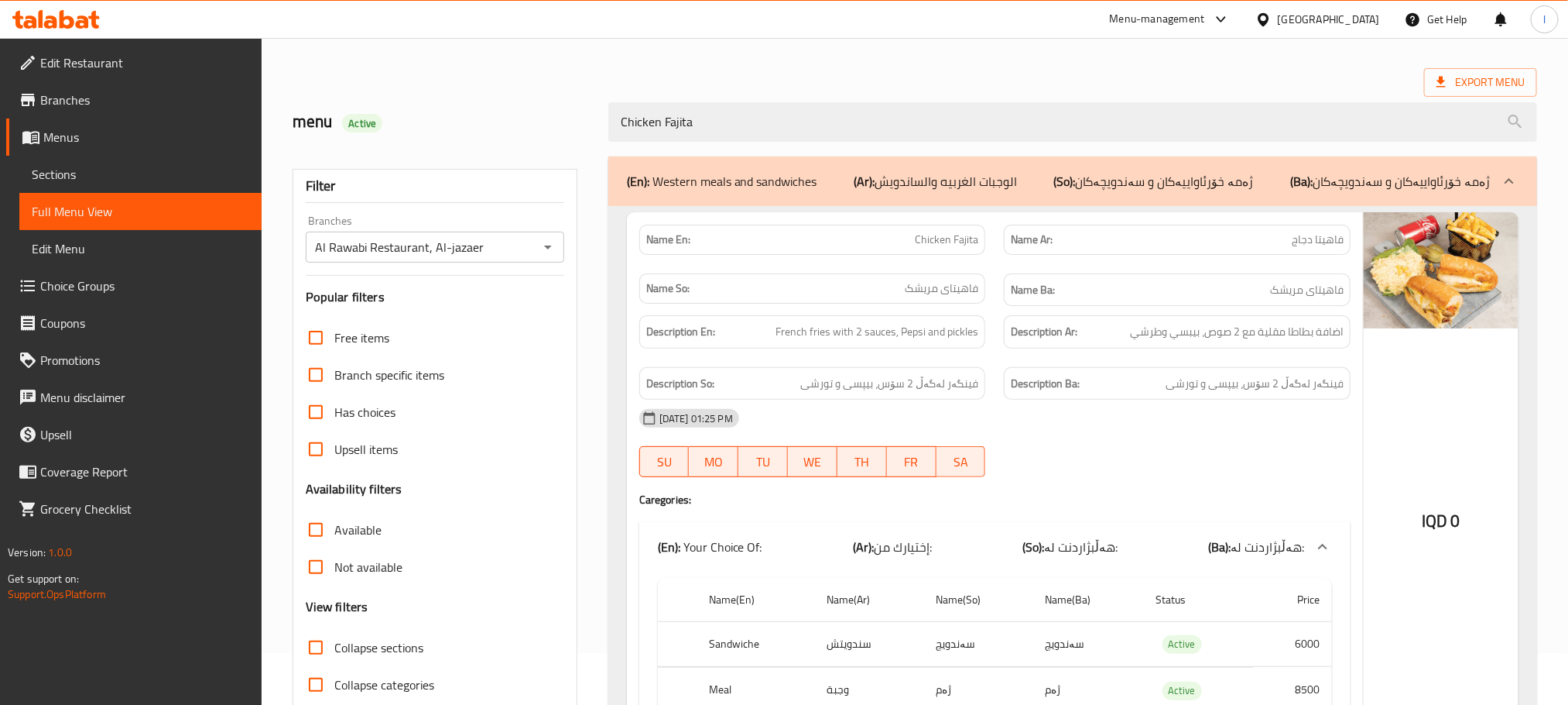
scroll to position [0, 0]
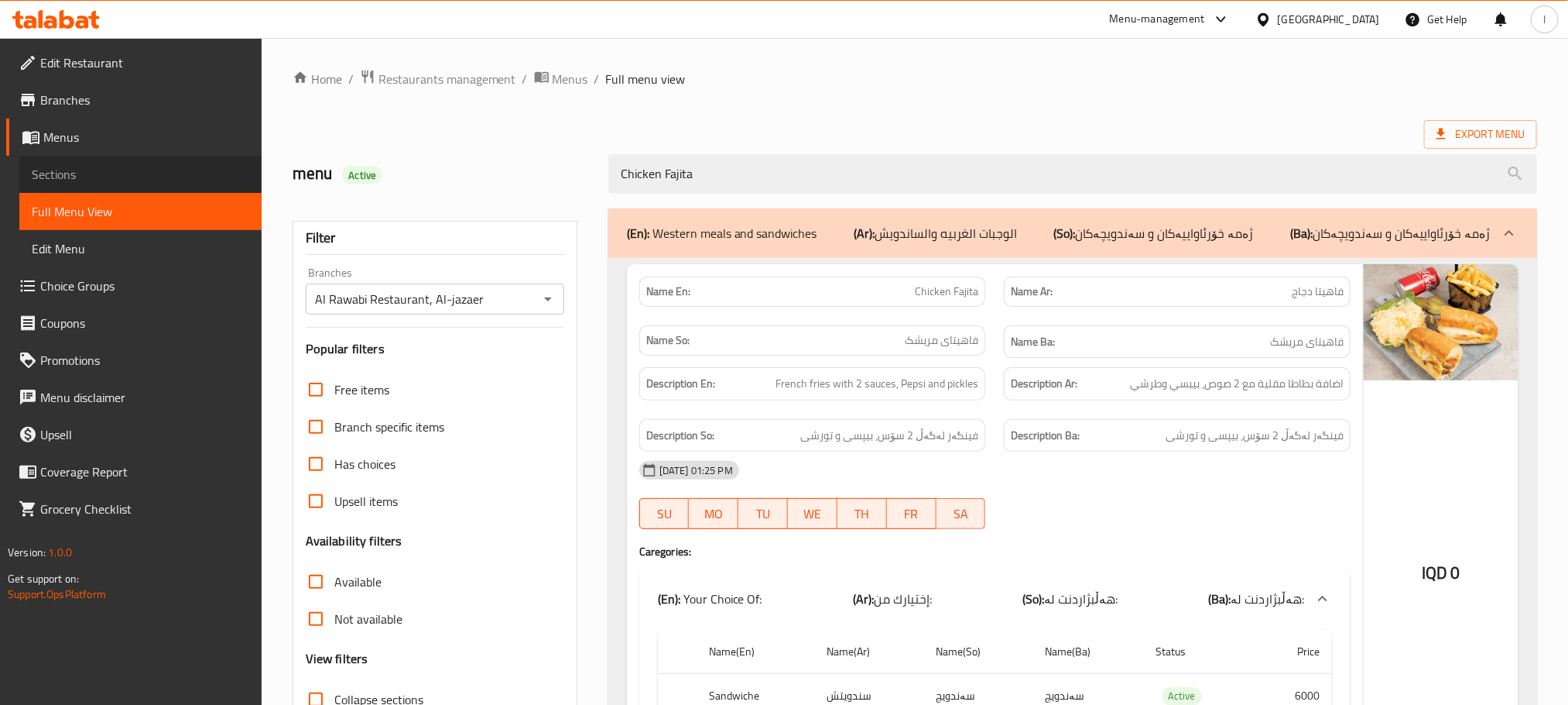
click at [56, 178] on span "Sections" at bounding box center [141, 174] width 218 height 18
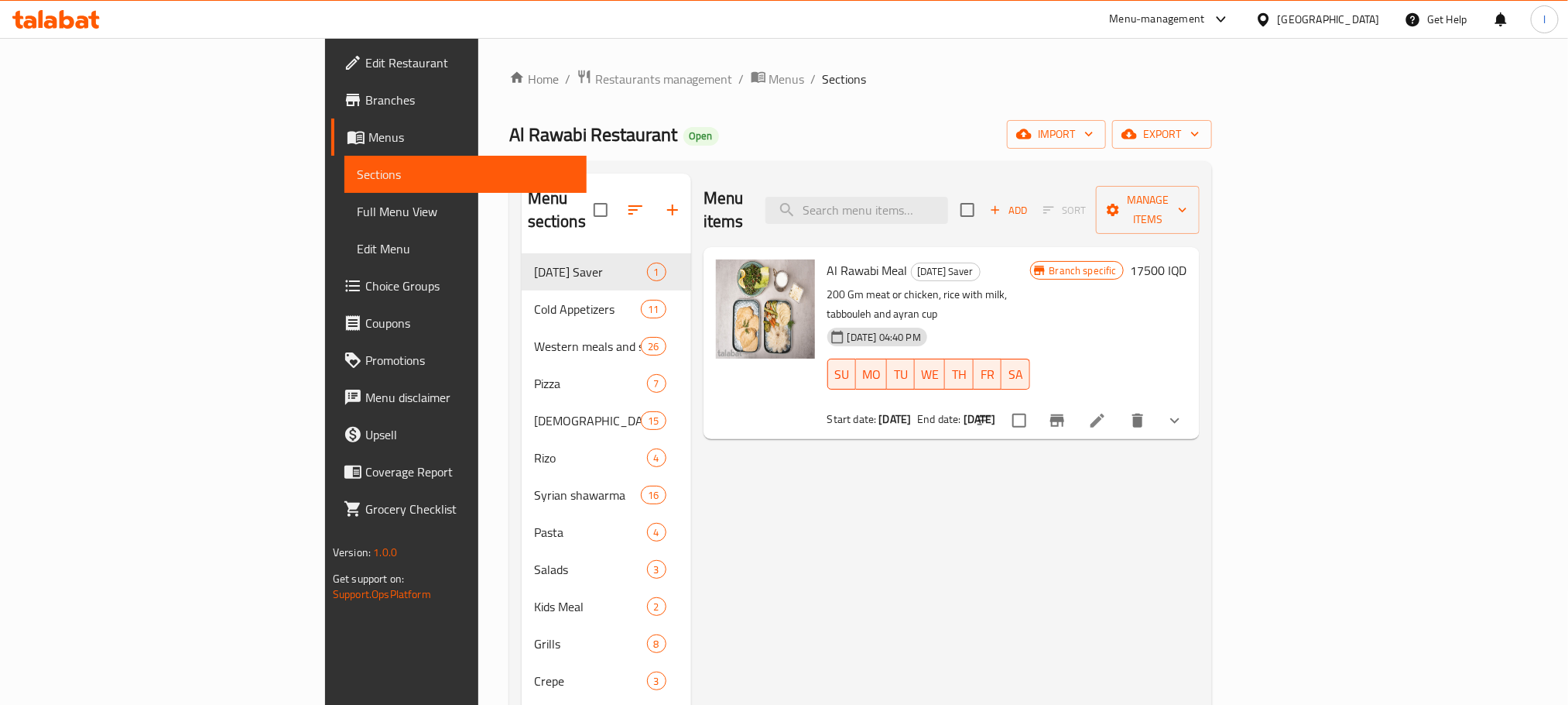
click at [357, 207] on span "Full Menu View" at bounding box center [466, 211] width 218 height 18
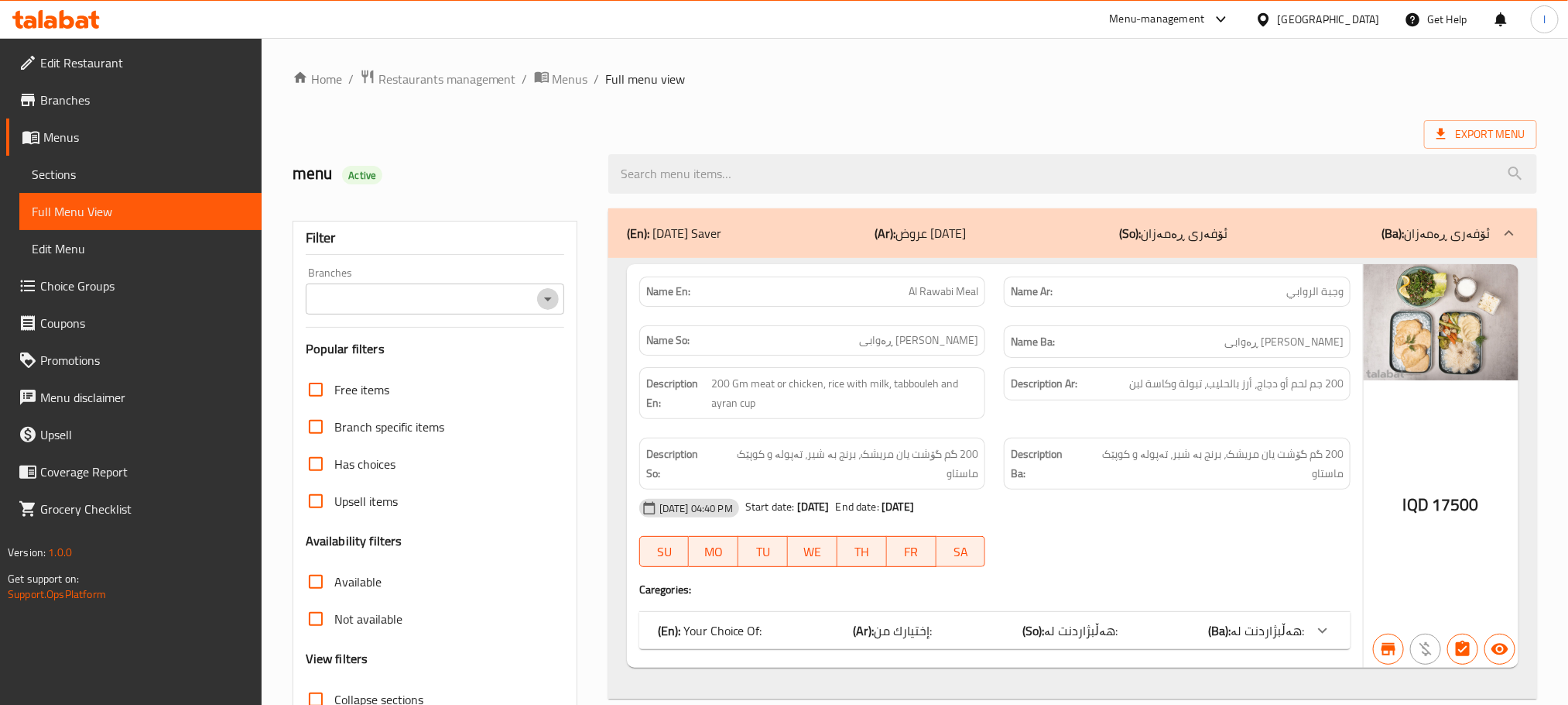
click at [541, 302] on icon "Open" at bounding box center [547, 298] width 18 height 18
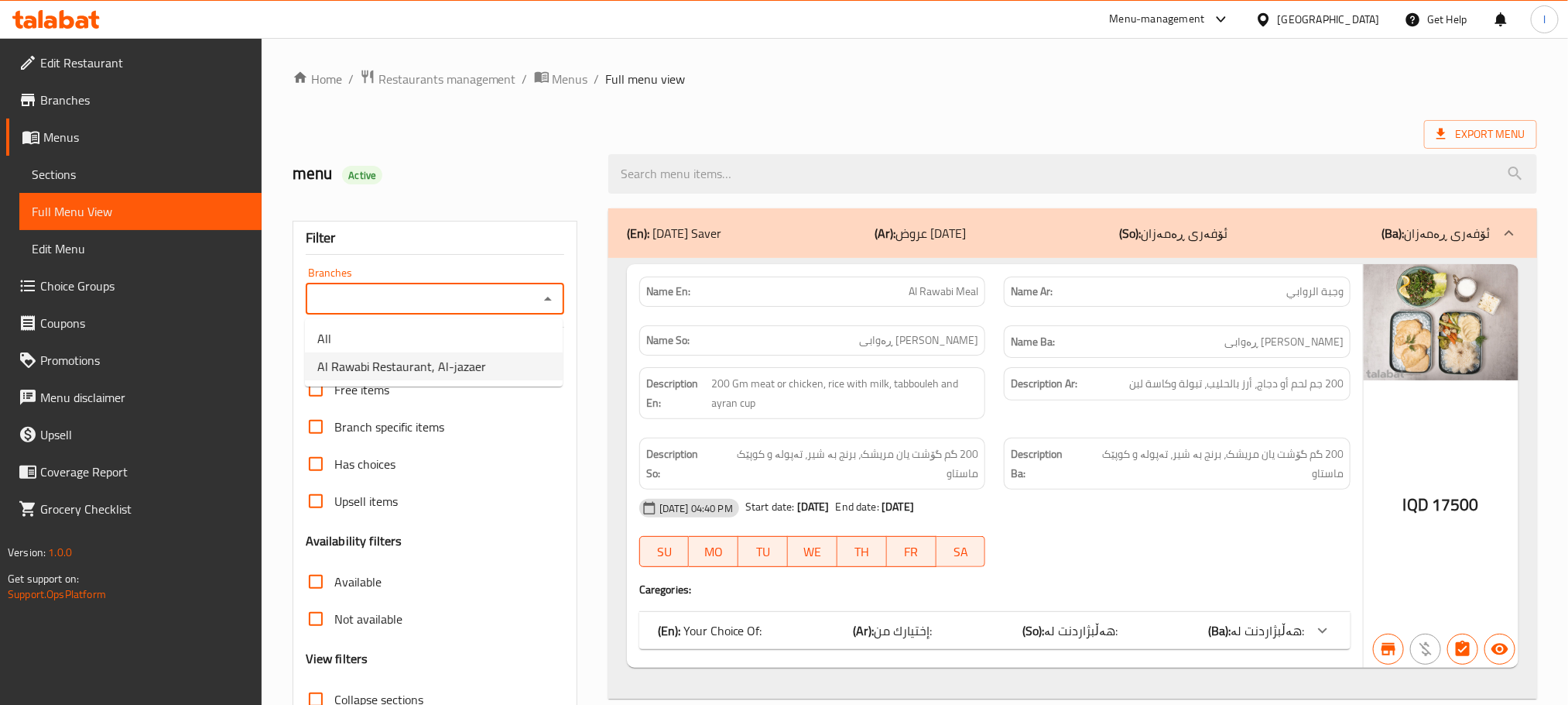
click at [486, 365] on li "Al Rawabi Restaurant, Al-jazaer" at bounding box center [433, 367] width 257 height 28
type input "Al Rawabi Restaurant, Al-jazaer"
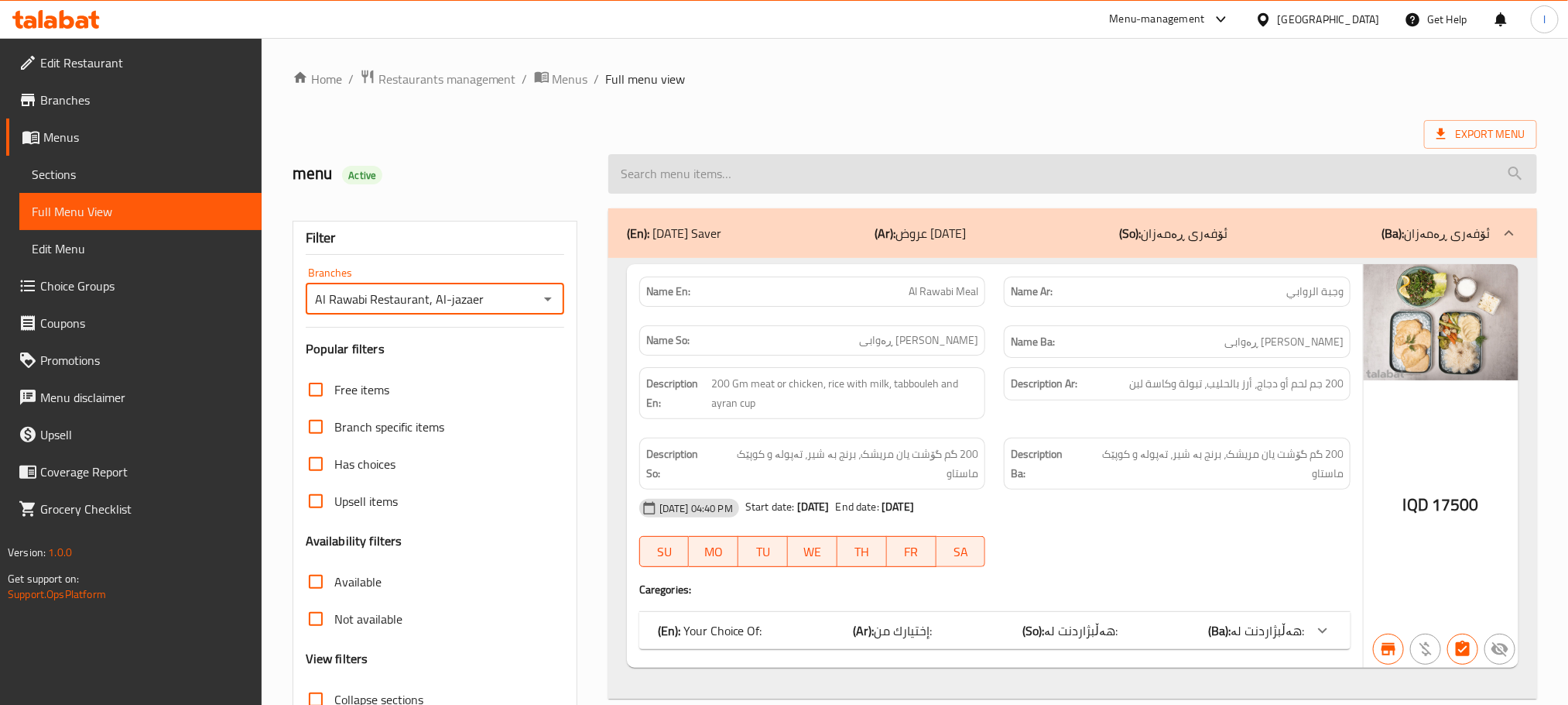
click at [669, 170] on input "search" at bounding box center [1072, 173] width 929 height 40
paste input "[PERSON_NAME]"
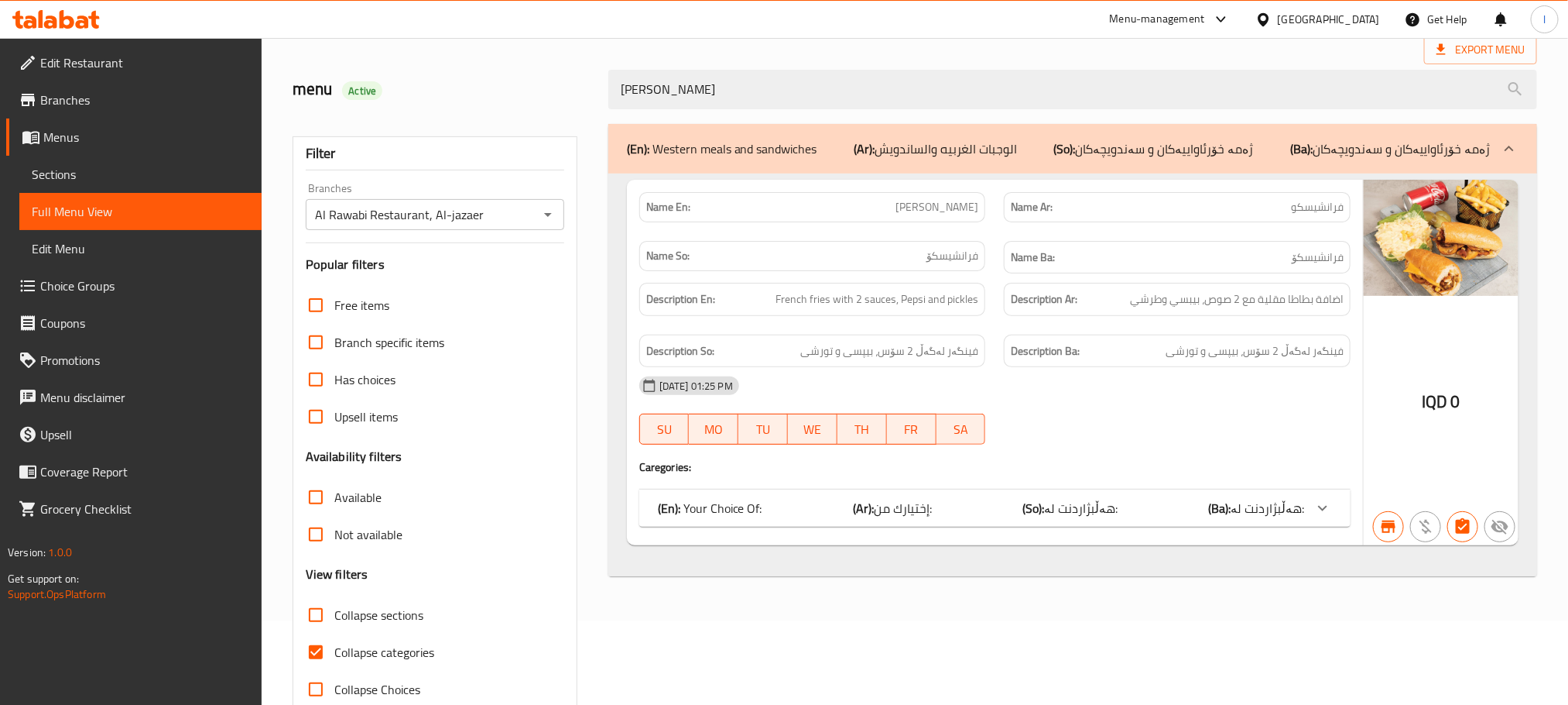
scroll to position [120, 0]
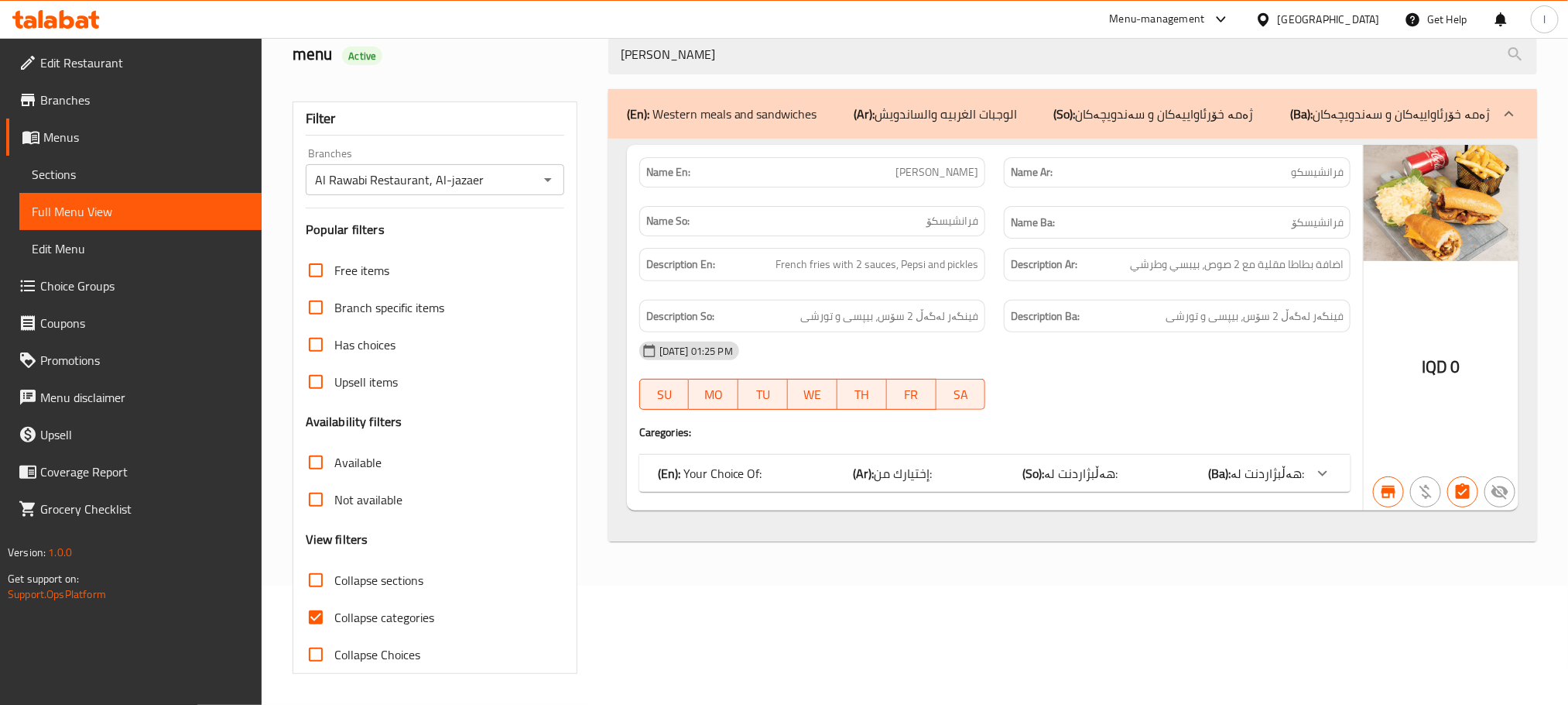
type input "[PERSON_NAME]"
click at [314, 599] on input "Collapse categories" at bounding box center [315, 617] width 37 height 37
checkbox input "false"
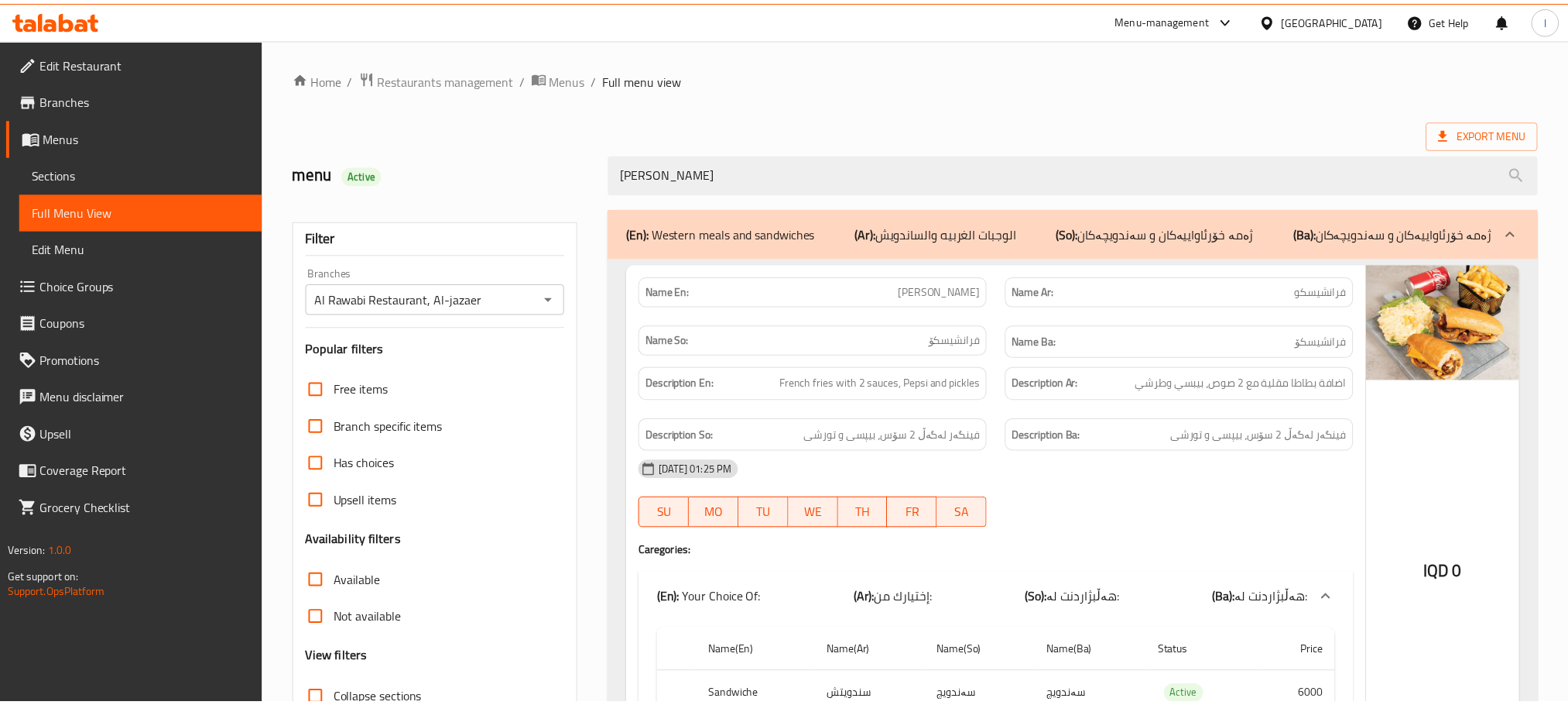
scroll to position [164, 0]
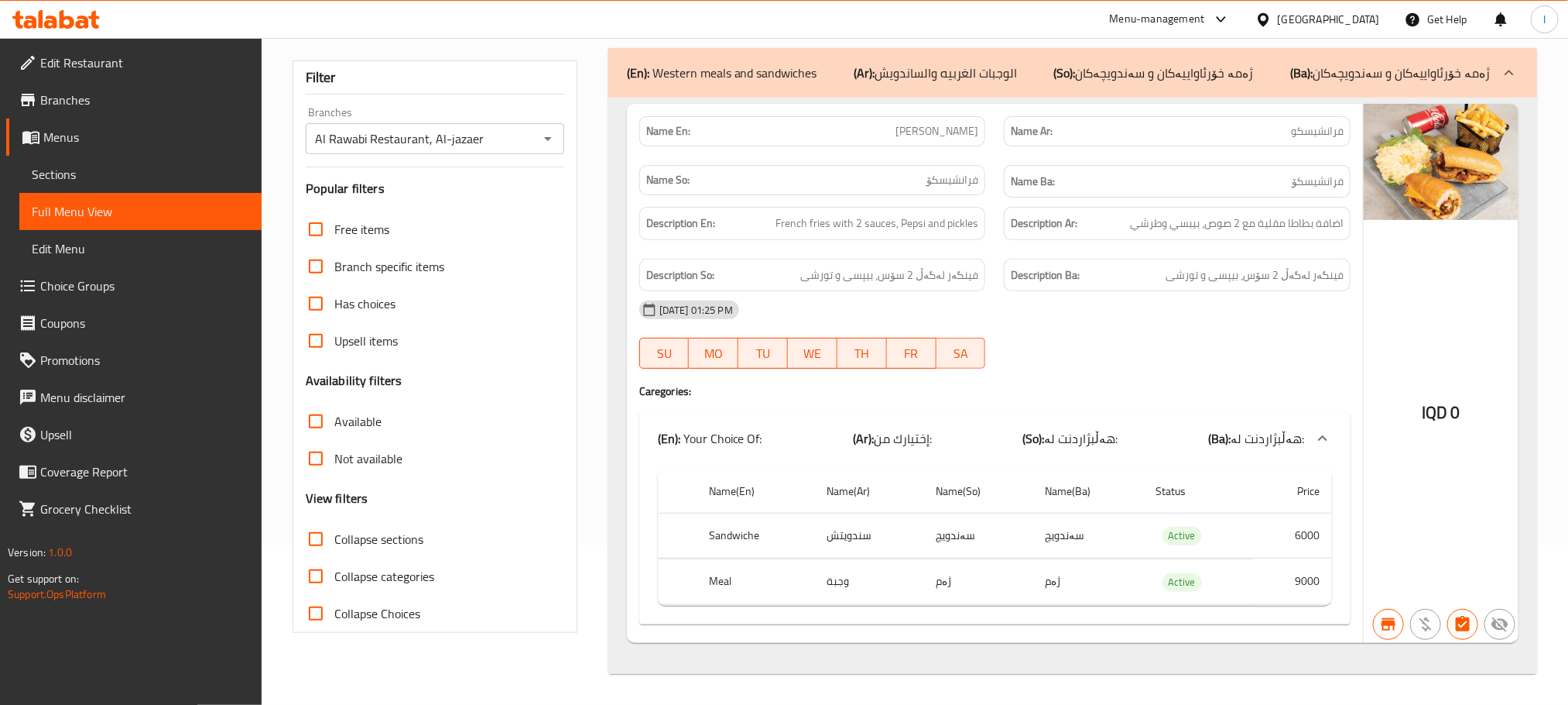
click at [45, 165] on span "Sections" at bounding box center [141, 174] width 218 height 18
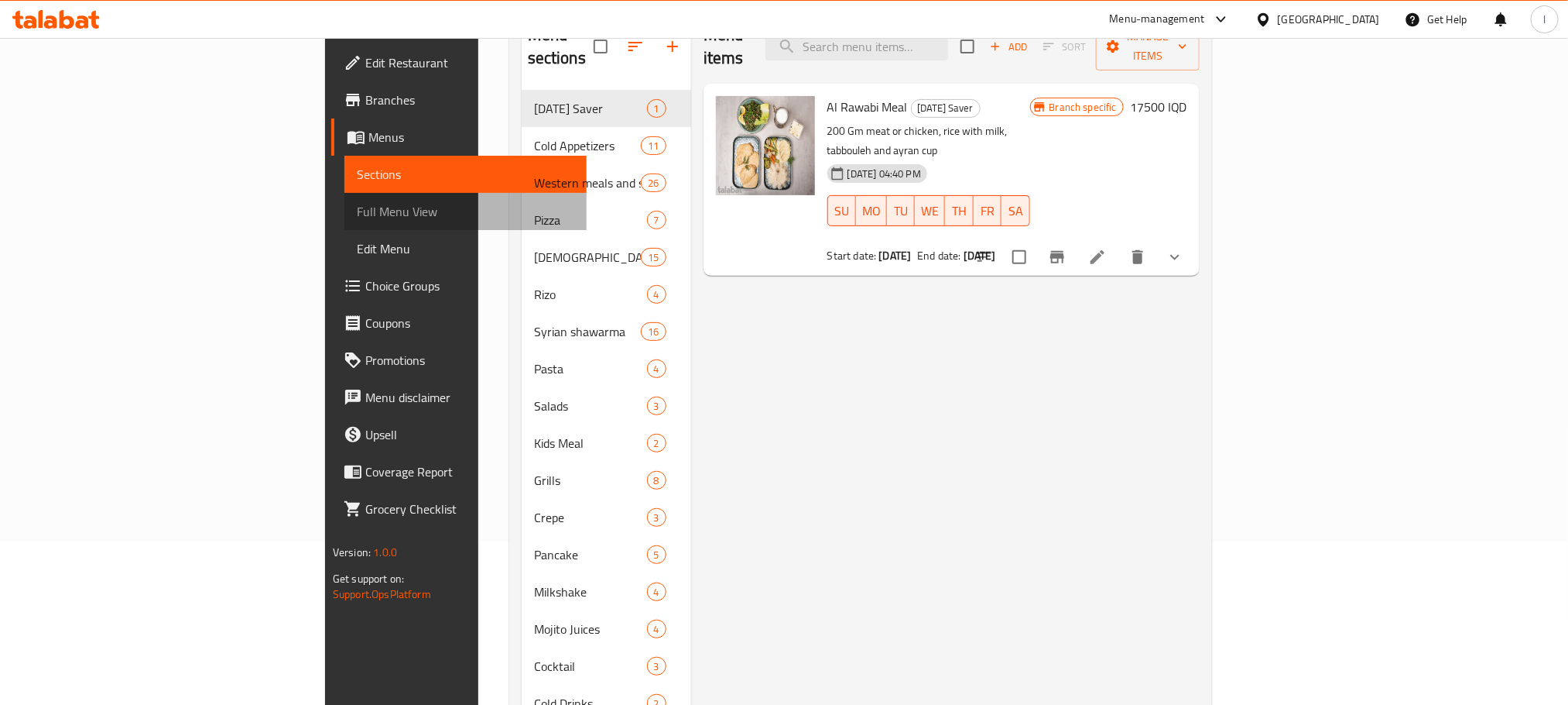
click at [357, 217] on span "Full Menu View" at bounding box center [466, 211] width 218 height 18
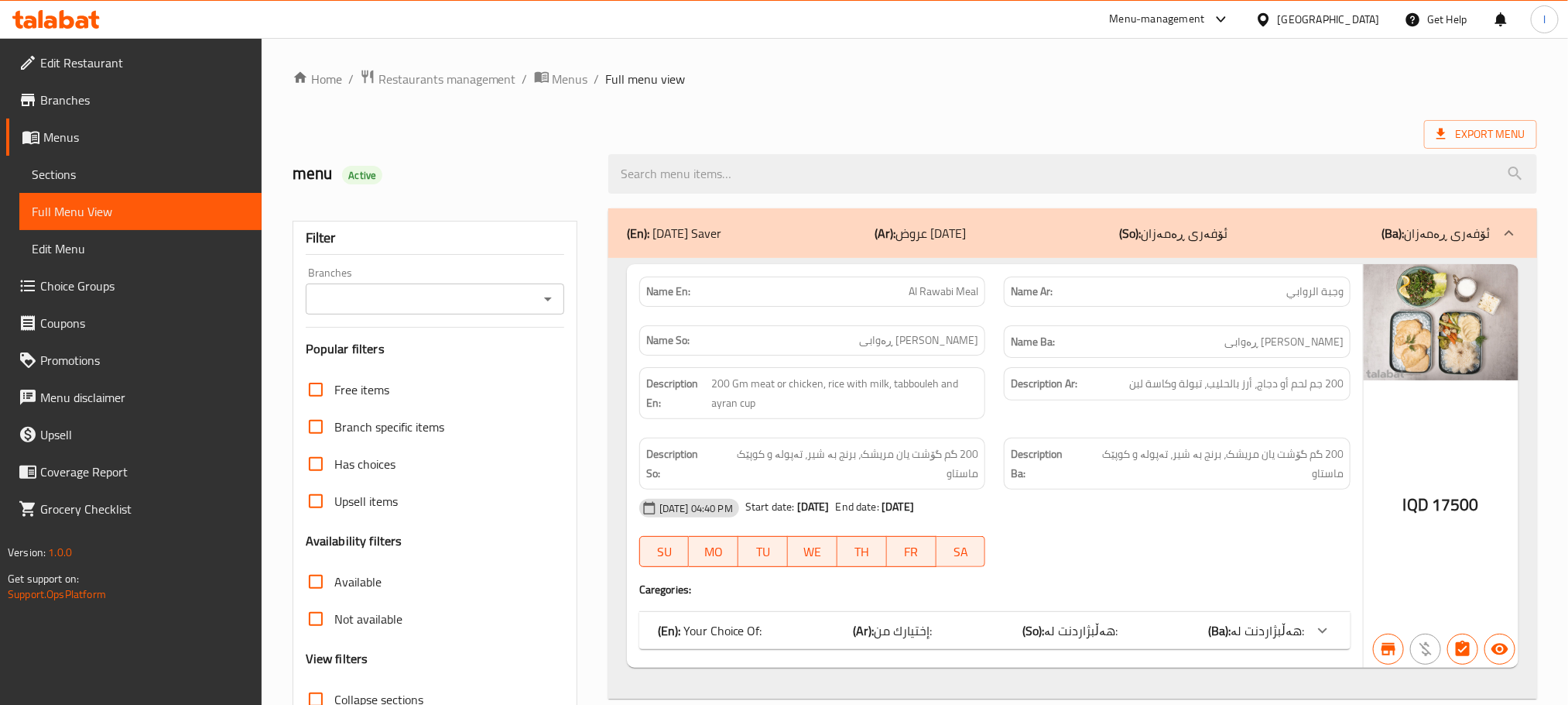
click at [548, 302] on icon "Open" at bounding box center [547, 298] width 18 height 18
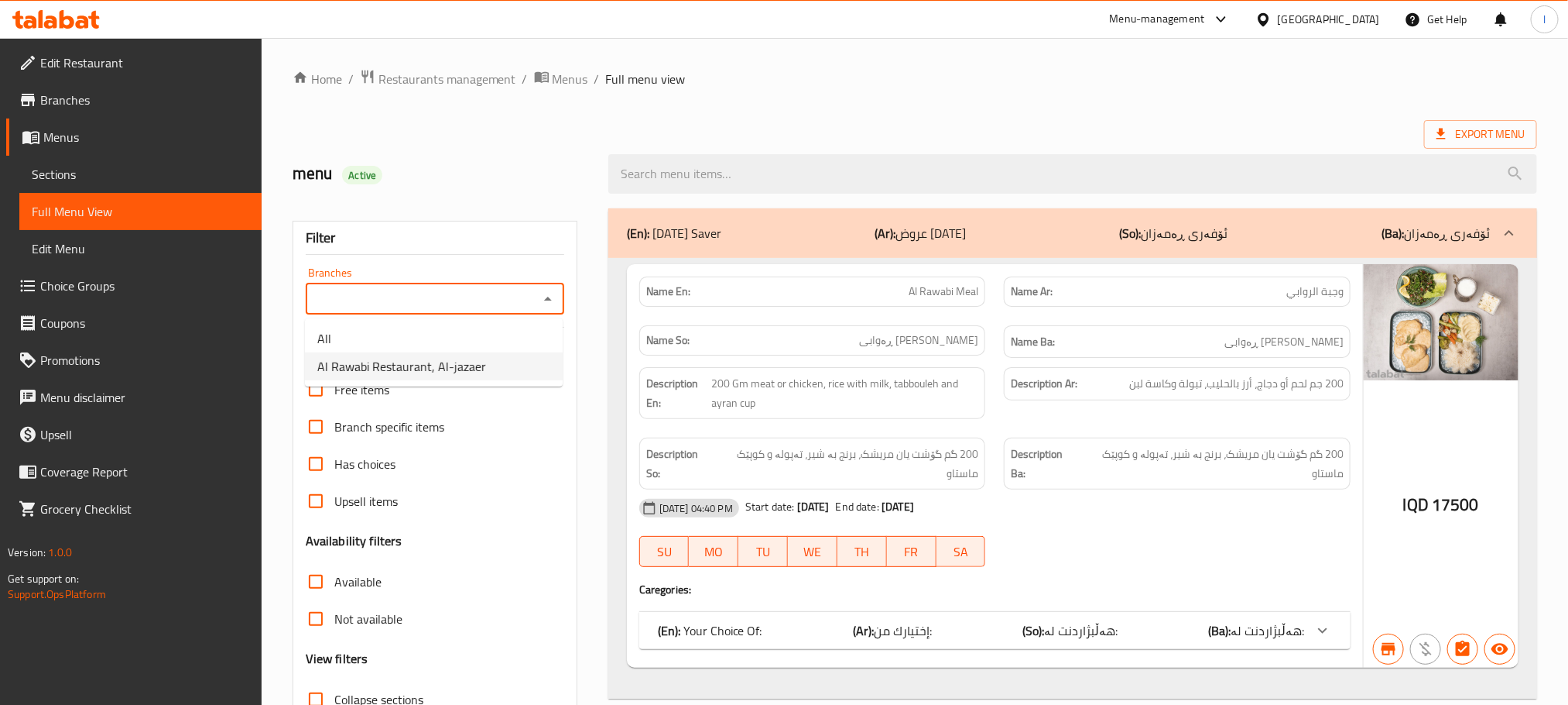
click at [456, 375] on span "Al Rawabi Restaurant, Al-jazaer" at bounding box center [401, 366] width 169 height 18
type input "Al Rawabi Restaurant, Al-jazaer"
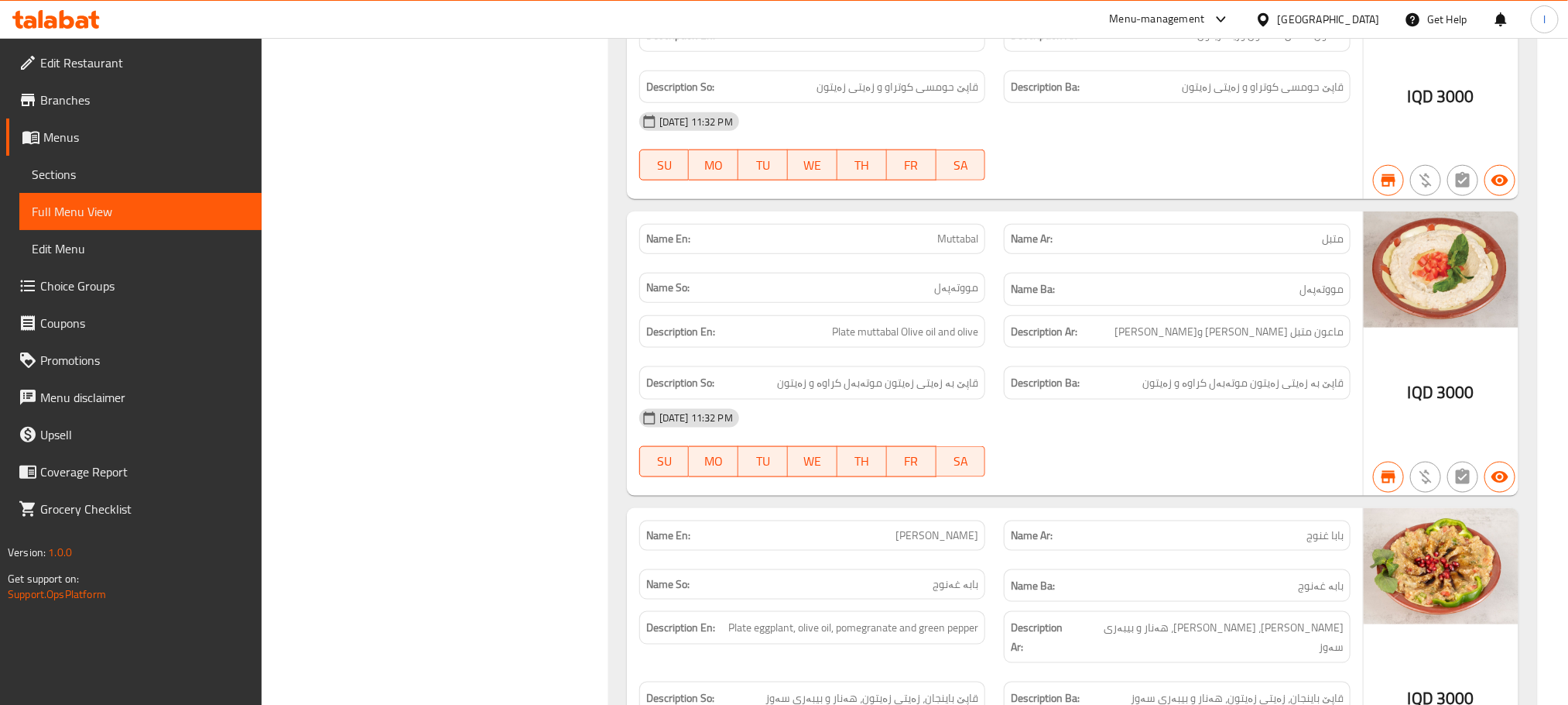
scroll to position [425, 0]
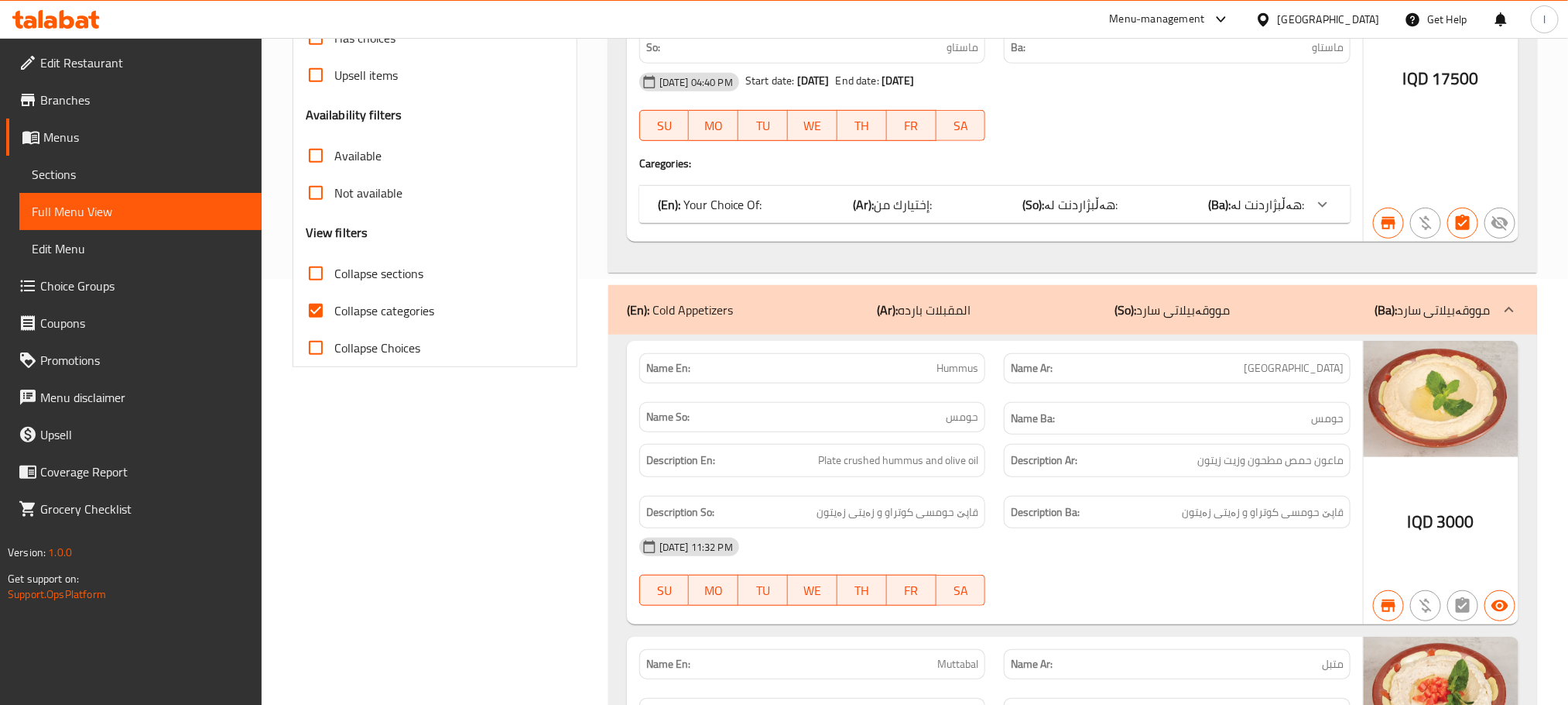
click at [325, 309] on input "Collapse categories" at bounding box center [315, 310] width 37 height 37
checkbox input "false"
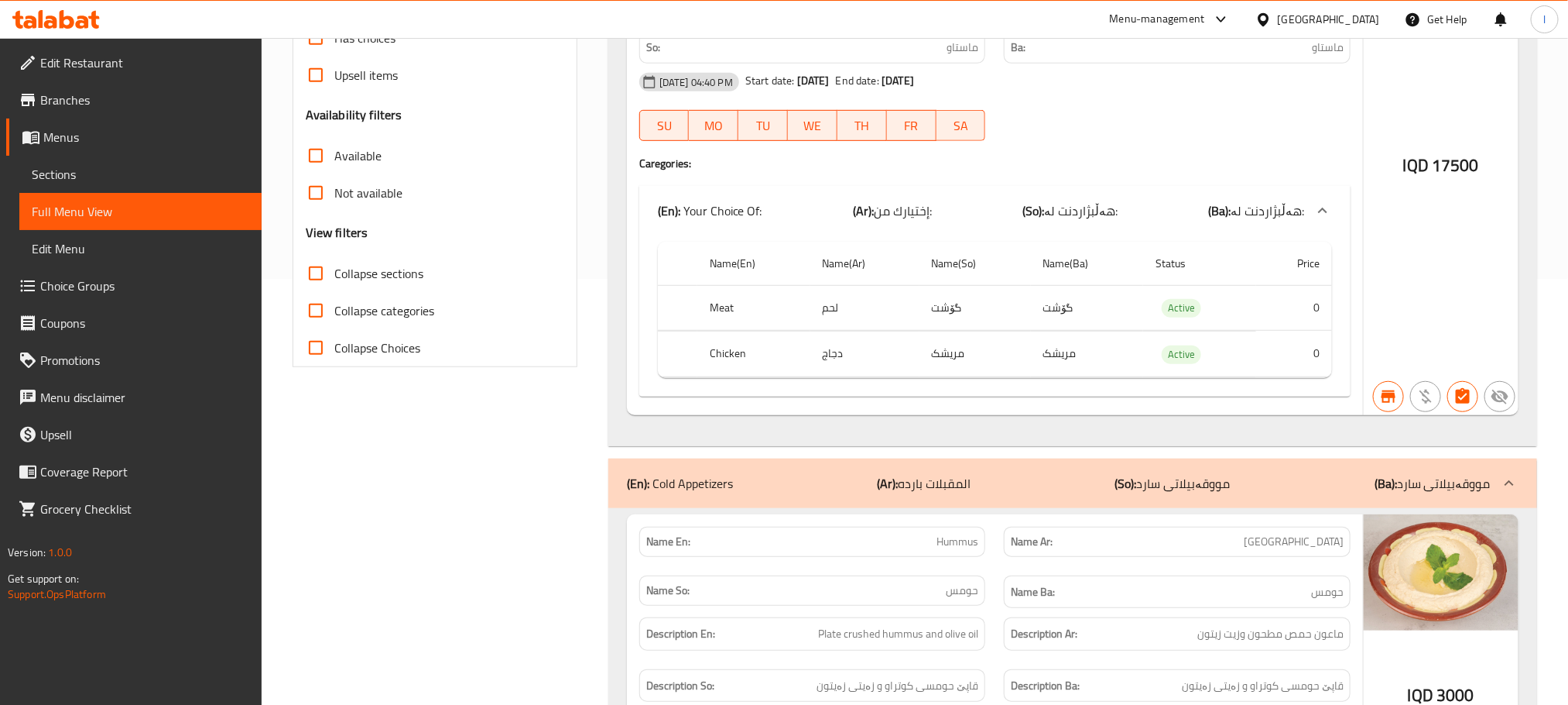
scroll to position [0, 0]
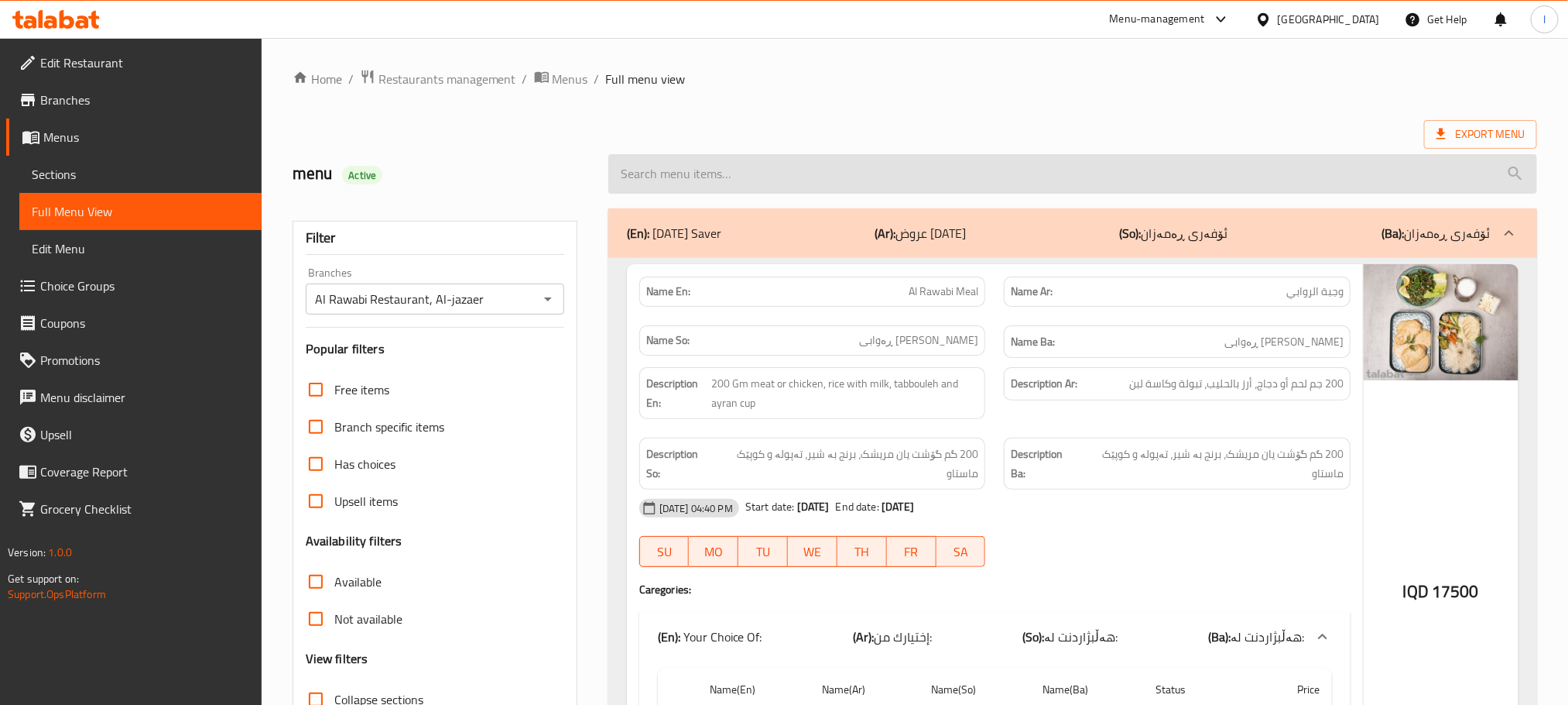
click at [660, 172] on input "search" at bounding box center [1072, 173] width 929 height 40
paste input "[GEOGRAPHIC_DATA]"
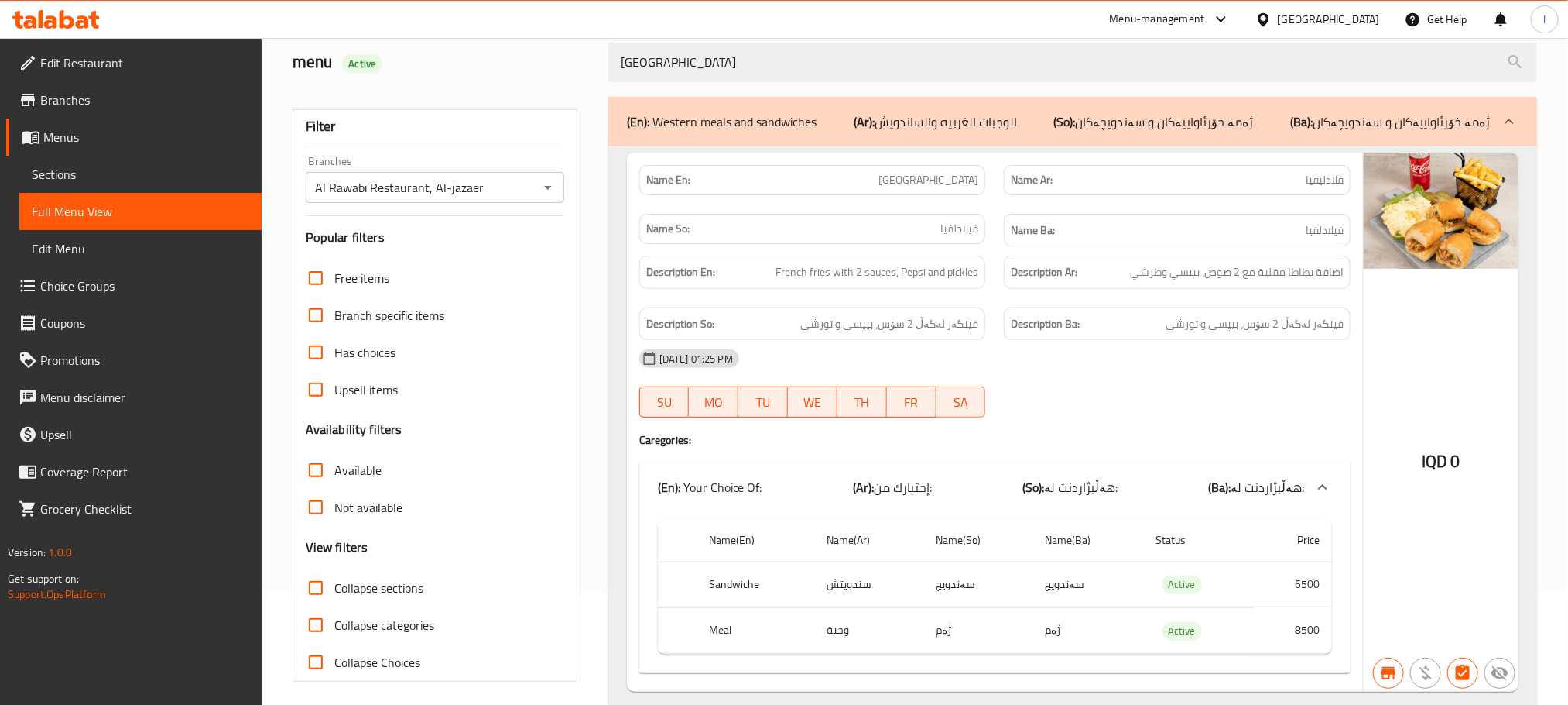
scroll to position [164, 0]
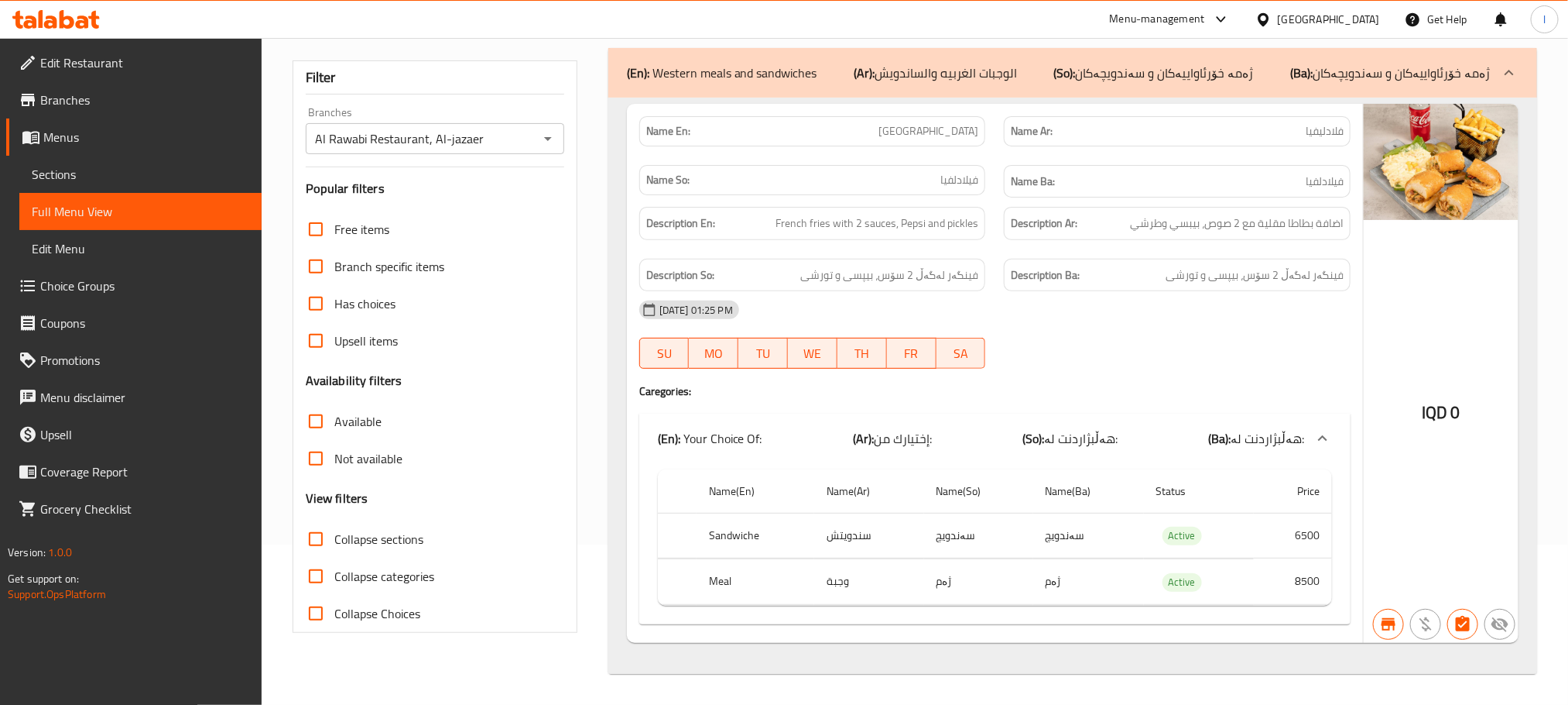
type input "[GEOGRAPHIC_DATA]"
